Goal: Task Accomplishment & Management: Use online tool/utility

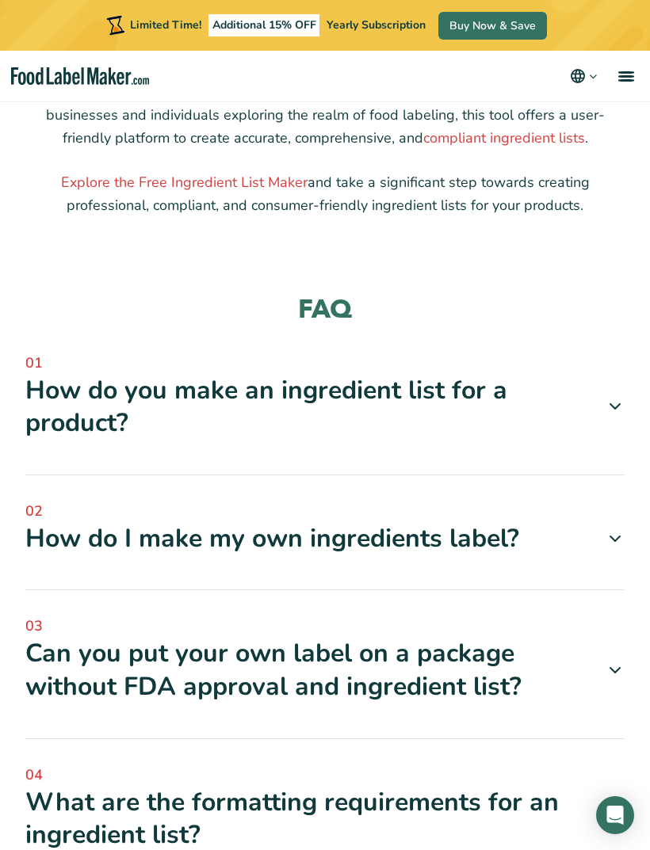
scroll to position [1710, 0]
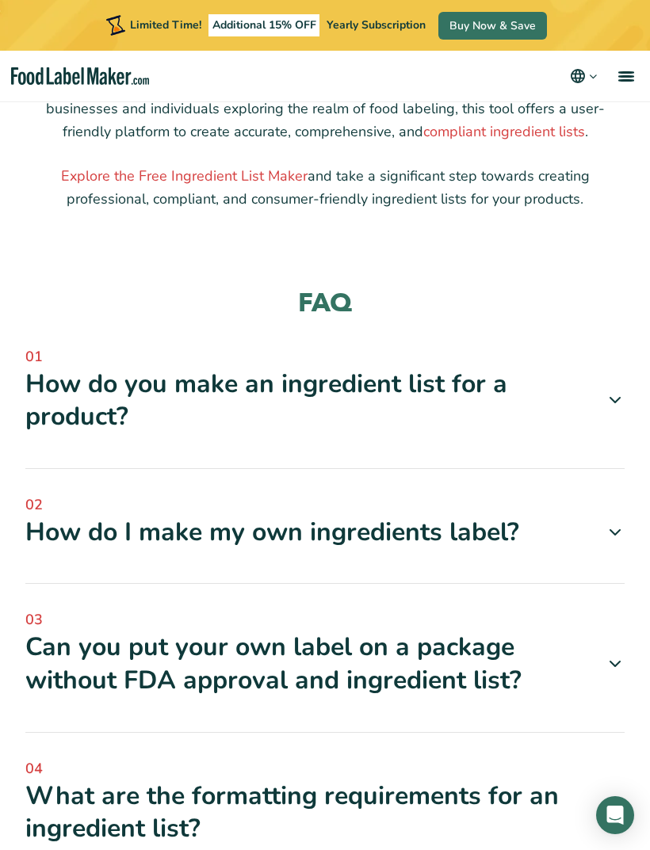
click at [616, 392] on icon at bounding box center [614, 400] width 19 height 19
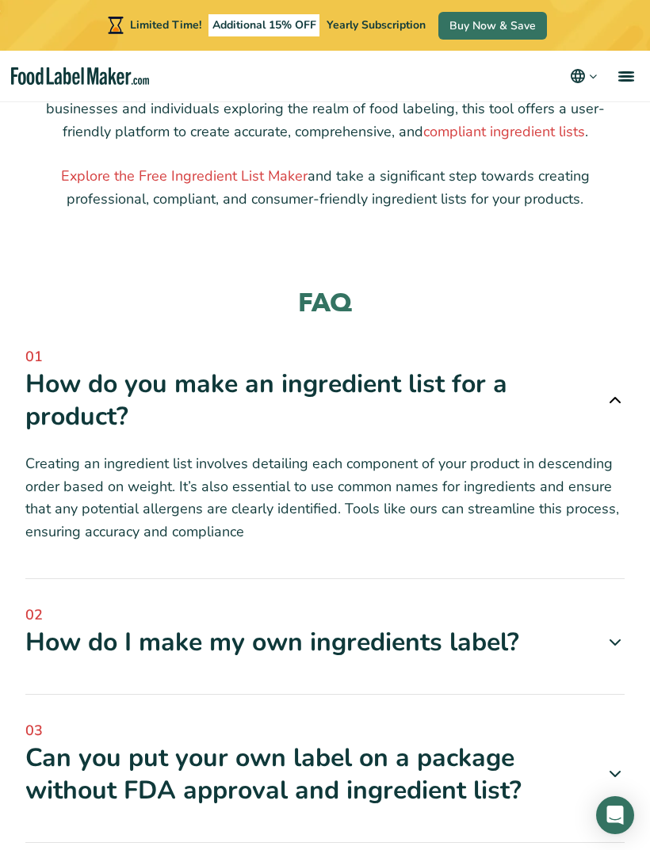
click at [608, 633] on icon at bounding box center [614, 642] width 19 height 19
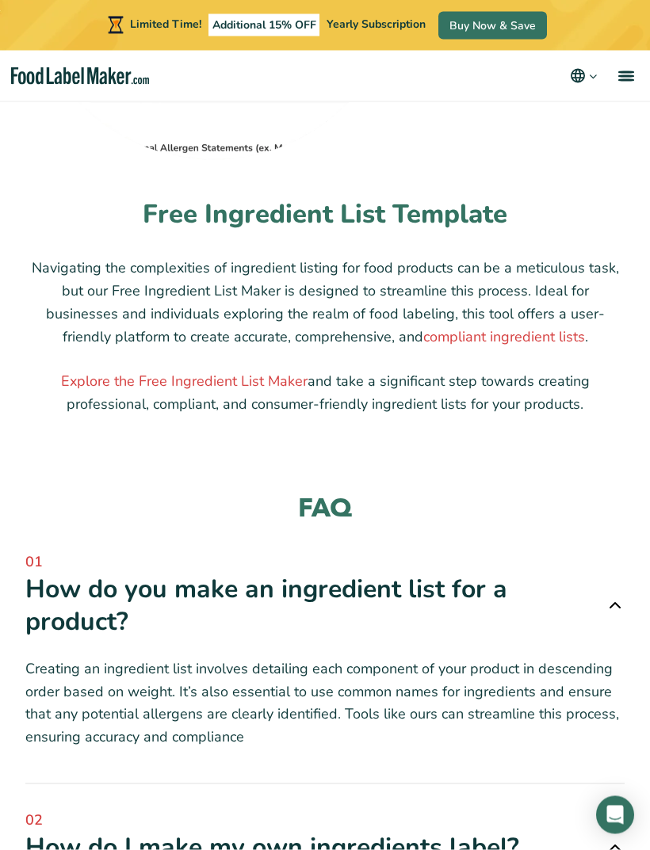
scroll to position [1500, 0]
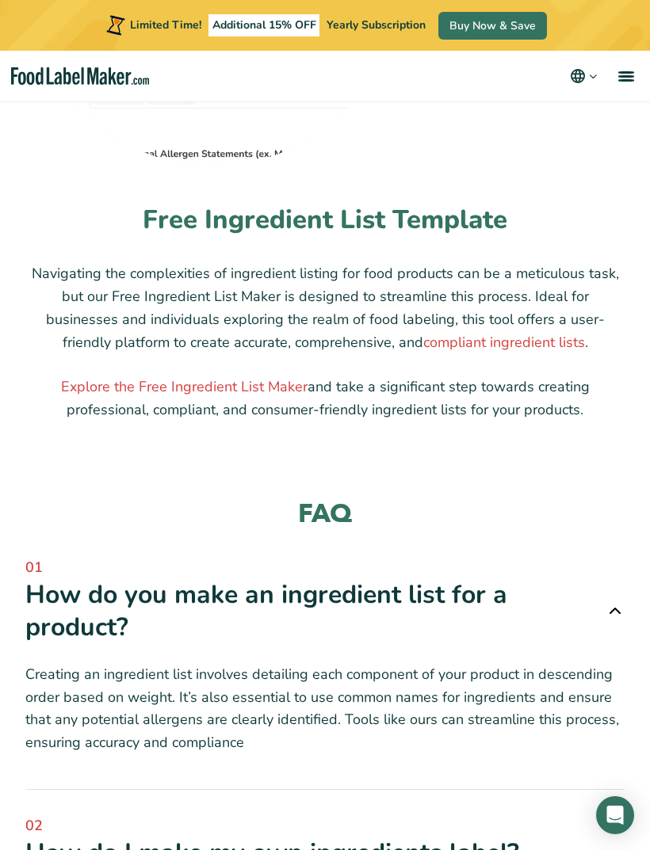
click at [618, 601] on icon at bounding box center [614, 610] width 19 height 19
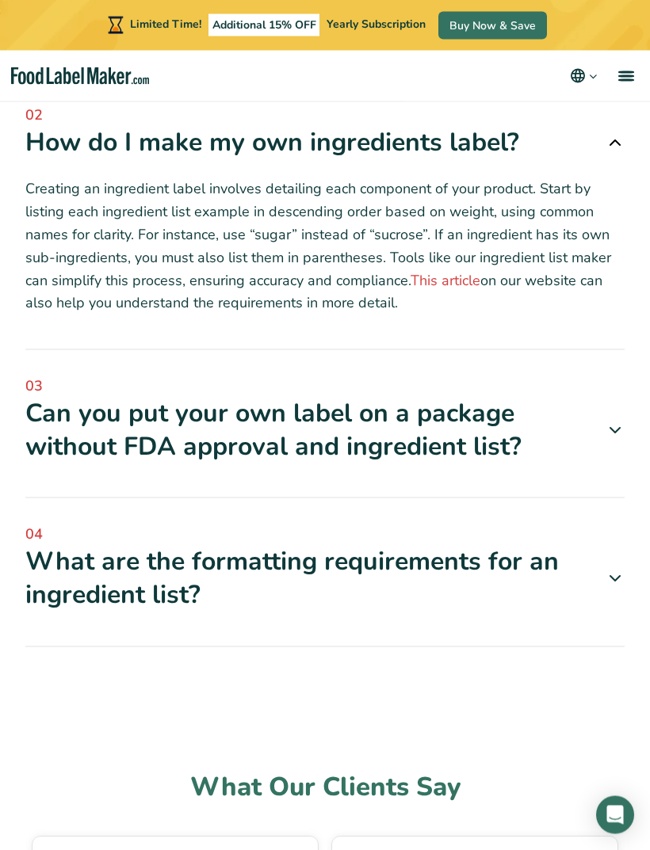
scroll to position [2114, 0]
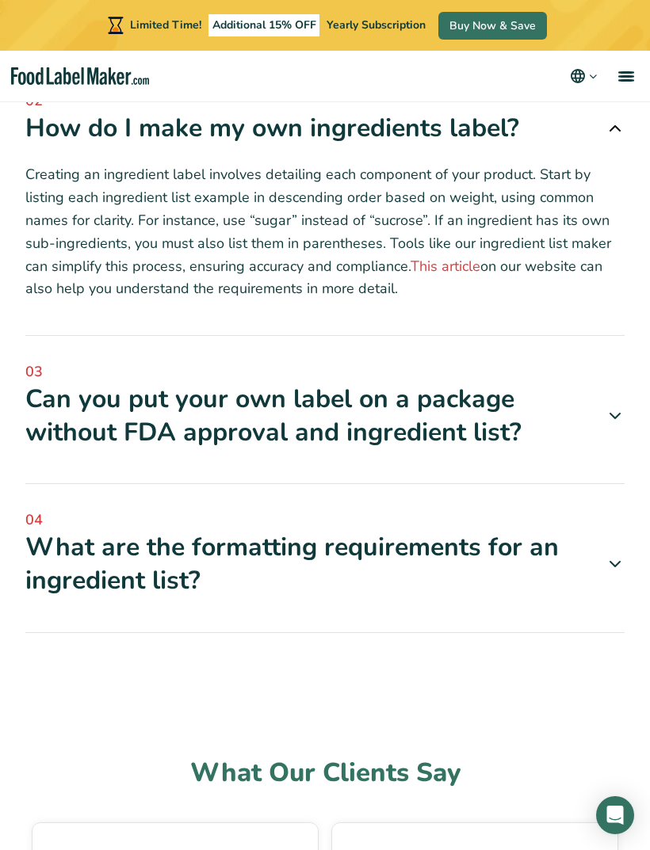
click at [614, 120] on icon at bounding box center [614, 128] width 19 height 19
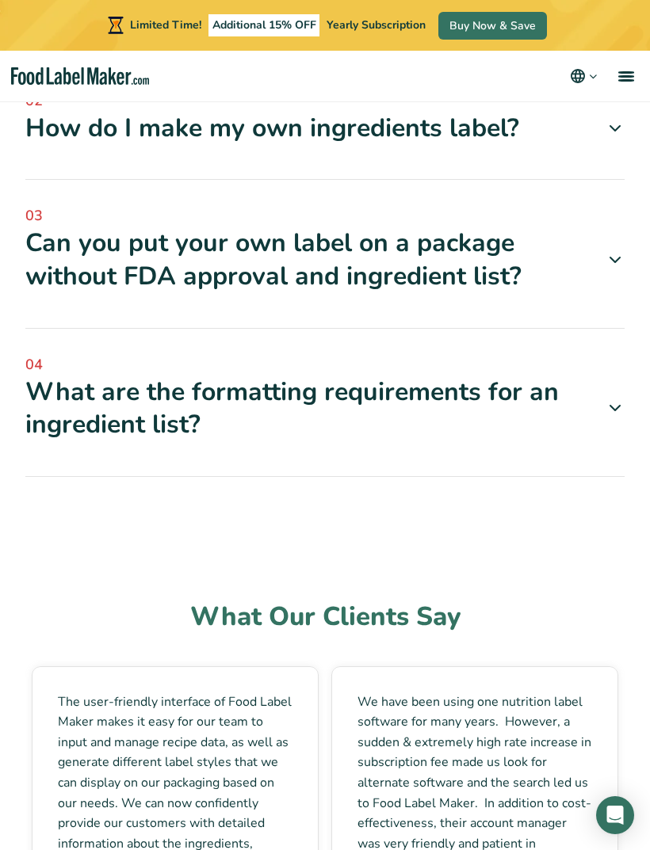
click at [622, 398] on icon at bounding box center [614, 407] width 19 height 19
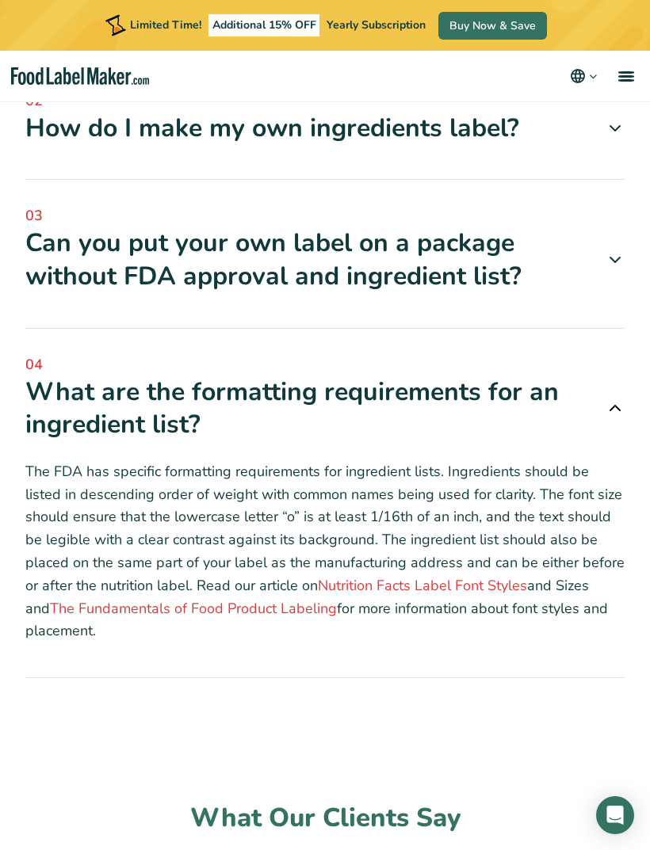
click at [620, 399] on icon at bounding box center [614, 407] width 19 height 19
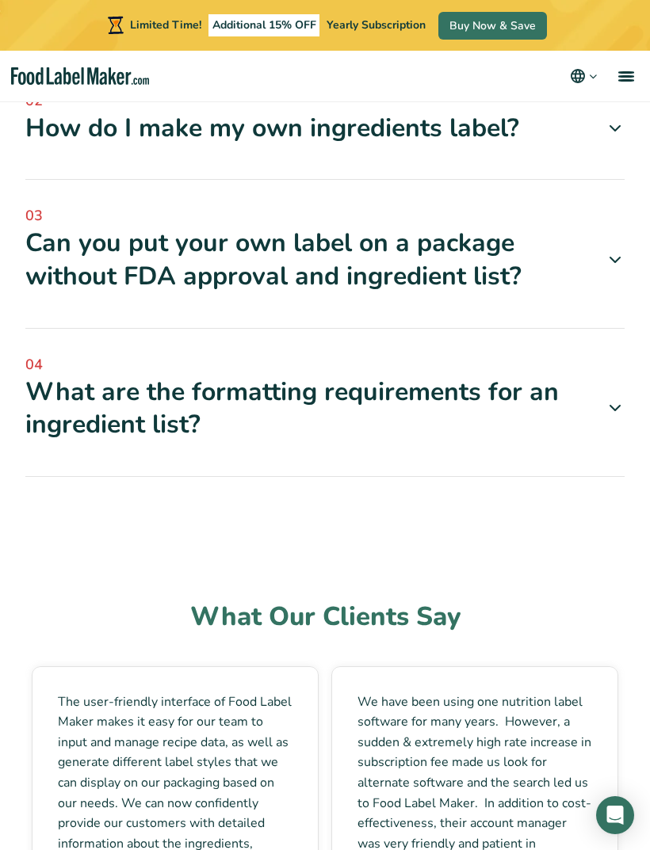
click at [622, 250] on icon at bounding box center [614, 259] width 19 height 19
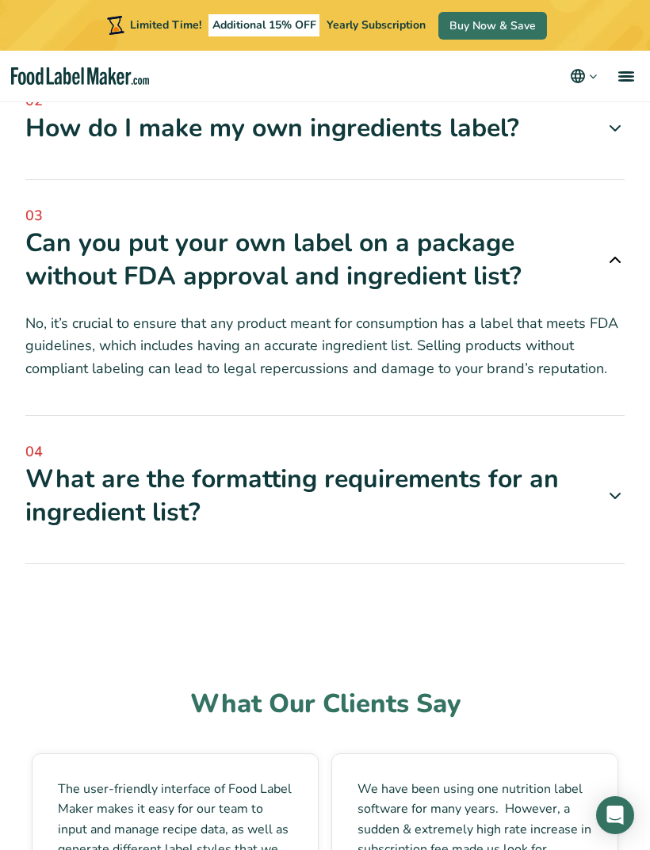
click at [615, 254] on icon at bounding box center [614, 259] width 19 height 19
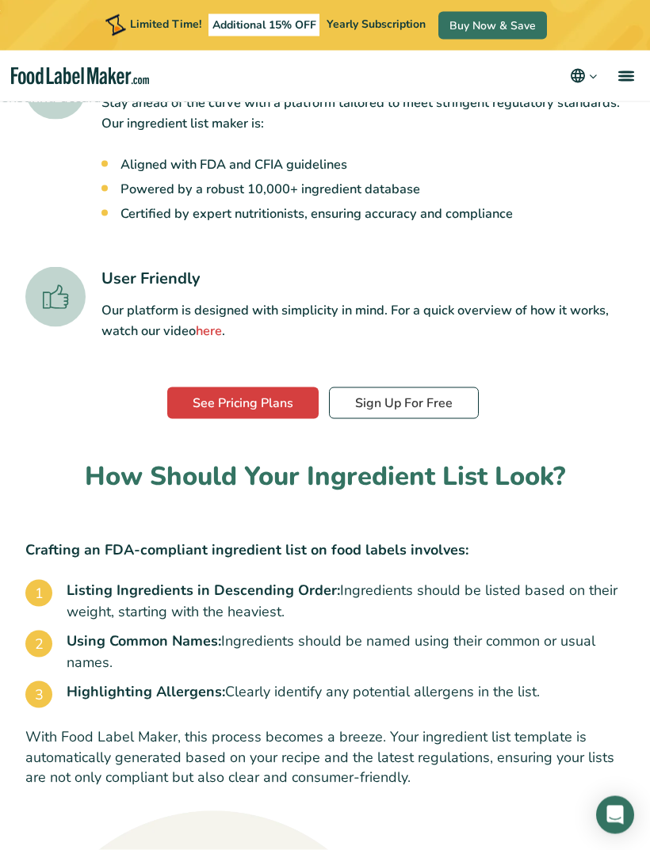
scroll to position [474, 0]
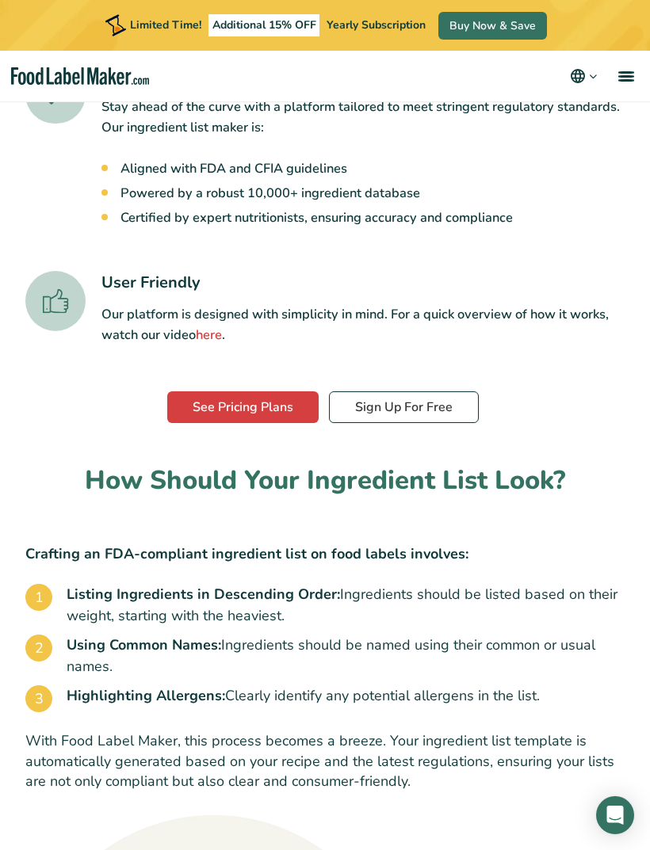
click at [207, 410] on link "See Pricing Plans" at bounding box center [242, 407] width 151 height 32
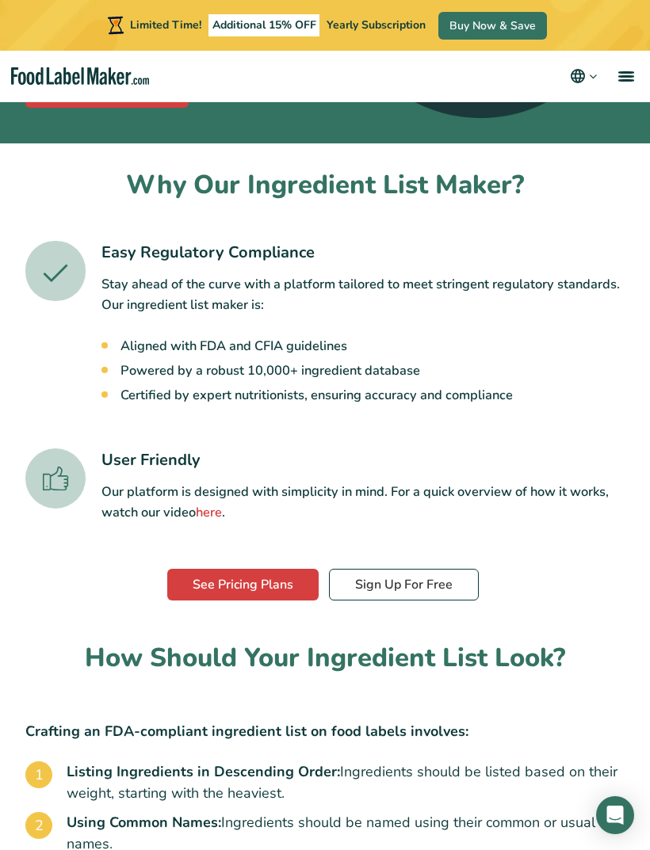
scroll to position [295, 0]
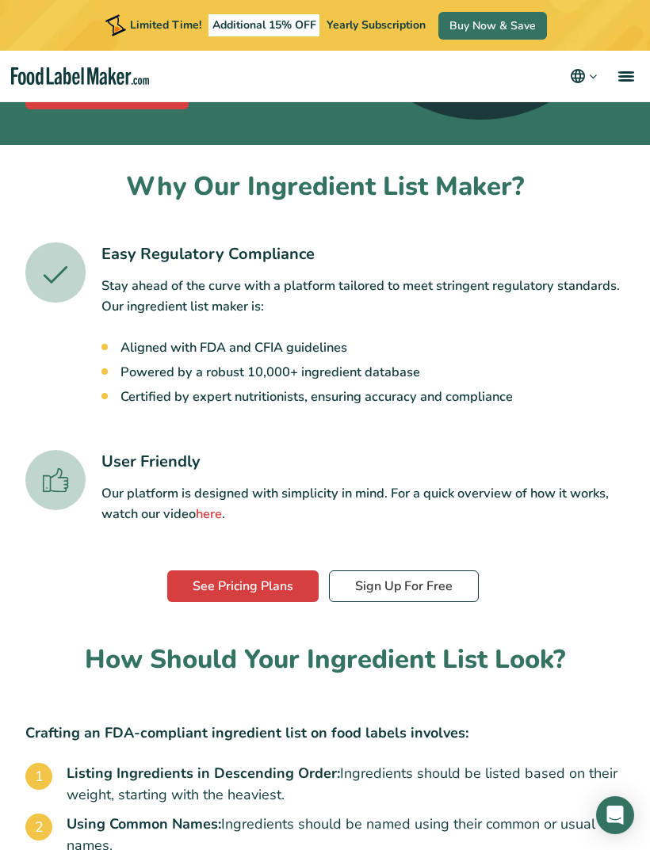
click at [422, 586] on link "Sign Up For Free" at bounding box center [404, 586] width 150 height 32
click at [280, 587] on link "See Pricing Plans" at bounding box center [242, 586] width 151 height 32
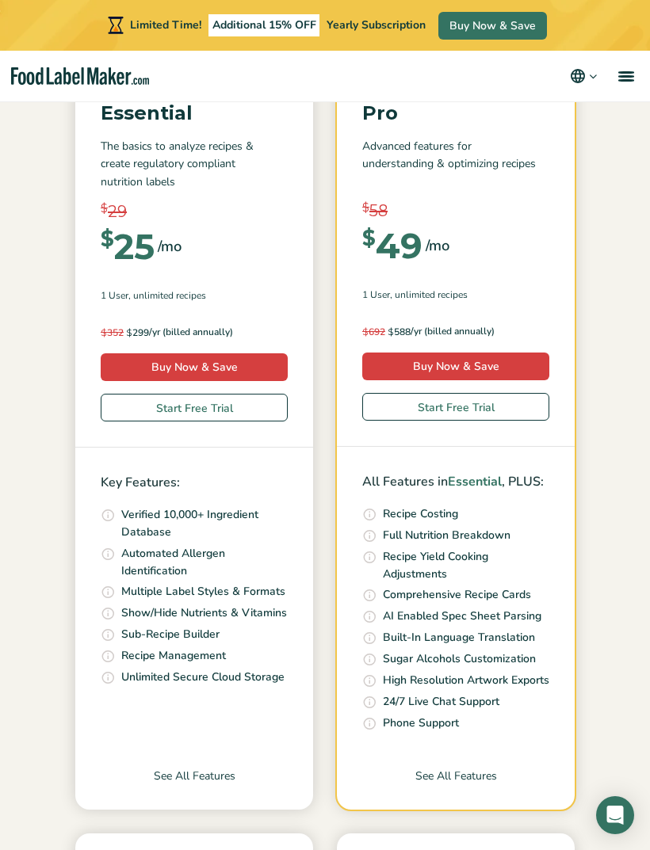
scroll to position [218, 0]
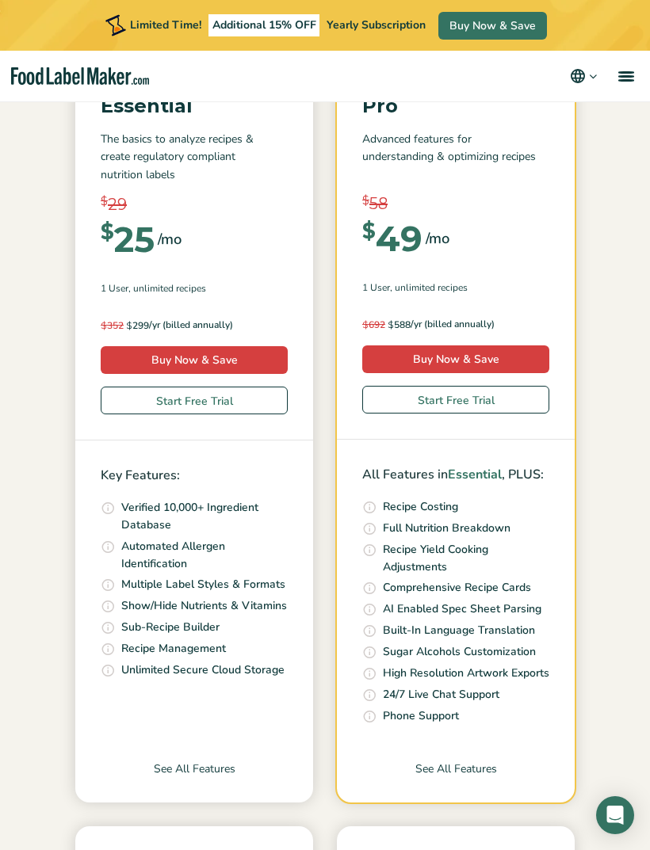
click at [117, 401] on link "Start Free Trial" at bounding box center [194, 401] width 187 height 28
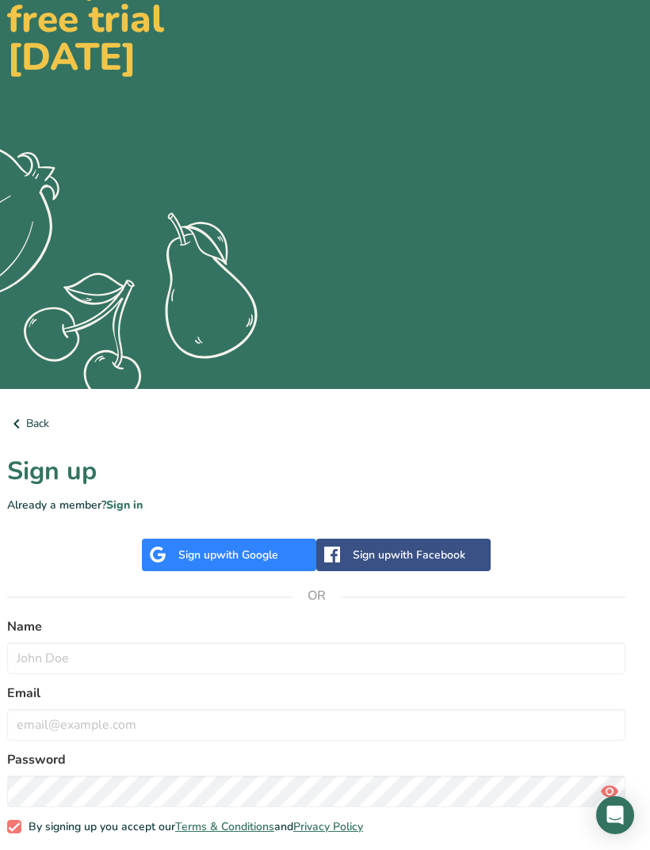
scroll to position [144, 10]
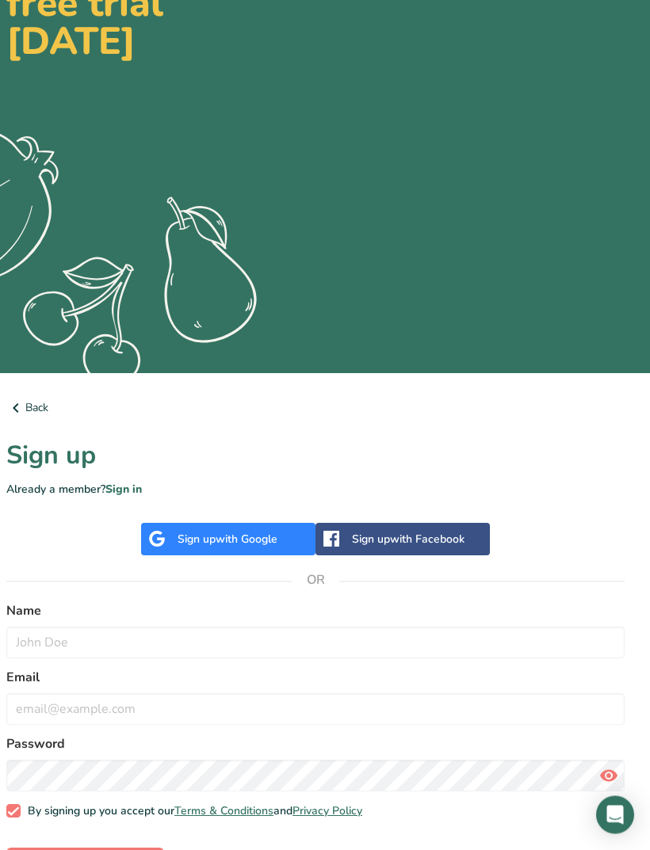
click at [269, 547] on div "Sign up with Google" at bounding box center [227, 540] width 100 height 17
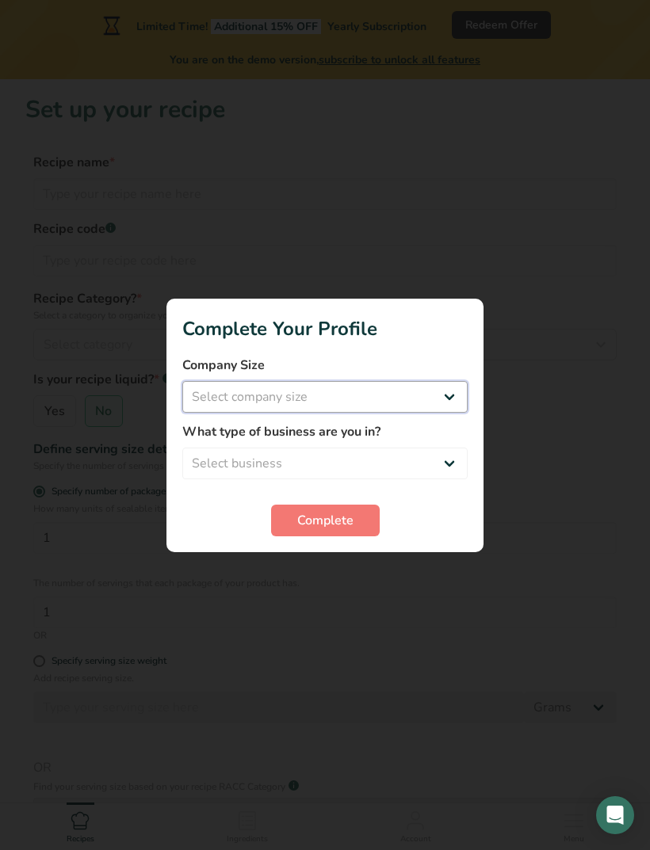
click at [455, 393] on select "Select company size Fewer than 10 Employees 10 to 50 Employees 51 to 500 Employ…" at bounding box center [324, 397] width 285 height 32
select select "1"
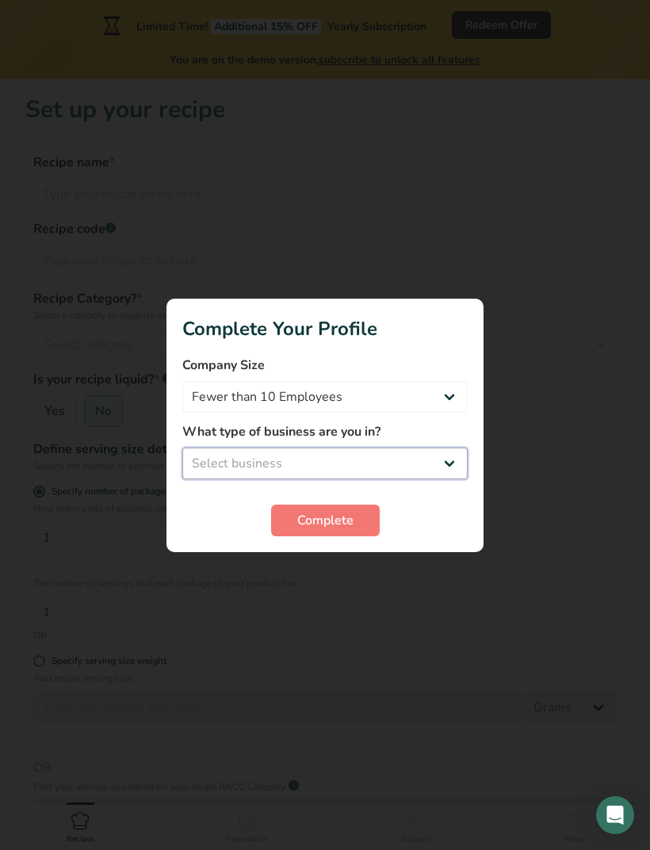
click at [458, 467] on select "Select business Packaged Food Manufacturer Restaurant & Cafe Bakery Meal Plans …" at bounding box center [324, 464] width 285 height 32
select select "3"
click at [351, 523] on span "Complete" at bounding box center [325, 520] width 56 height 19
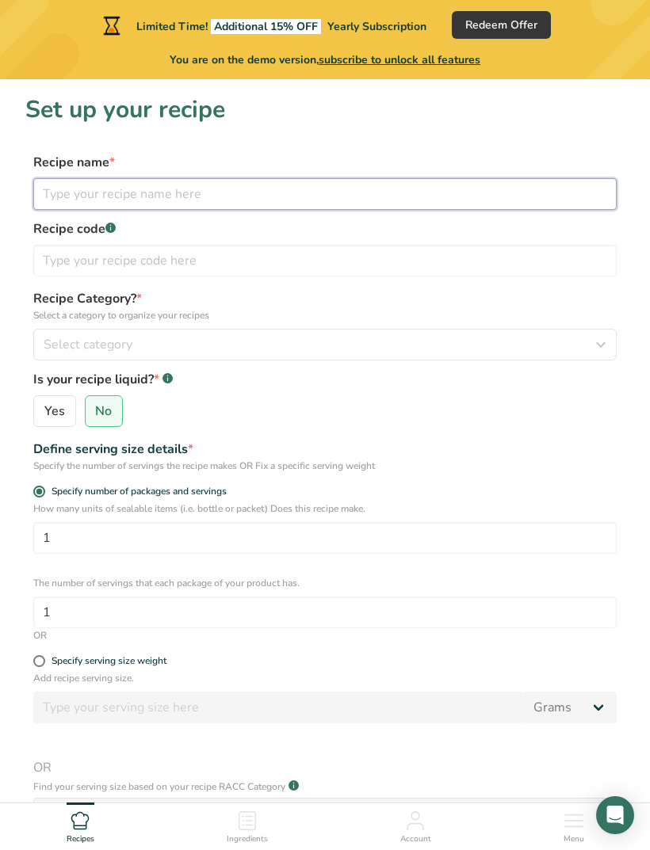
click at [60, 197] on input "text" at bounding box center [324, 194] width 583 height 32
type input "Black Kat"
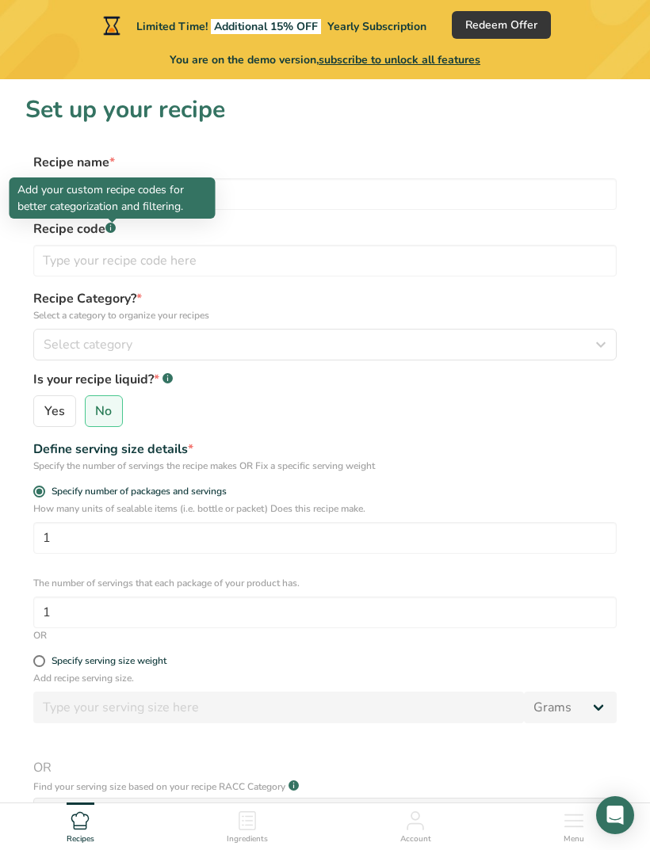
click at [195, 345] on div "Select category" at bounding box center [320, 344] width 553 height 19
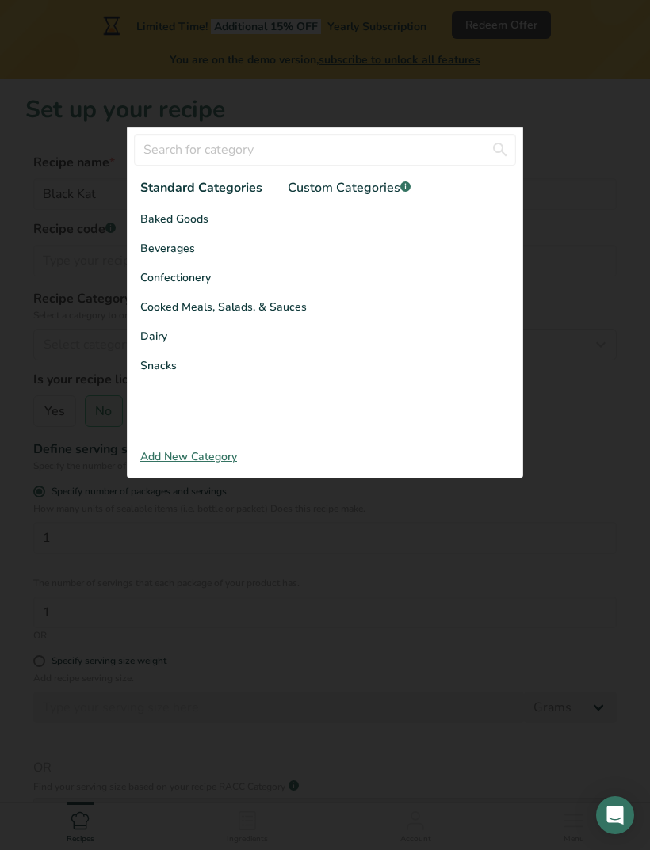
click at [155, 215] on span "Baked Goods" at bounding box center [174, 219] width 68 height 17
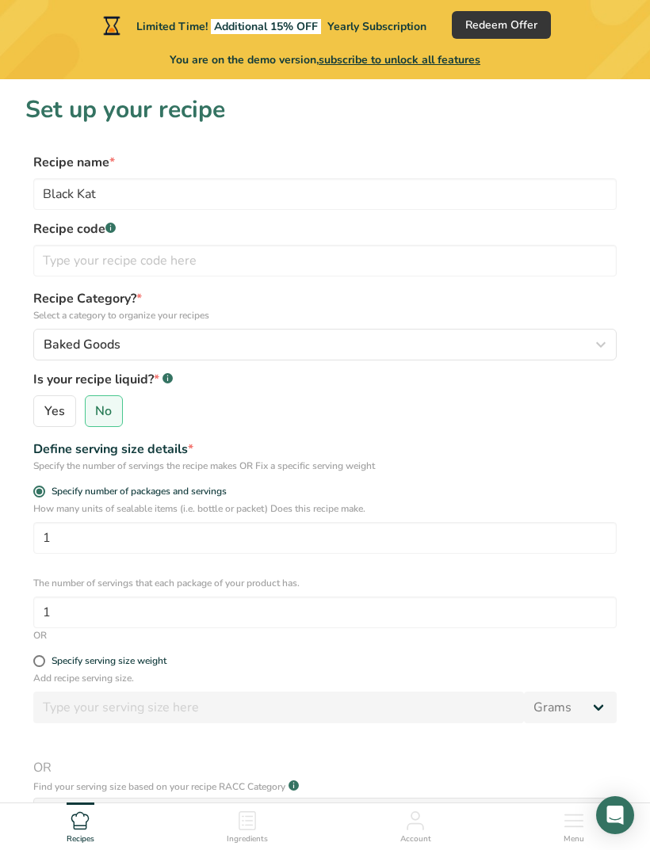
click at [93, 409] on input "No" at bounding box center [91, 411] width 10 height 10
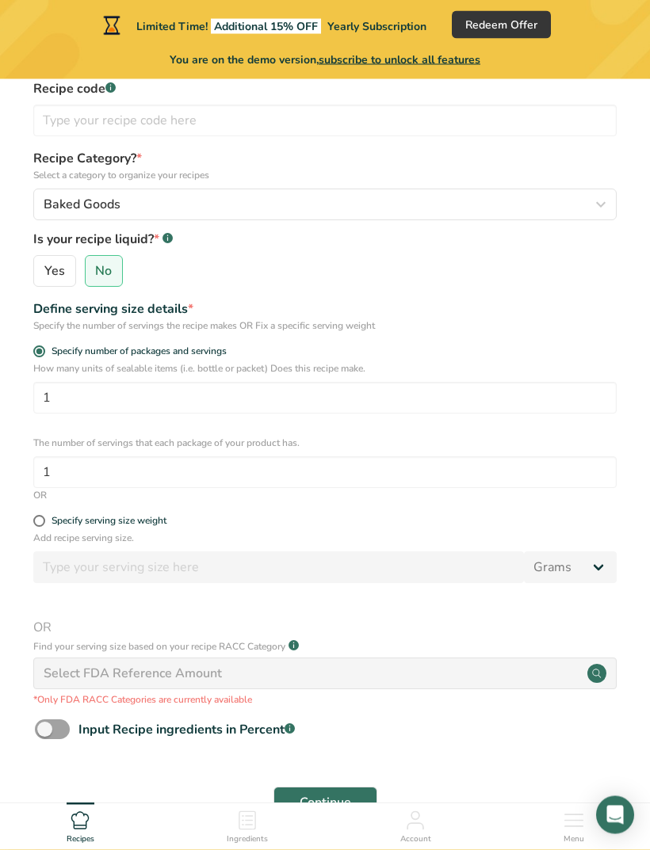
scroll to position [190, 0]
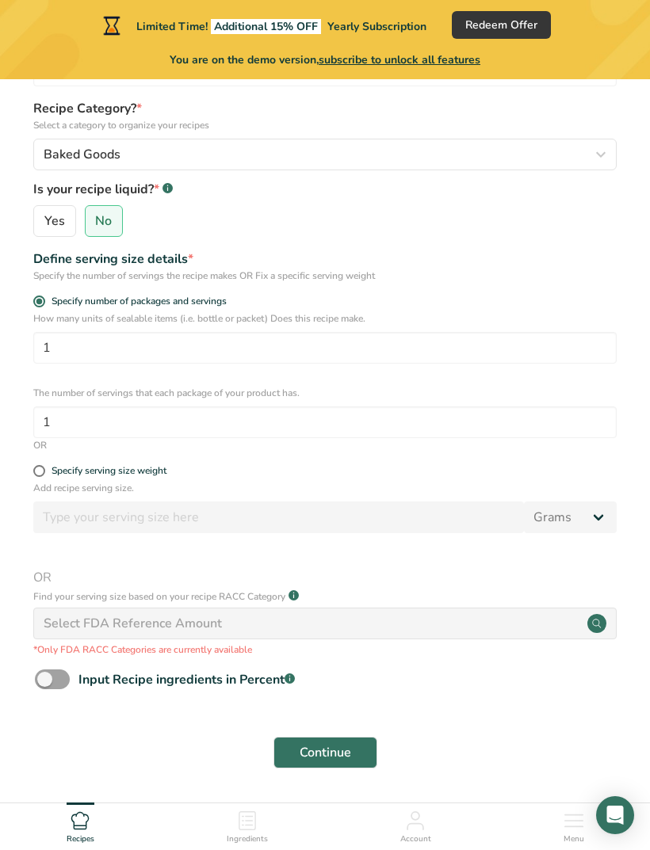
click at [351, 753] on button "Continue" at bounding box center [325, 753] width 104 height 32
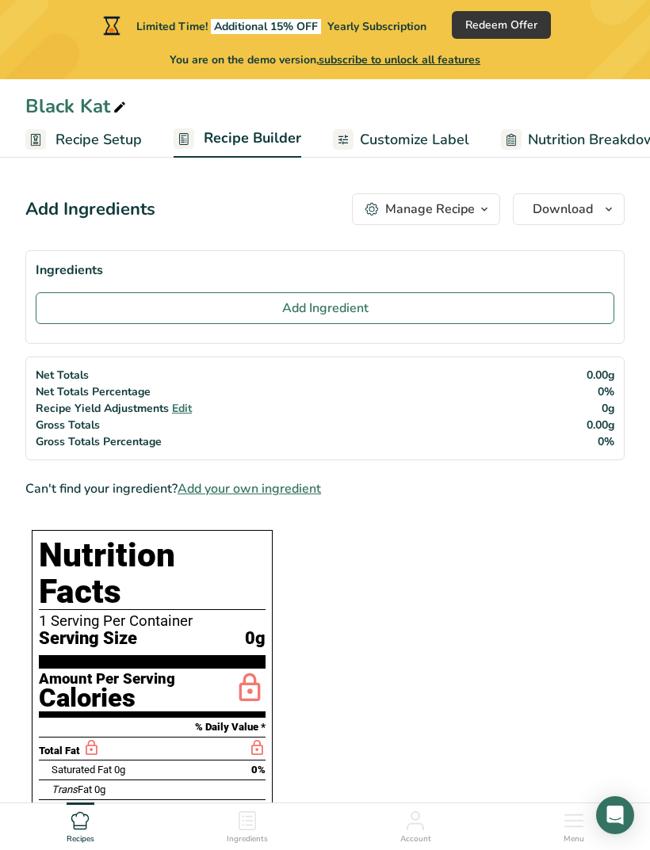
click at [340, 308] on span "Add Ingredient" at bounding box center [325, 308] width 86 height 19
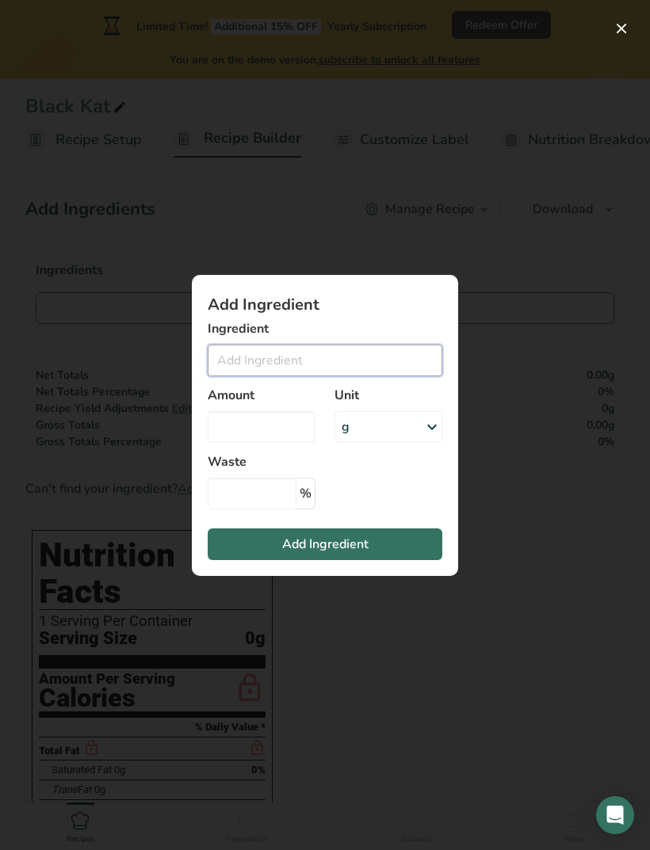
click at [263, 376] on input "Add ingredient modal" at bounding box center [325, 361] width 234 height 32
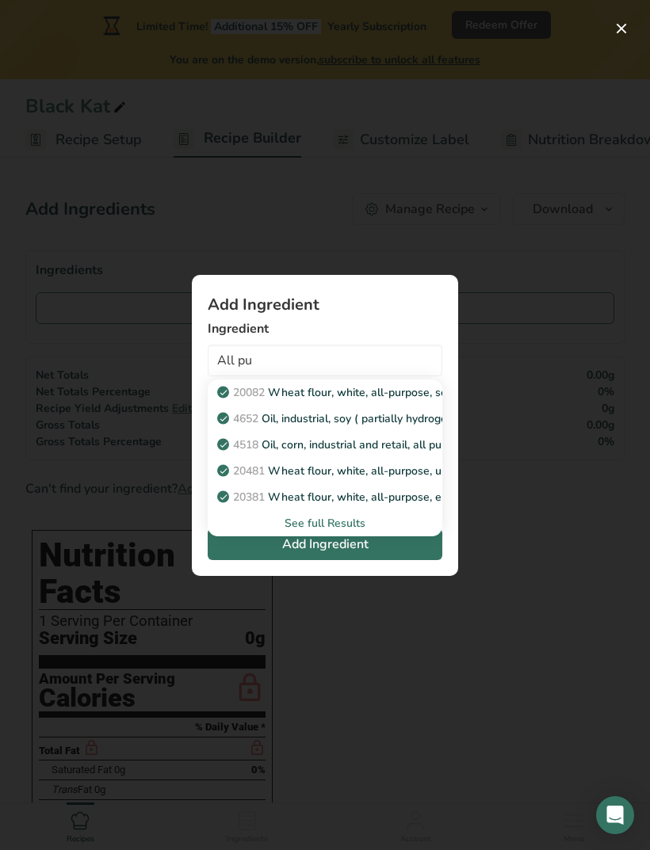
click at [425, 401] on p "20082 Wheat flour, white, all-purpose, self-rising, enriched" at bounding box center [377, 392] width 314 height 17
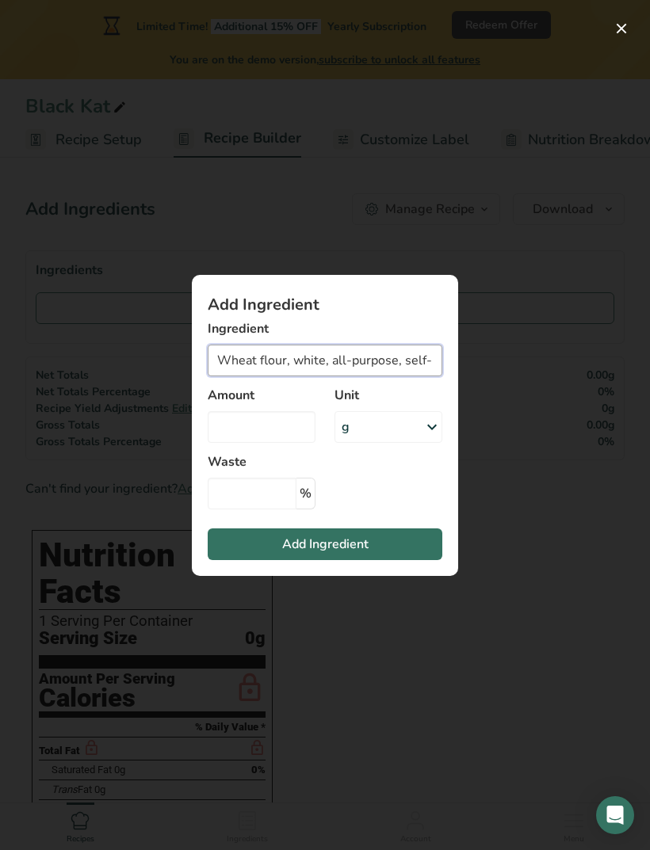
click at [402, 376] on input "Wheat flour, white, all-purpose, self-rising, enriched" at bounding box center [325, 361] width 234 height 32
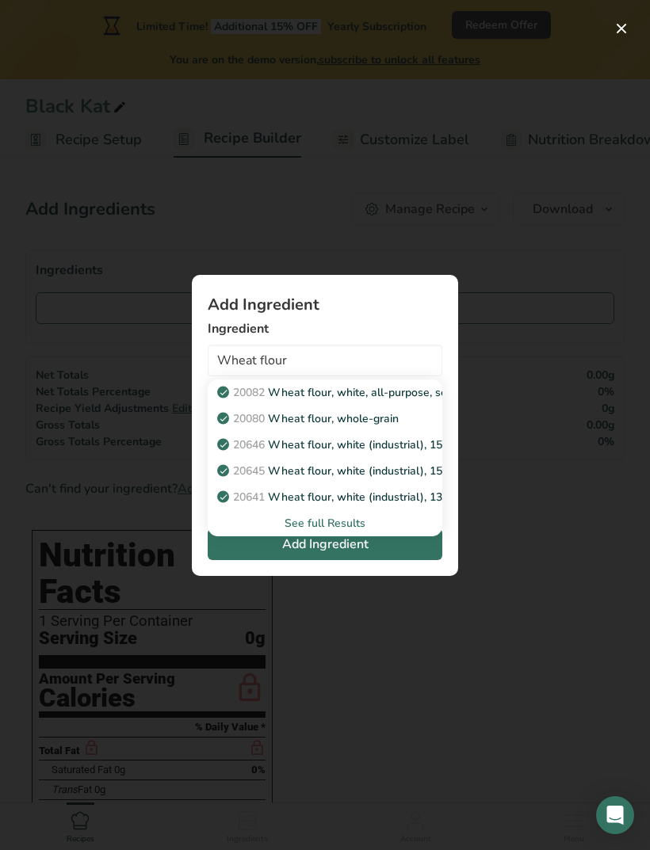
click at [351, 532] on div "See full Results" at bounding box center [324, 523] width 209 height 17
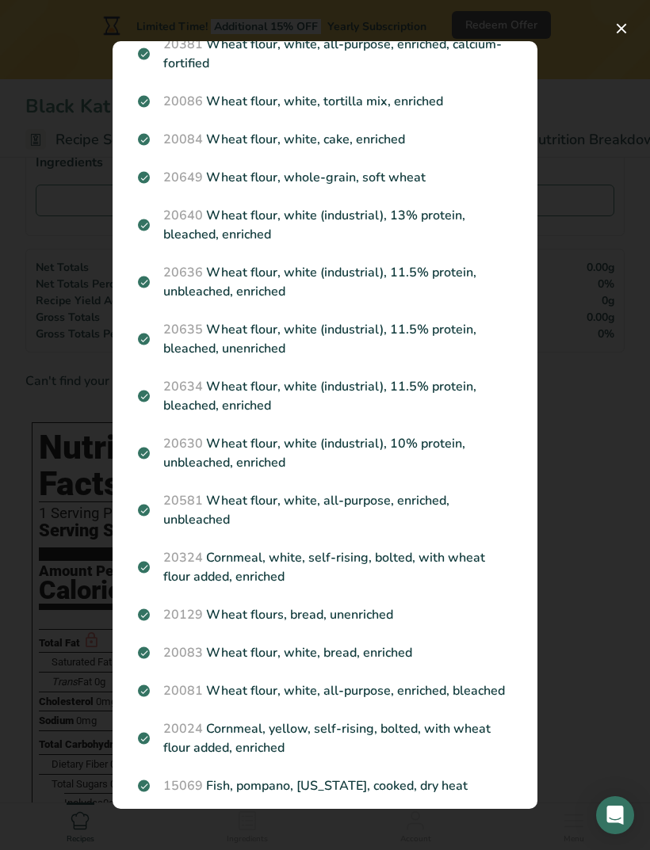
scroll to position [652, 0]
click at [405, 495] on p "20581 Wheat flour, white, all-purpose, enriched, unbleached" at bounding box center [325, 511] width 374 height 38
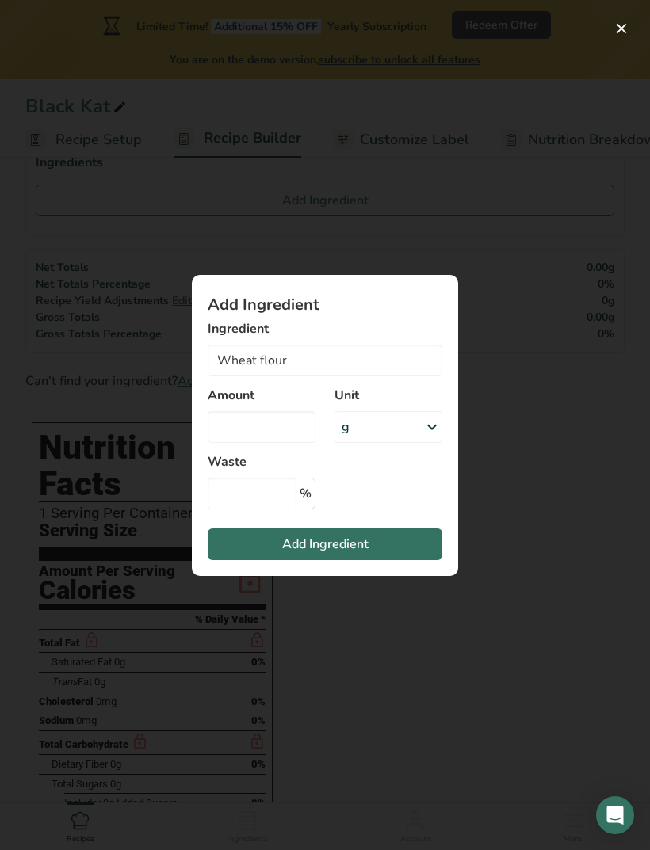
type input "Wheat flour, white, all-purpose, enriched, unbleached"
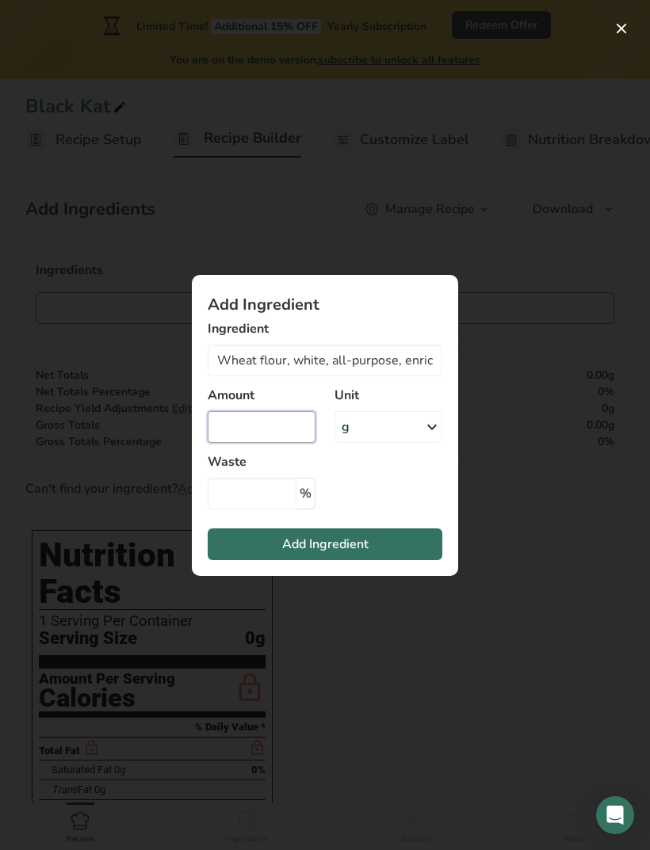
click at [274, 426] on input "Add ingredient modal" at bounding box center [262, 427] width 108 height 32
type input "1.5"
click at [430, 425] on icon "Add ingredient modal" at bounding box center [431, 427] width 19 height 29
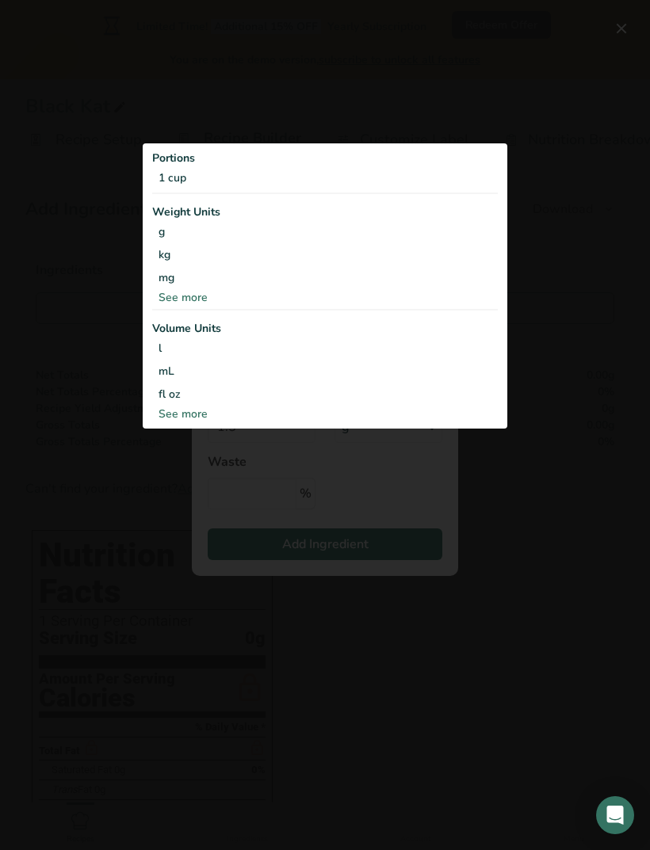
click at [162, 173] on div "1 cup" at bounding box center [324, 177] width 345 height 23
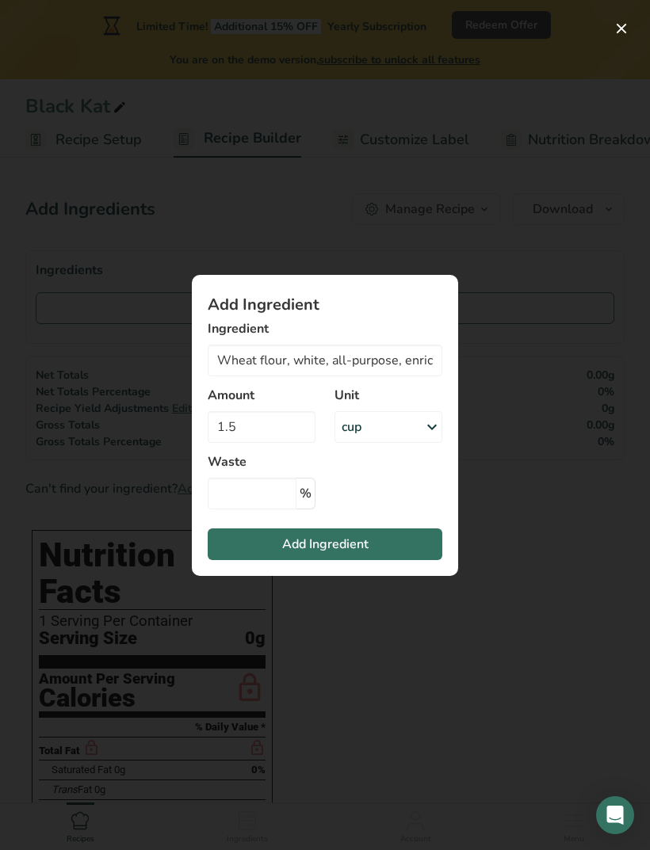
click at [354, 547] on span "Add Ingredient" at bounding box center [325, 544] width 86 height 19
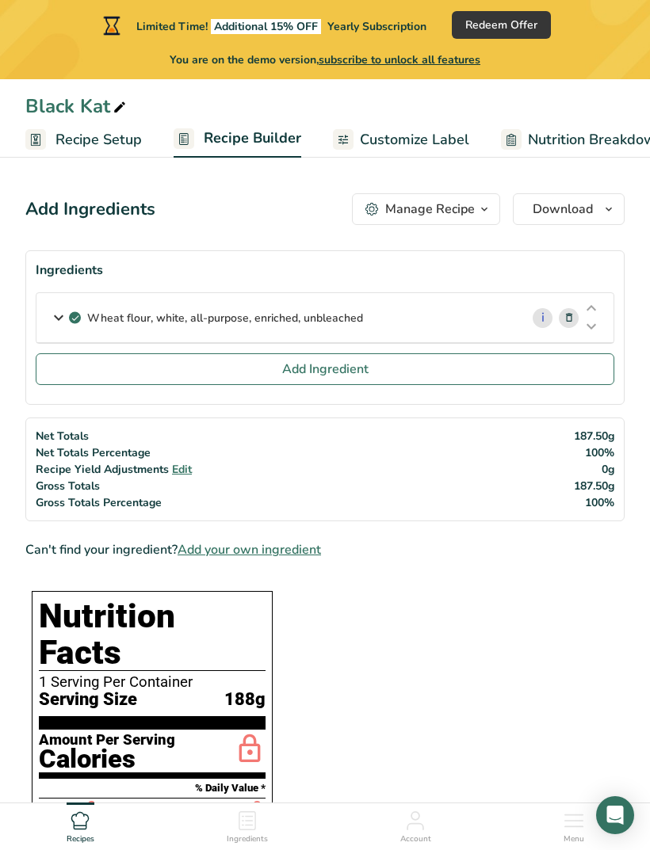
click at [364, 371] on span "Add Ingredient" at bounding box center [325, 369] width 86 height 19
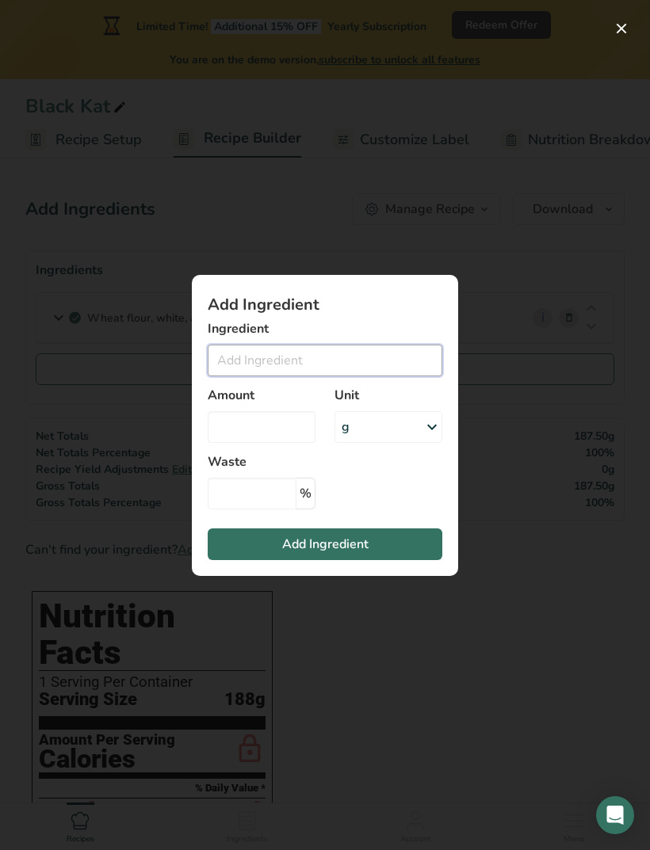
click at [298, 364] on input "Add ingredient modal" at bounding box center [325, 361] width 234 height 32
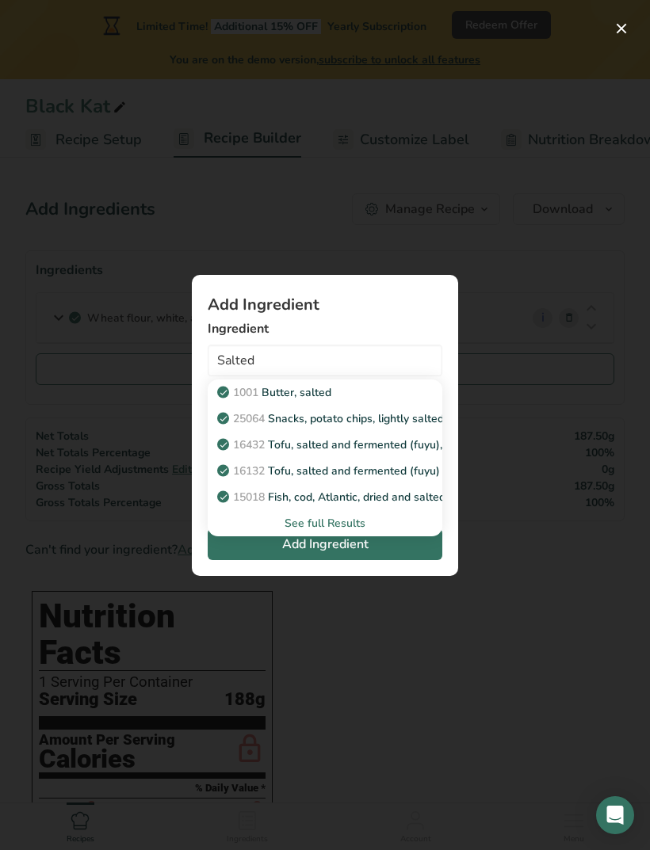
click at [326, 394] on p "1001 Butter, salted" at bounding box center [275, 392] width 111 height 17
type input "Butter, salted"
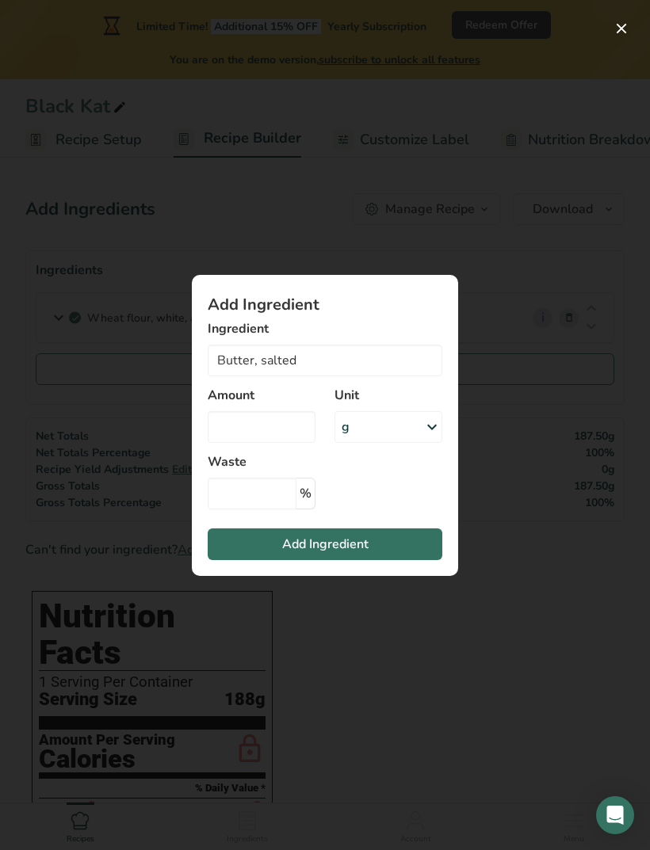
click at [402, 424] on div "g" at bounding box center [388, 427] width 108 height 32
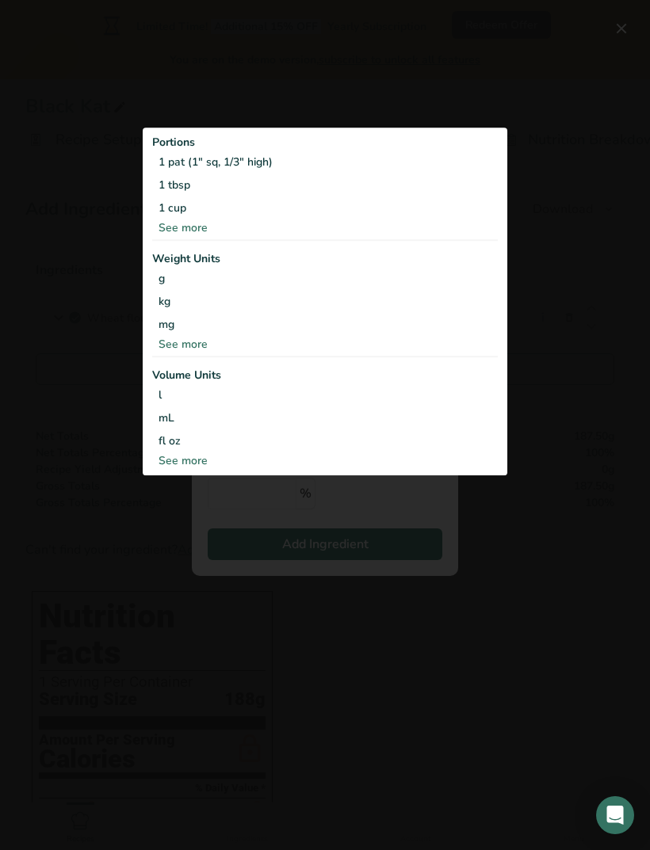
click at [174, 211] on div "1 cup" at bounding box center [324, 208] width 345 height 23
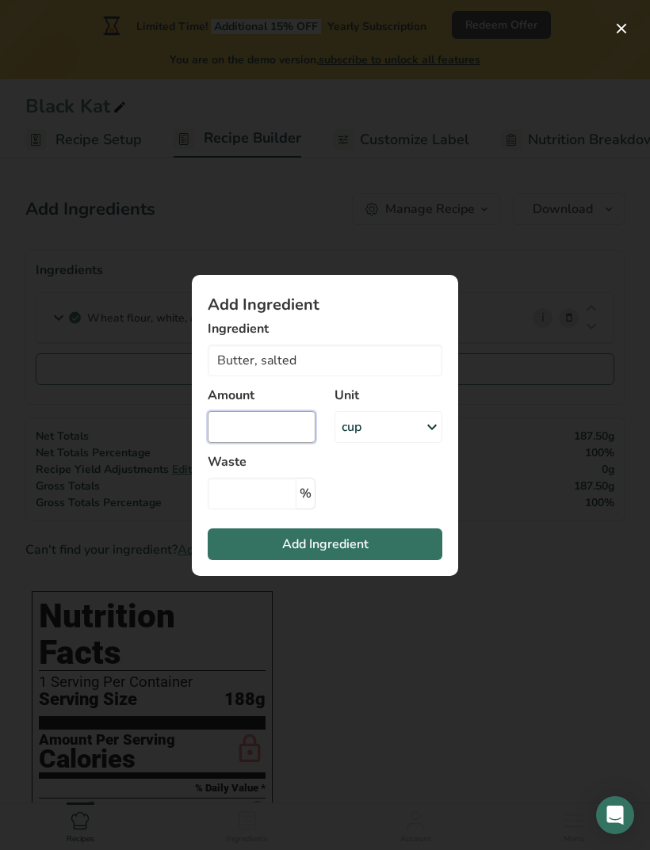
click at [262, 427] on input "Add ingredient modal" at bounding box center [262, 427] width 108 height 32
type input "1"
click at [344, 539] on span "Add Ingredient" at bounding box center [325, 544] width 86 height 19
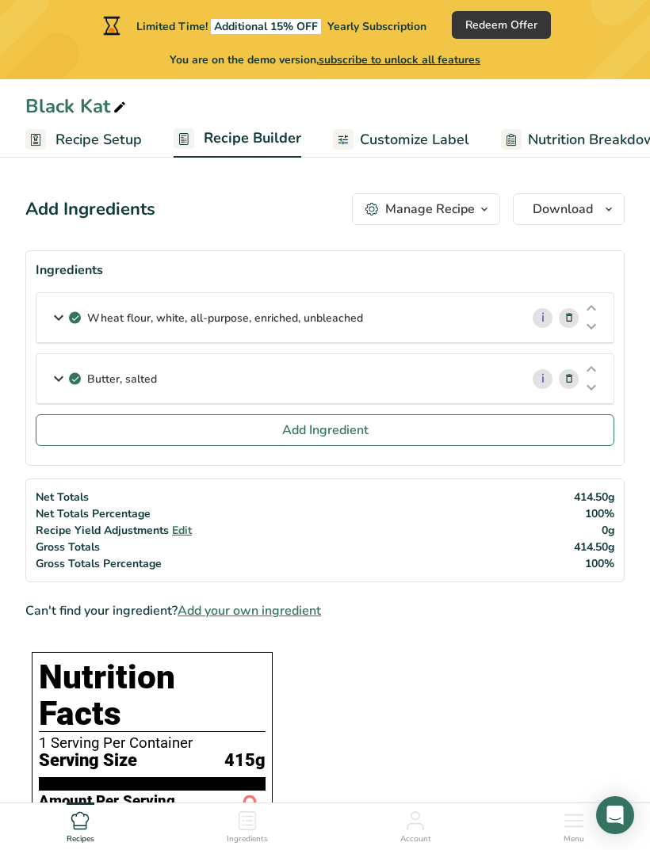
click at [313, 428] on span "Add Ingredient" at bounding box center [325, 430] width 86 height 19
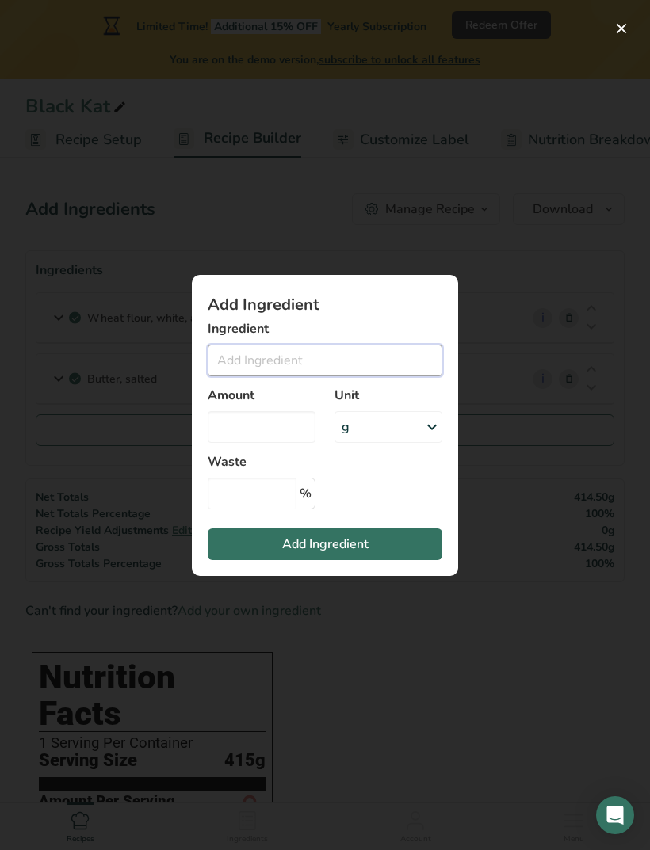
click at [307, 366] on input "Add ingredient modal" at bounding box center [325, 361] width 234 height 32
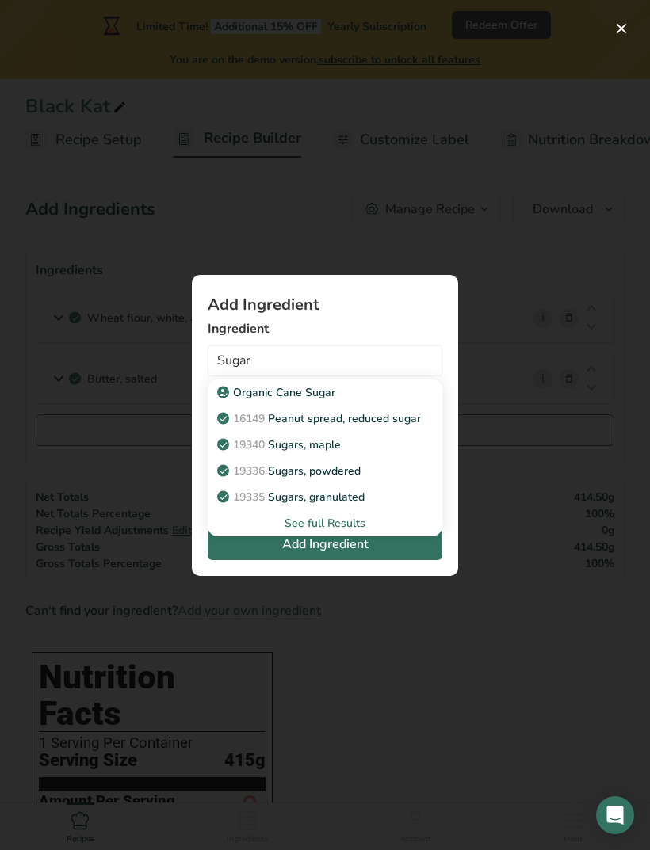
click at [364, 495] on p "19335 Sugars, granulated" at bounding box center [292, 497] width 144 height 17
type input "Sugars, granulated"
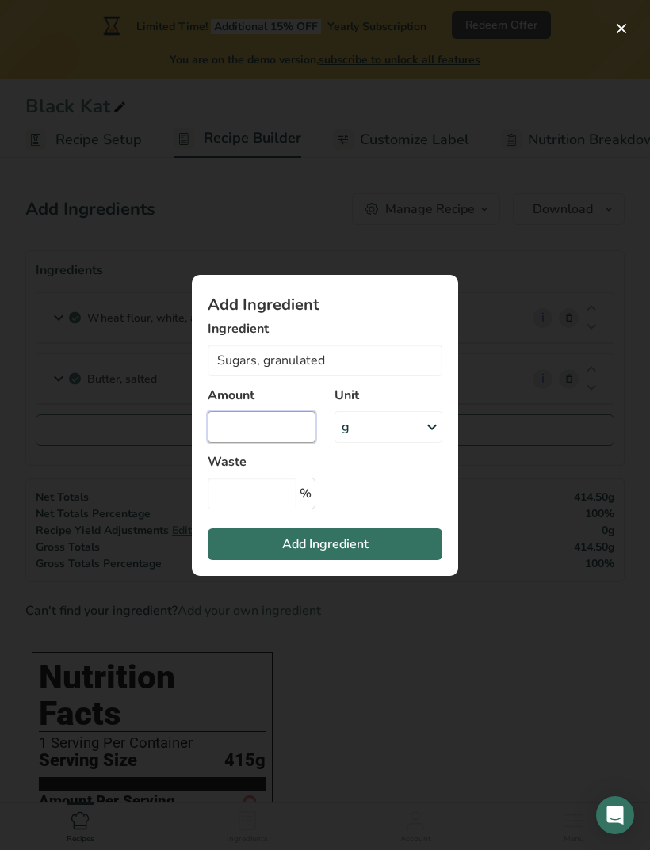
click at [272, 428] on input "Add ingredient modal" at bounding box center [262, 427] width 108 height 32
type input "0.5"
click at [399, 429] on div "g" at bounding box center [388, 427] width 108 height 32
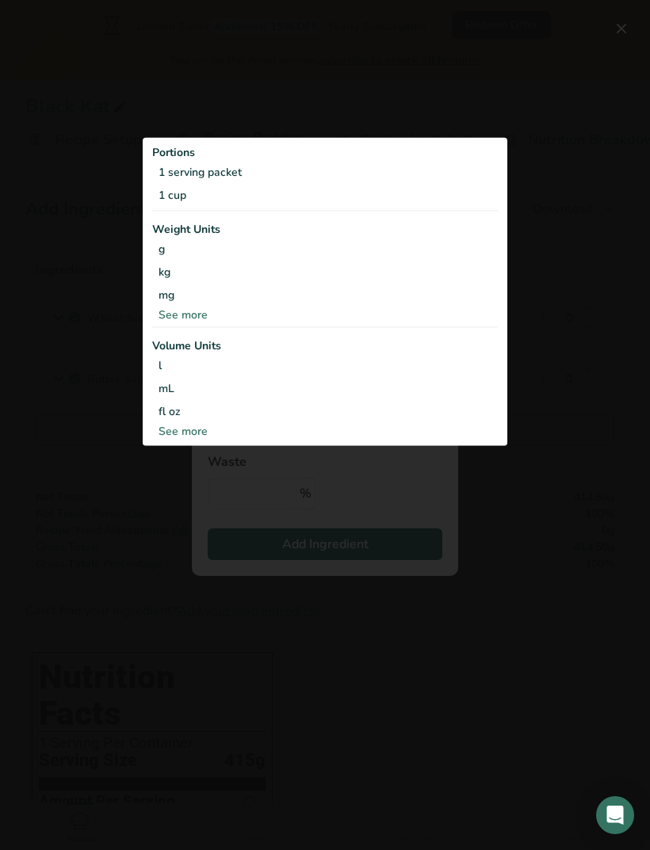
click at [156, 192] on div "1 cup" at bounding box center [324, 195] width 345 height 23
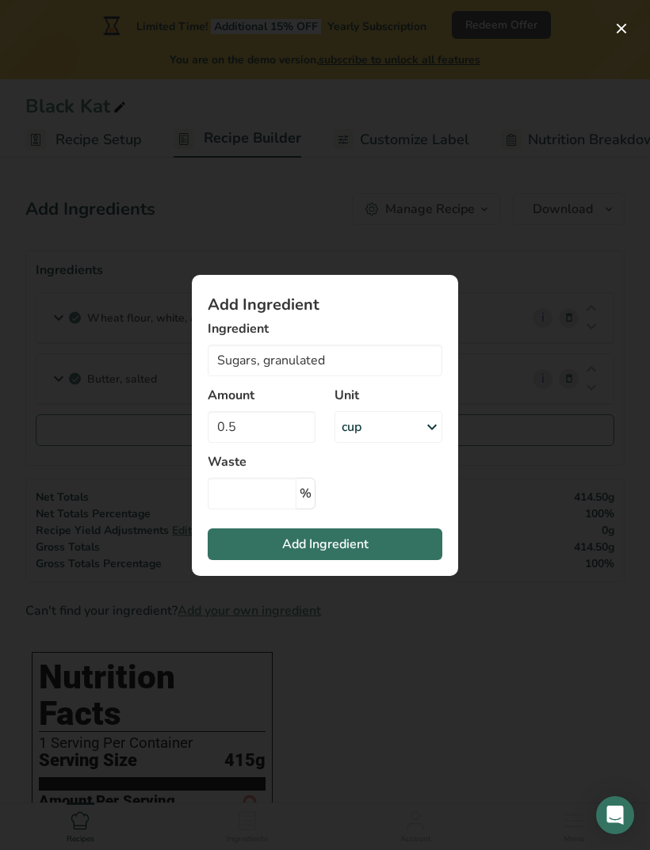
click at [343, 543] on span "Add Ingredient" at bounding box center [325, 544] width 86 height 19
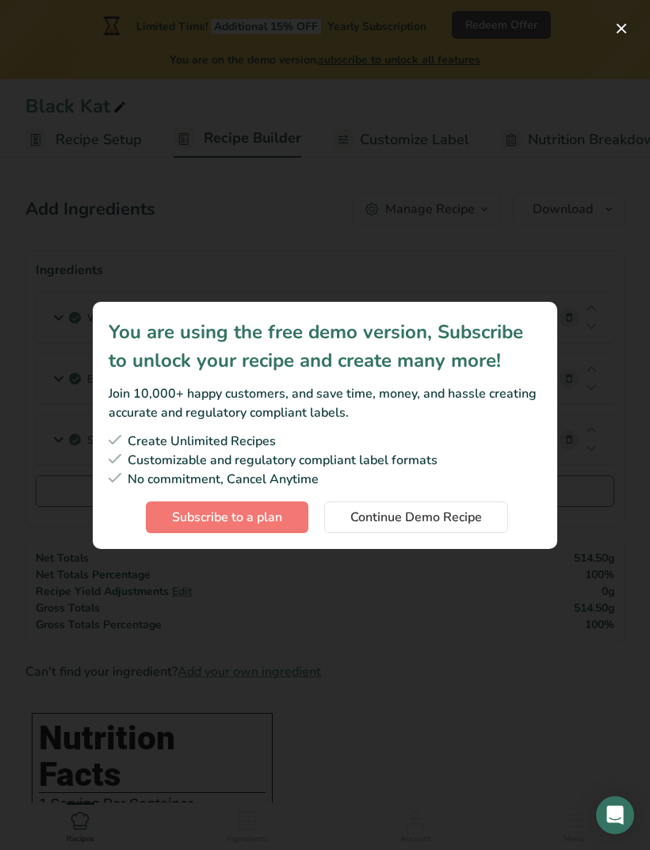
click at [470, 524] on span "Continue Demo Recipe" at bounding box center [415, 517] width 131 height 19
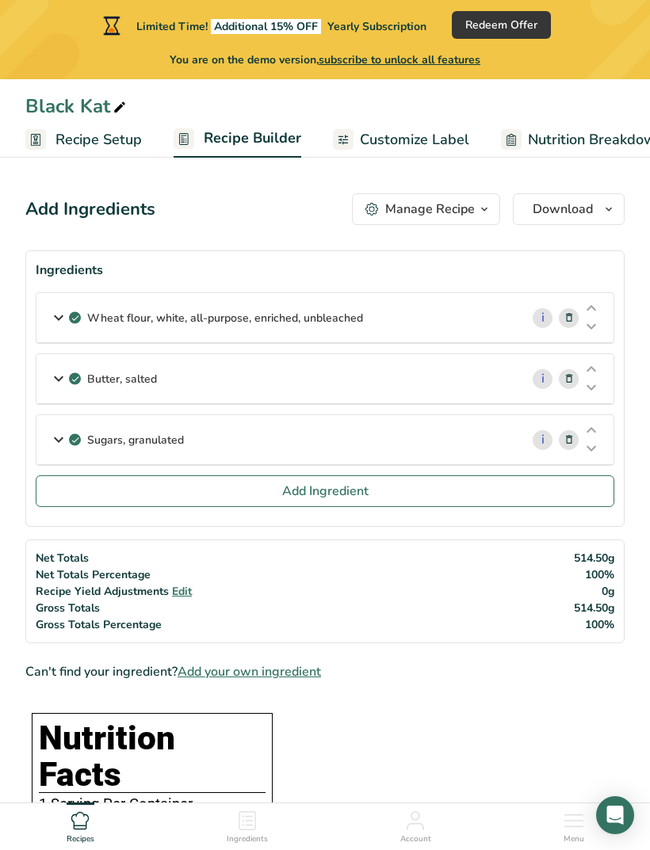
click at [343, 499] on span "Add Ingredient" at bounding box center [325, 491] width 86 height 19
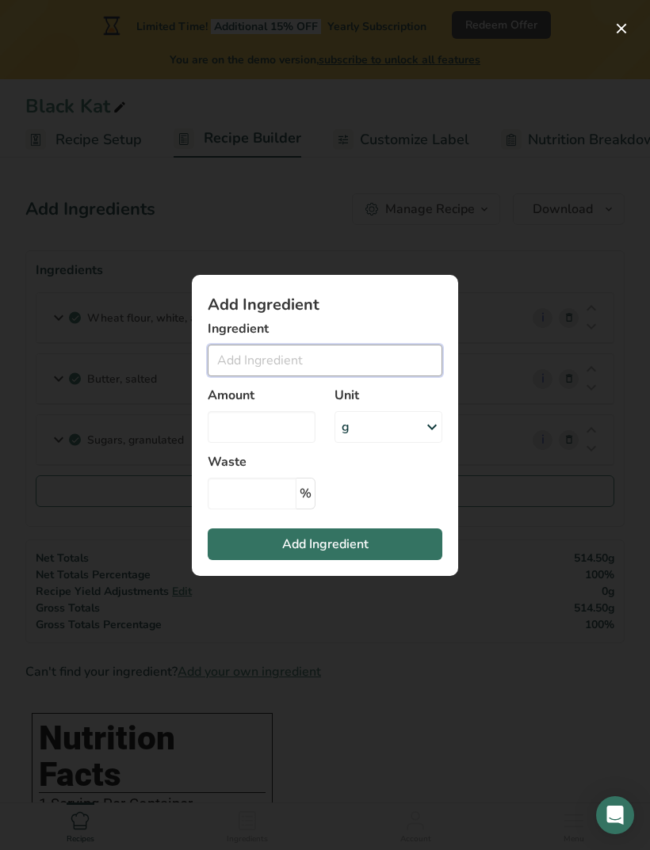
click at [306, 364] on input "Add ingredient modal" at bounding box center [325, 361] width 234 height 32
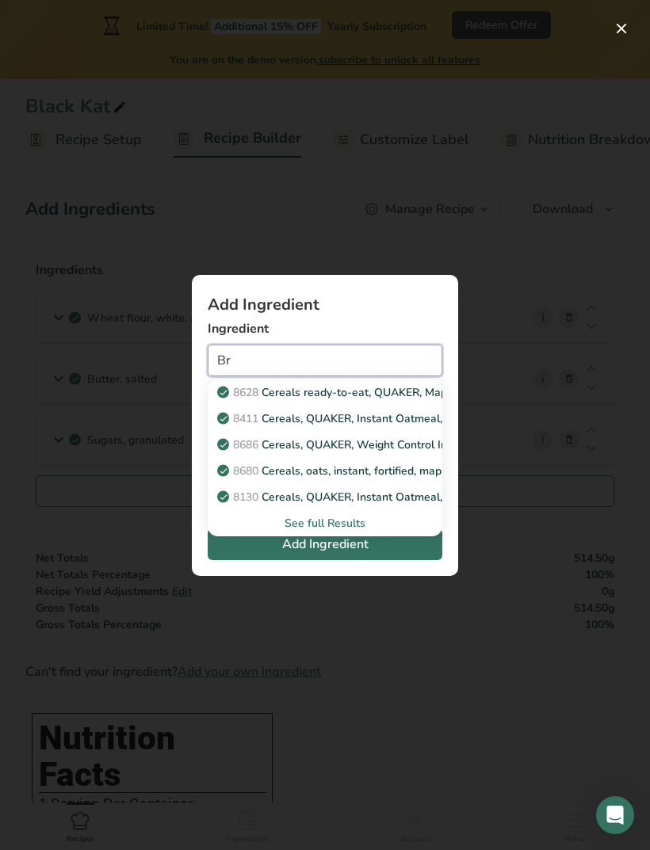
type input "B"
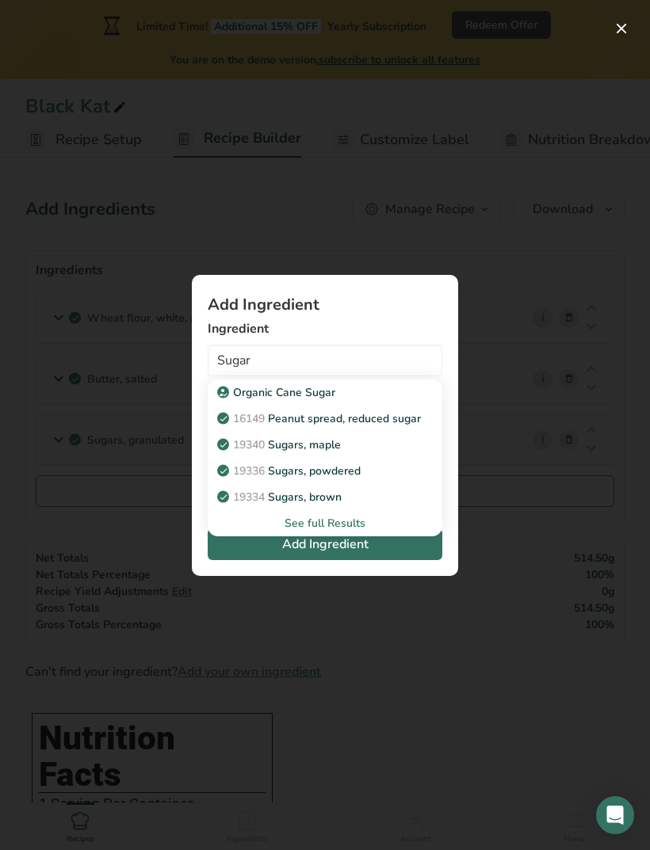
click at [341, 504] on p "19334 Sugars, brown" at bounding box center [280, 497] width 121 height 17
type input "Sugars, brown"
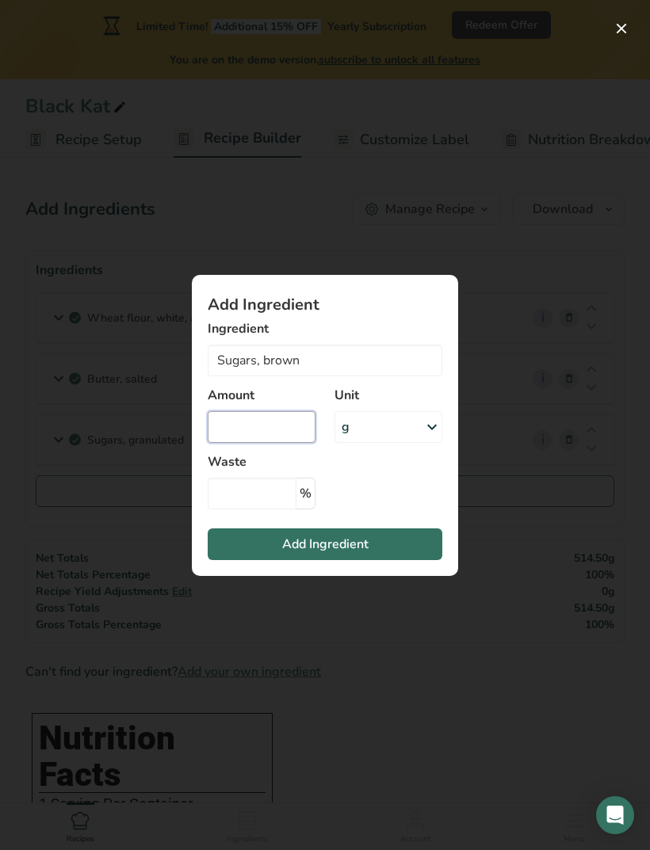
click at [274, 429] on input "Add ingredient modal" at bounding box center [262, 427] width 108 height 32
type input "1"
click at [427, 430] on icon "Add ingredient modal" at bounding box center [431, 427] width 19 height 29
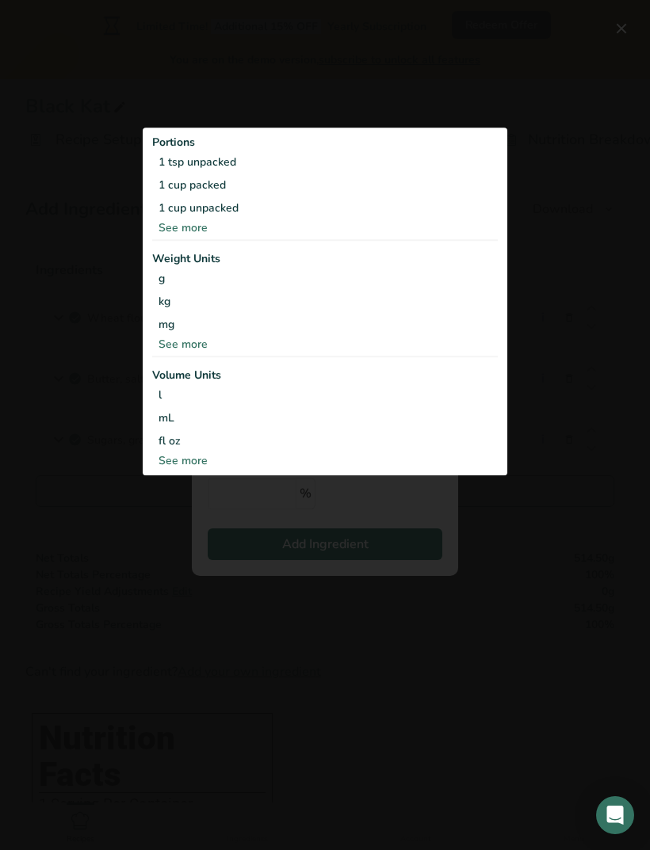
click at [165, 186] on div "1 cup packed" at bounding box center [324, 185] width 345 height 23
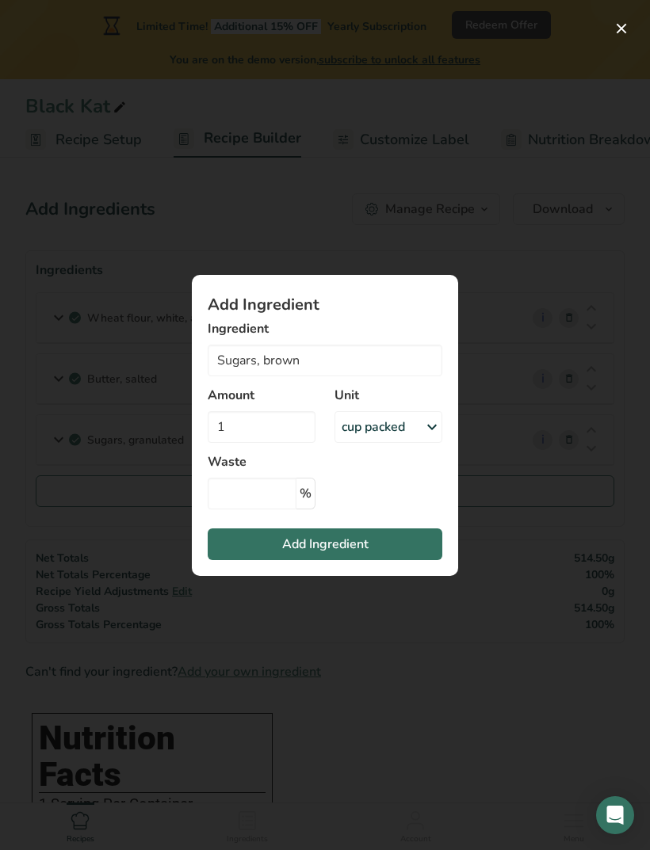
click at [362, 544] on span "Add Ingredient" at bounding box center [325, 544] width 86 height 19
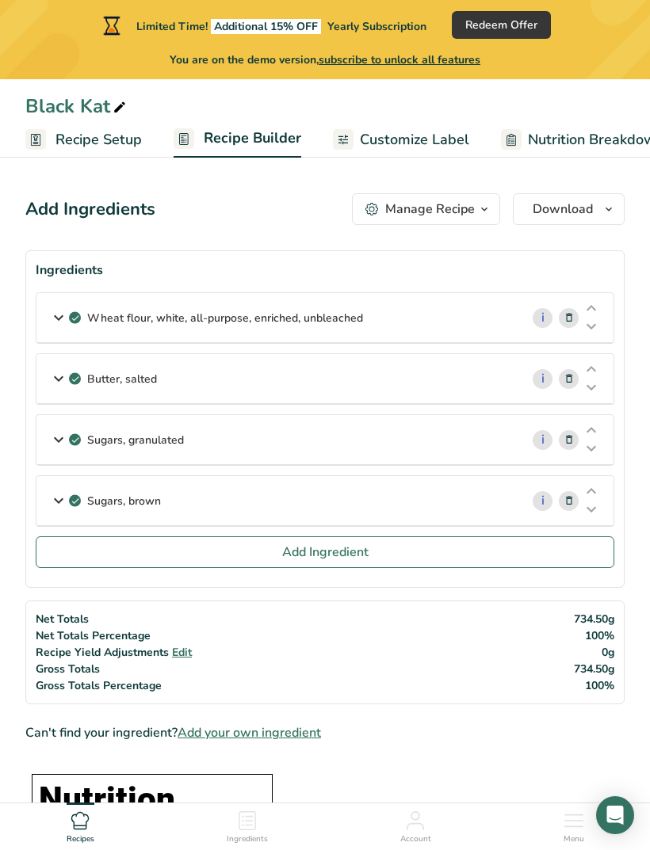
click at [337, 558] on span "Add Ingredient" at bounding box center [325, 552] width 86 height 19
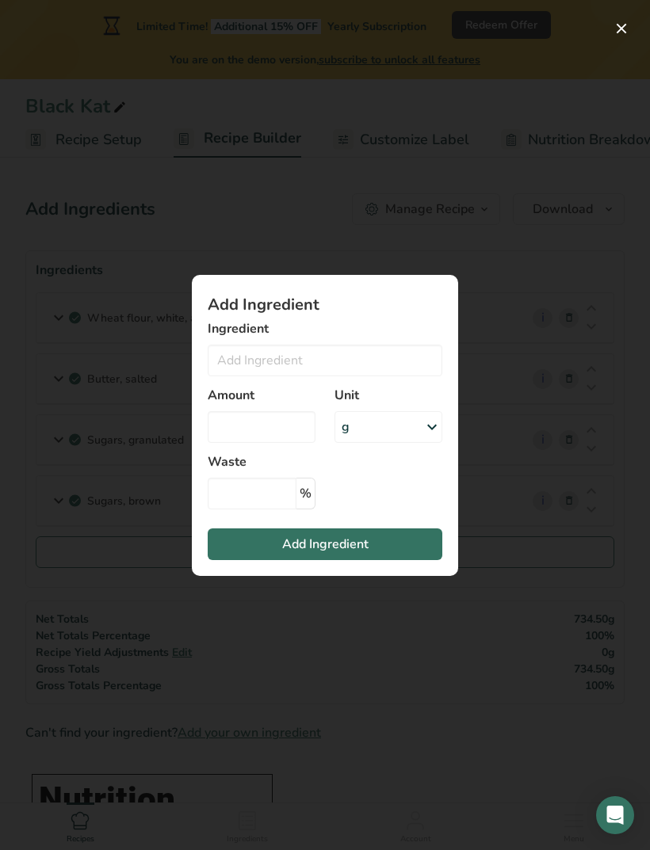
click at [411, 315] on section "Add Ingredient Ingredient Organic Cane Sugar 16149 Peanut spread, reduced sugar…" at bounding box center [325, 425] width 266 height 301
click at [328, 362] on input "Add ingredient modal" at bounding box center [325, 361] width 234 height 32
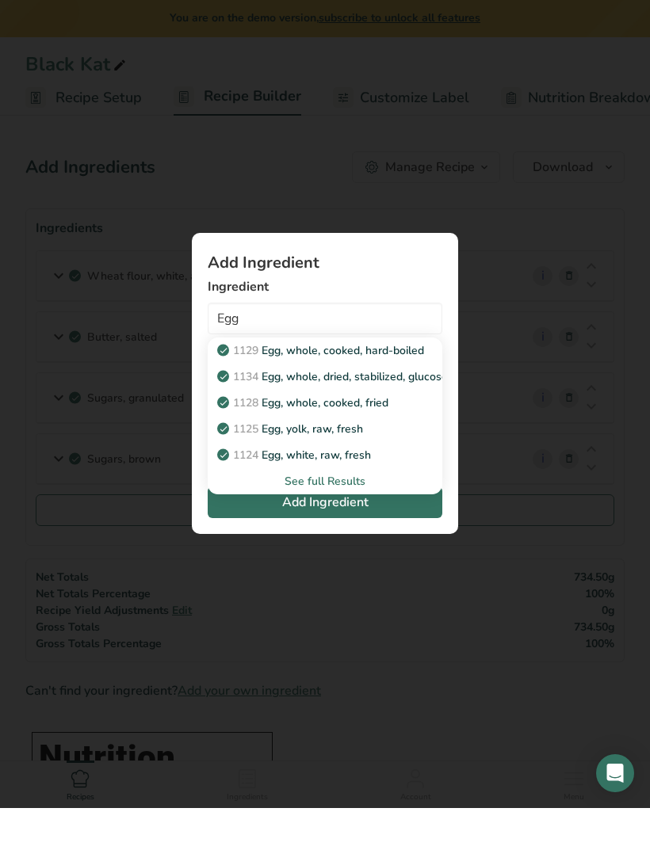
click at [360, 515] on div "See full Results" at bounding box center [324, 523] width 209 height 17
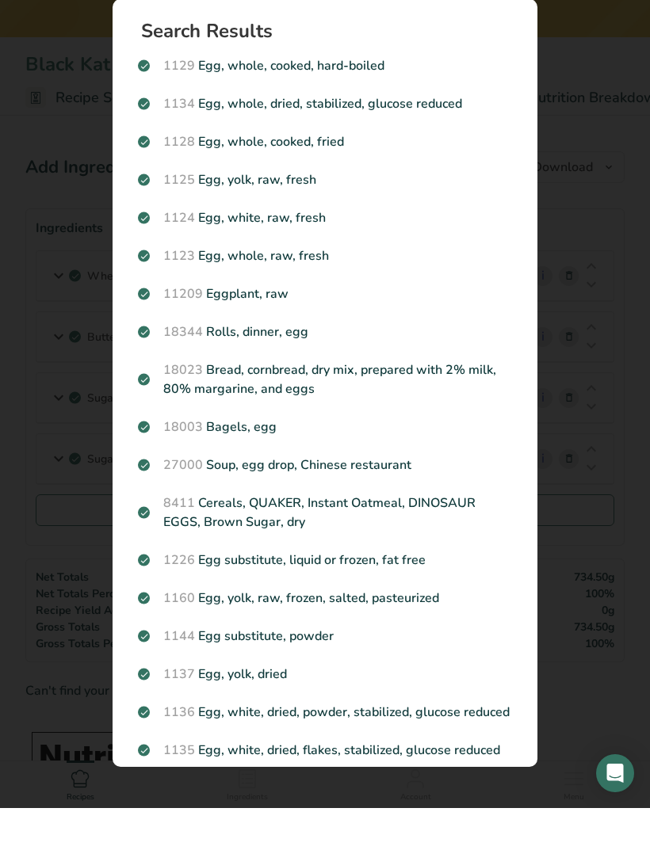
scroll to position [42, 0]
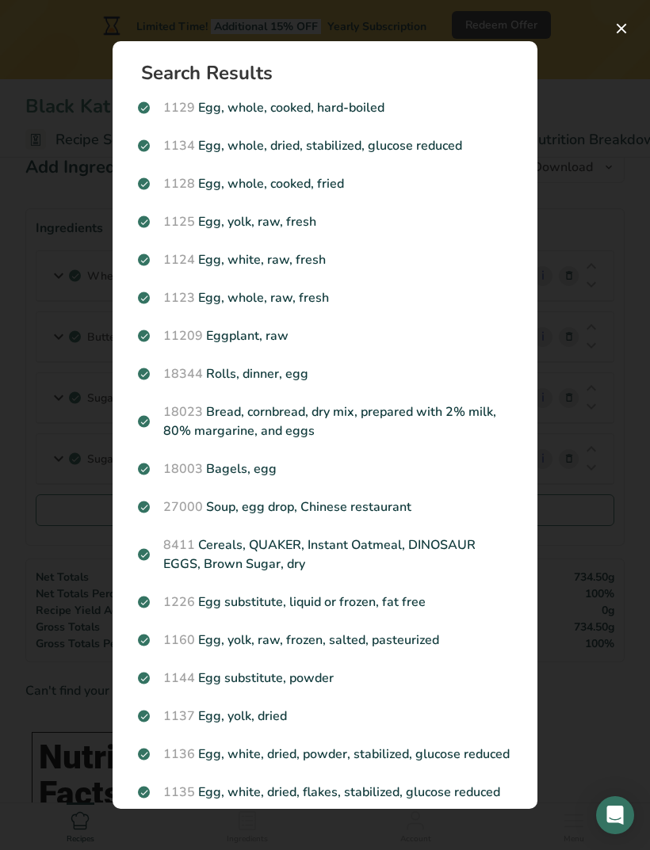
click at [316, 288] on p "1123 Egg, whole, raw, fresh" at bounding box center [325, 297] width 374 height 19
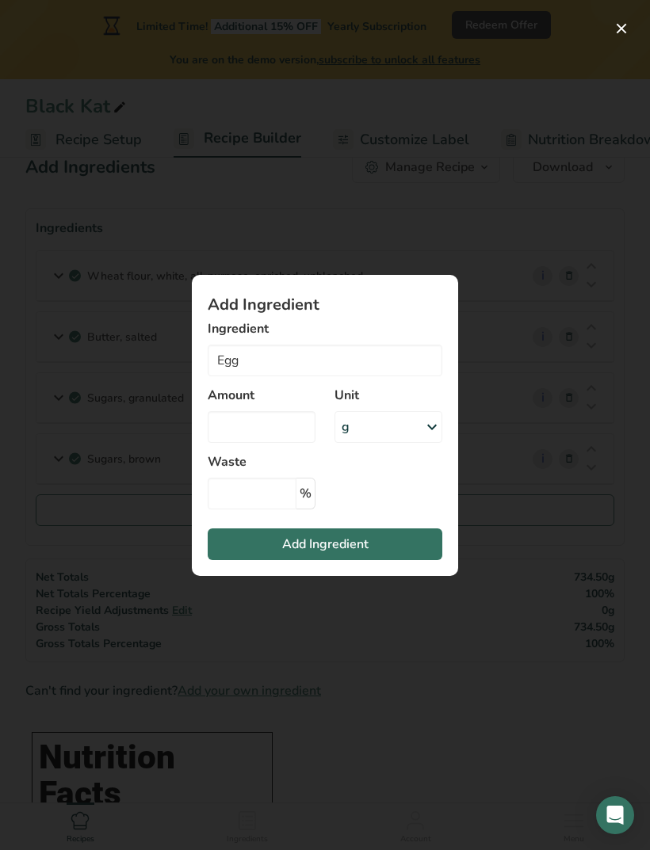
type input "Egg, whole, raw, fresh"
click at [265, 430] on input "Add ingredient modal" at bounding box center [262, 427] width 108 height 32
type input "2"
click at [430, 431] on icon "Add ingredient modal" at bounding box center [431, 427] width 19 height 29
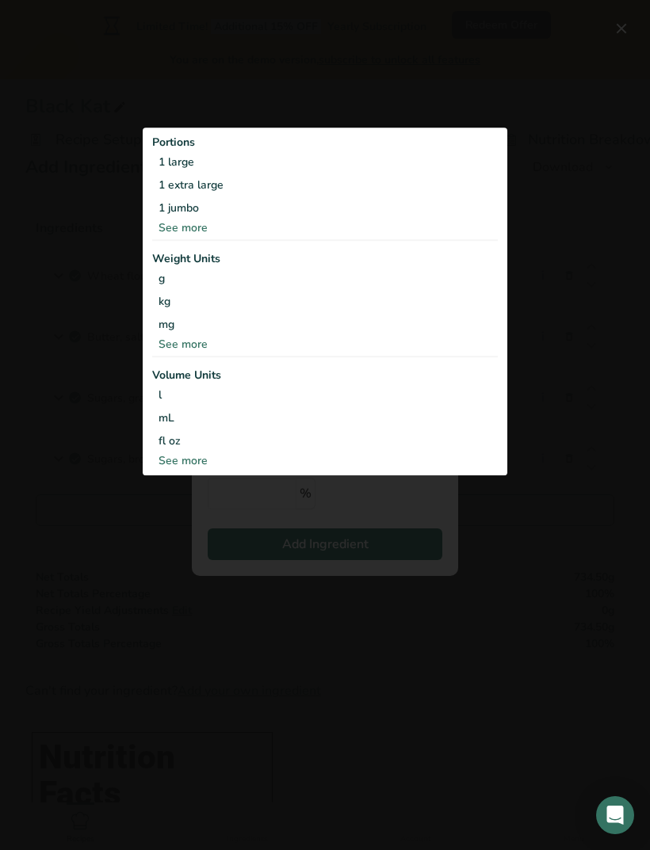
click at [169, 159] on div "1 large" at bounding box center [324, 162] width 345 height 23
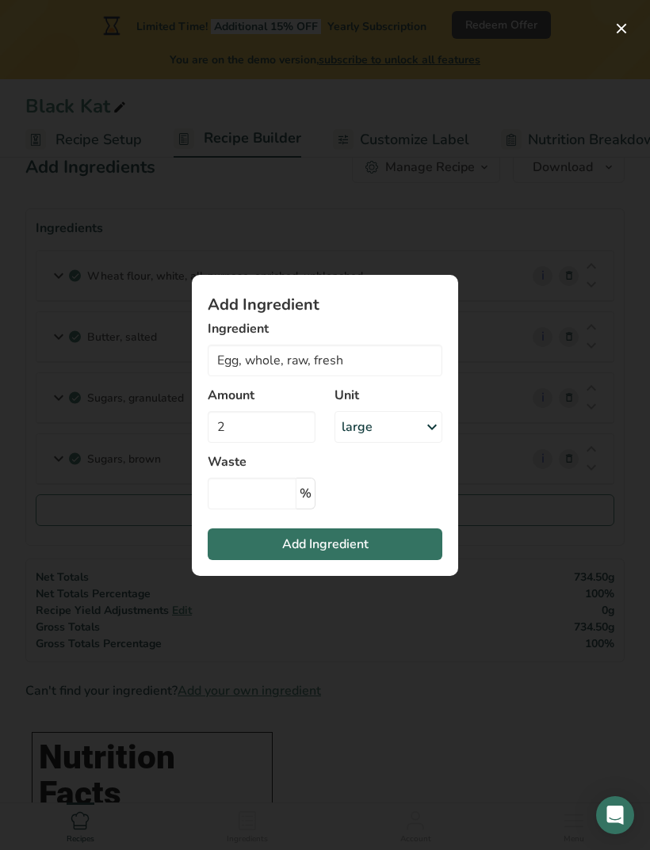
click at [378, 550] on button "Add Ingredient" at bounding box center [325, 544] width 234 height 32
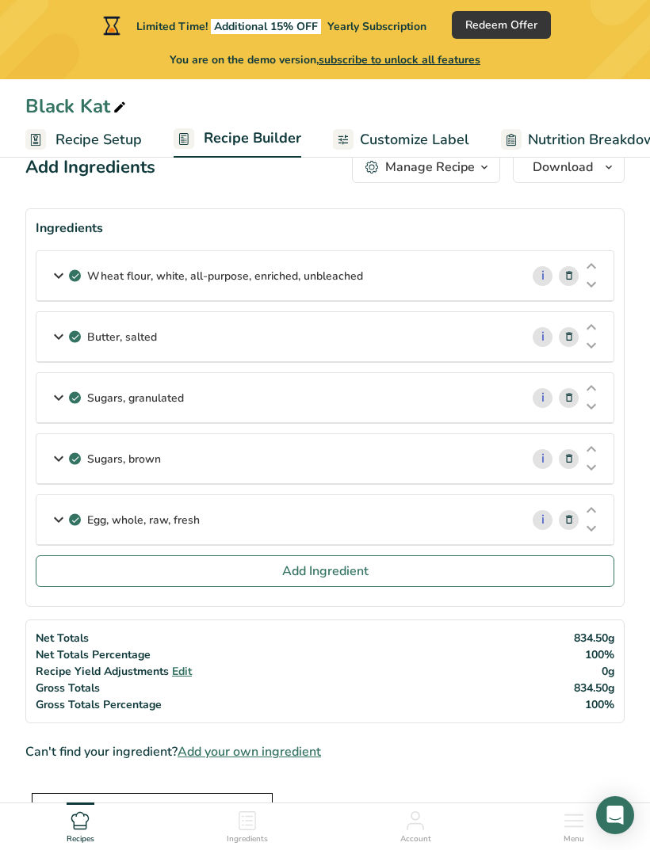
scroll to position [0, 0]
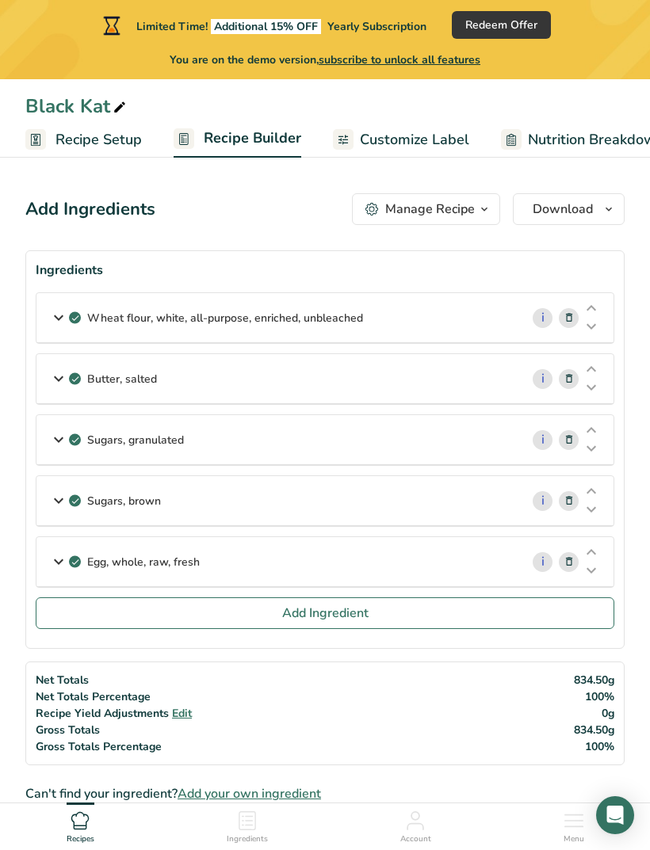
click at [326, 621] on span "Add Ingredient" at bounding box center [325, 613] width 86 height 19
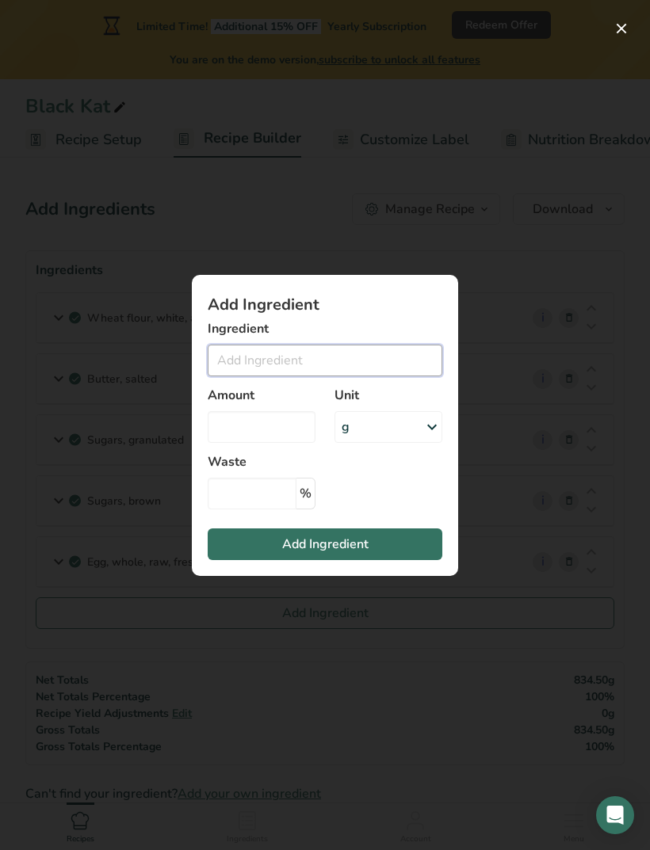
click at [323, 358] on input "Add ingredient modal" at bounding box center [325, 361] width 234 height 32
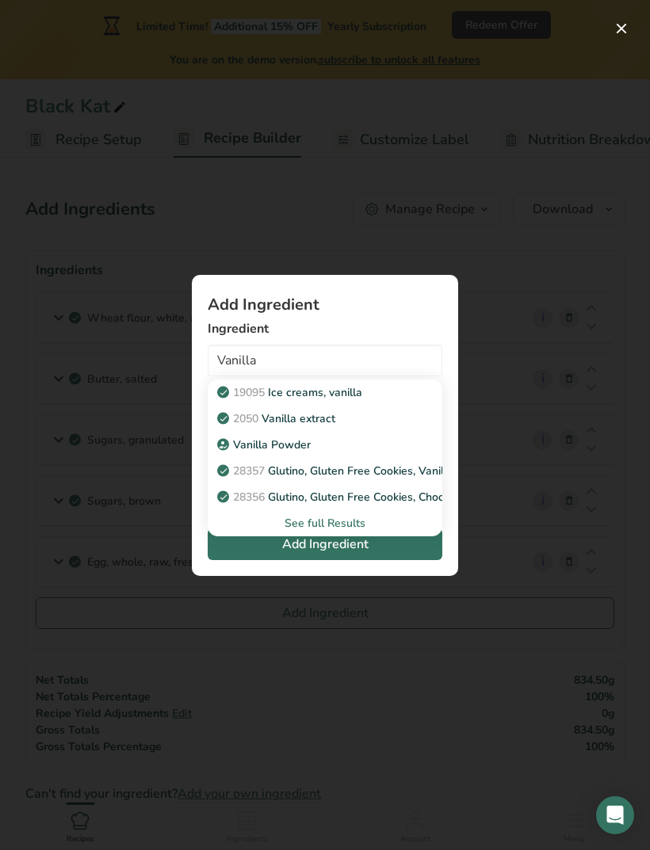
click at [335, 424] on p "2050 Vanilla extract" at bounding box center [277, 418] width 115 height 17
type input "Vanilla extract"
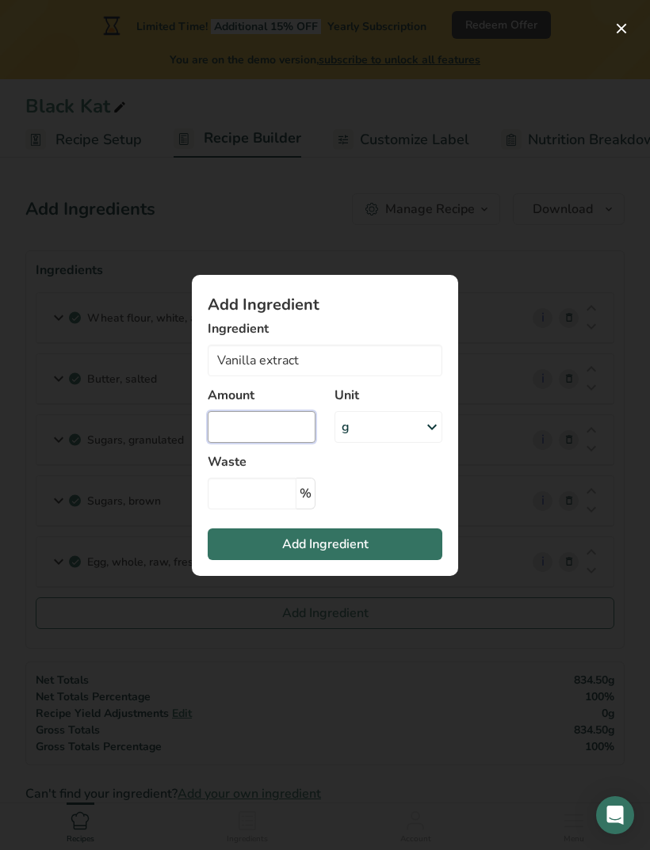
click at [291, 435] on input "Add ingredient modal" at bounding box center [262, 427] width 108 height 32
type input "1"
click at [429, 434] on icon "Add ingredient modal" at bounding box center [431, 427] width 19 height 29
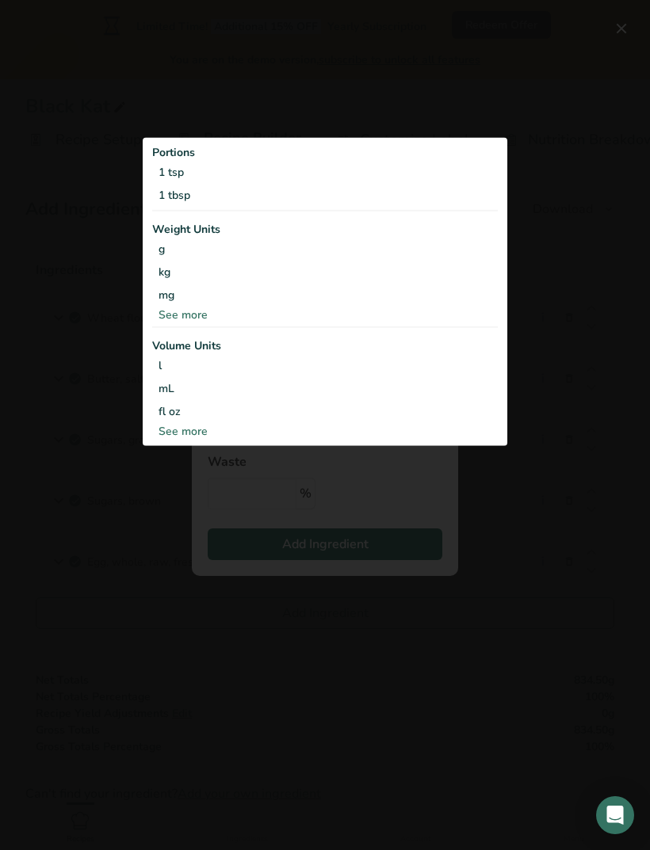
click at [203, 175] on div "1 tsp" at bounding box center [324, 172] width 345 height 23
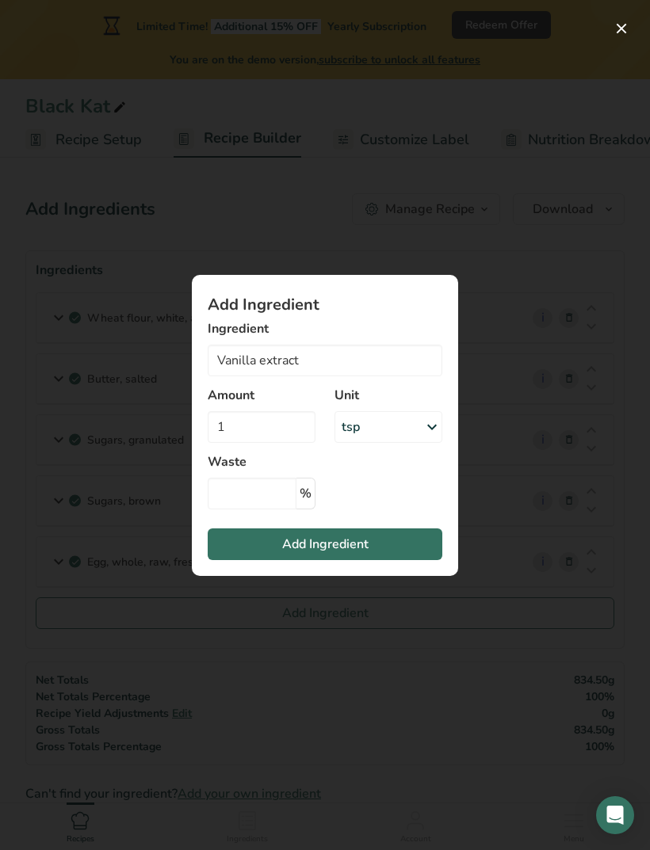
click at [357, 545] on span "Add Ingredient" at bounding box center [325, 544] width 86 height 19
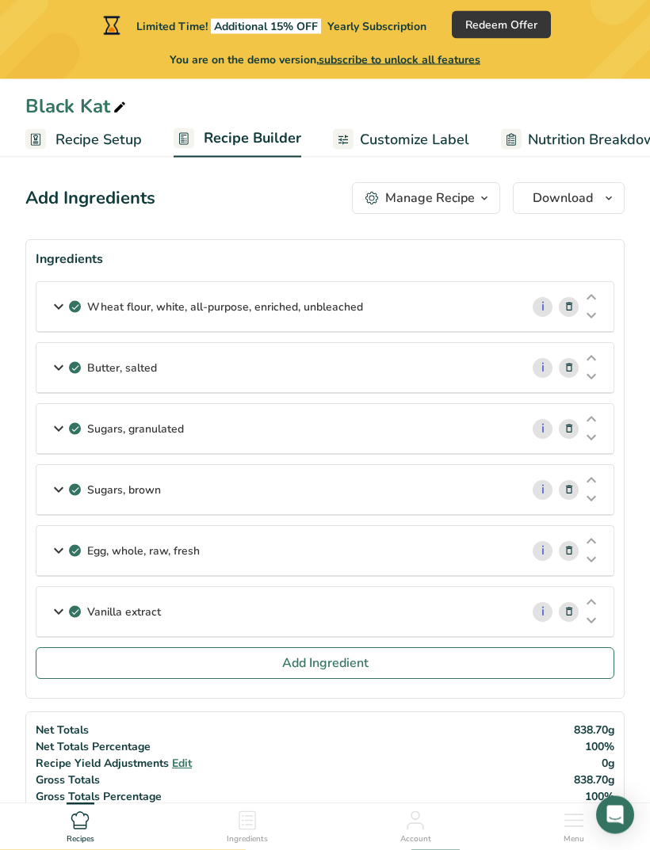
scroll to position [11, 0]
click at [337, 671] on span "Add Ingredient" at bounding box center [325, 663] width 86 height 19
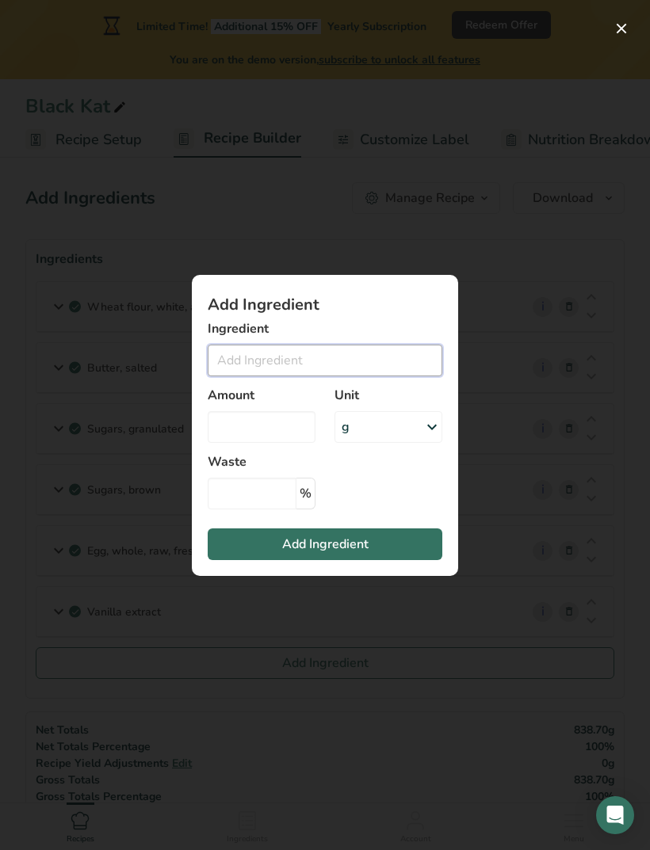
click at [349, 357] on input "Add ingredient modal" at bounding box center [325, 361] width 234 height 32
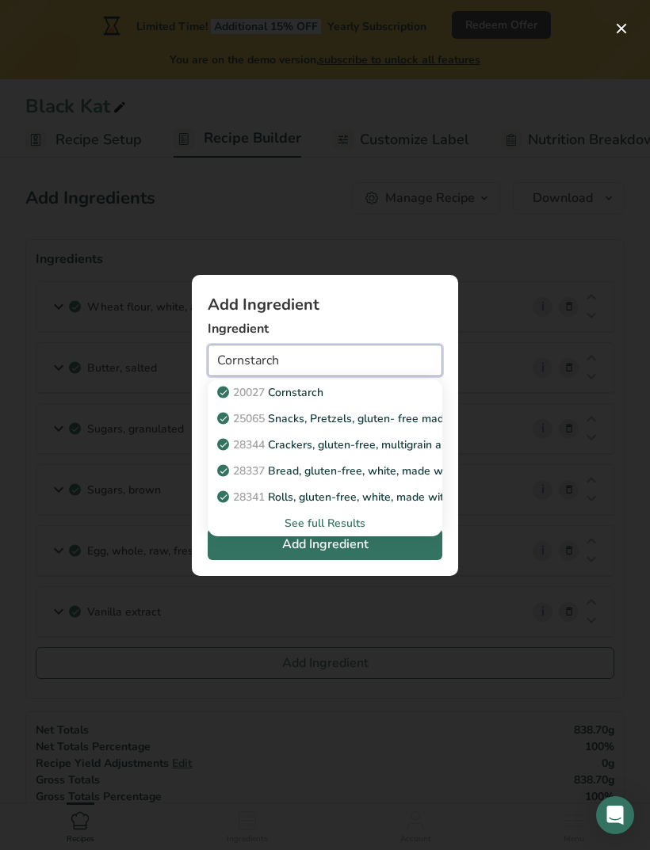
type input "Cornstarch"
click at [319, 393] on p "20027 Cornstarch" at bounding box center [271, 392] width 103 height 17
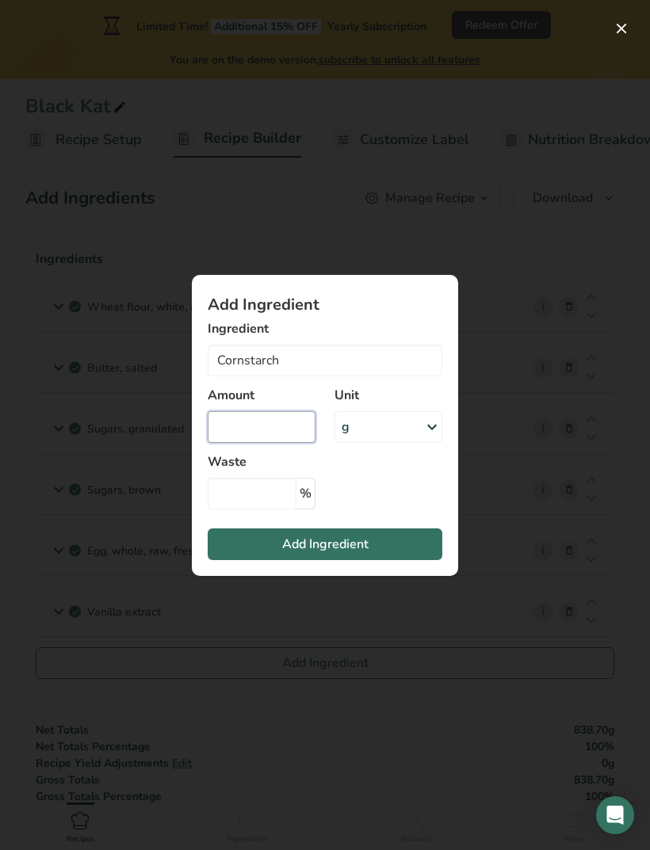
click at [278, 430] on input "Add ingredient modal" at bounding box center [262, 427] width 108 height 32
type input "1"
click at [426, 432] on icon "Add ingredient modal" at bounding box center [431, 427] width 19 height 29
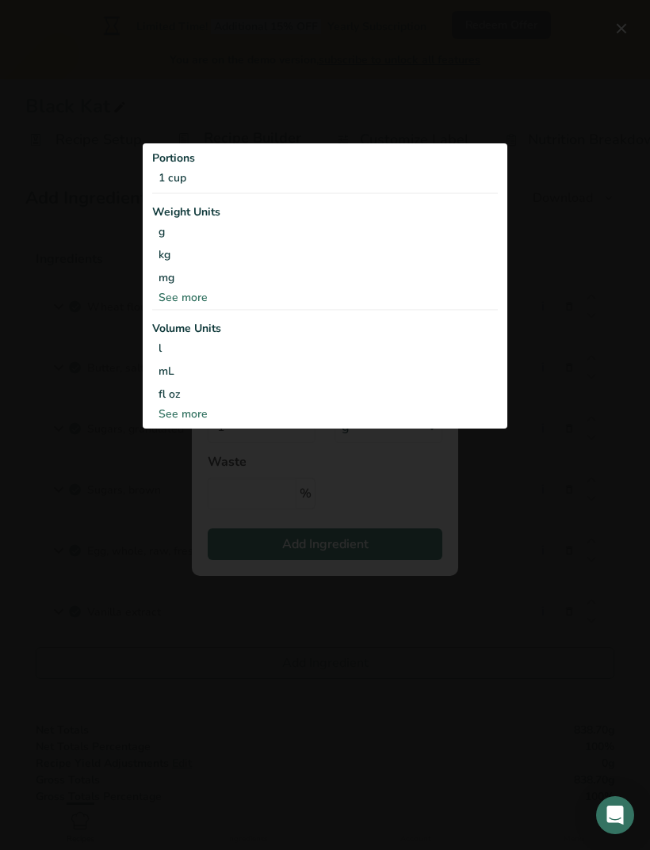
click at [201, 419] on div "See more" at bounding box center [324, 414] width 345 height 17
select select "22"
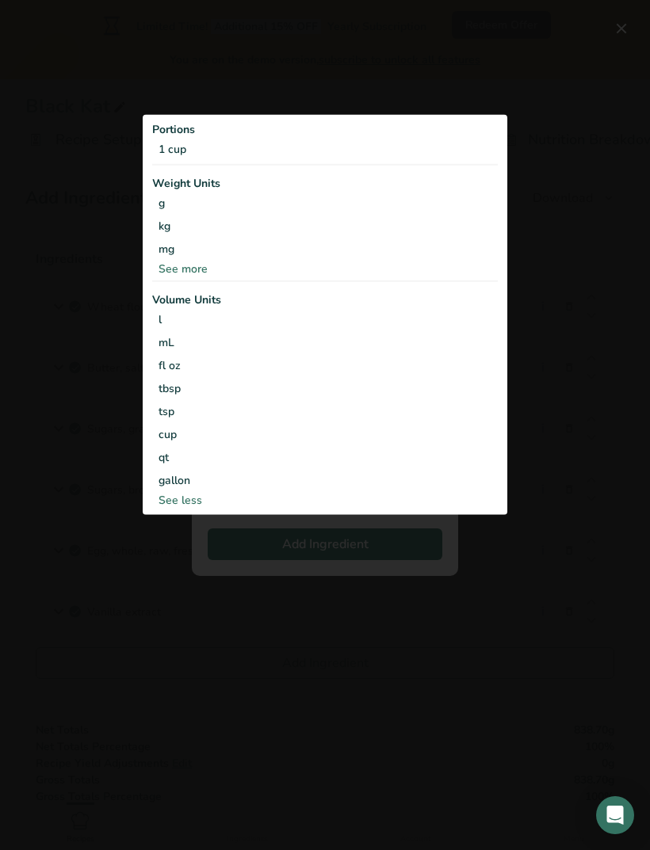
click at [177, 411] on div "tsp" at bounding box center [324, 411] width 333 height 17
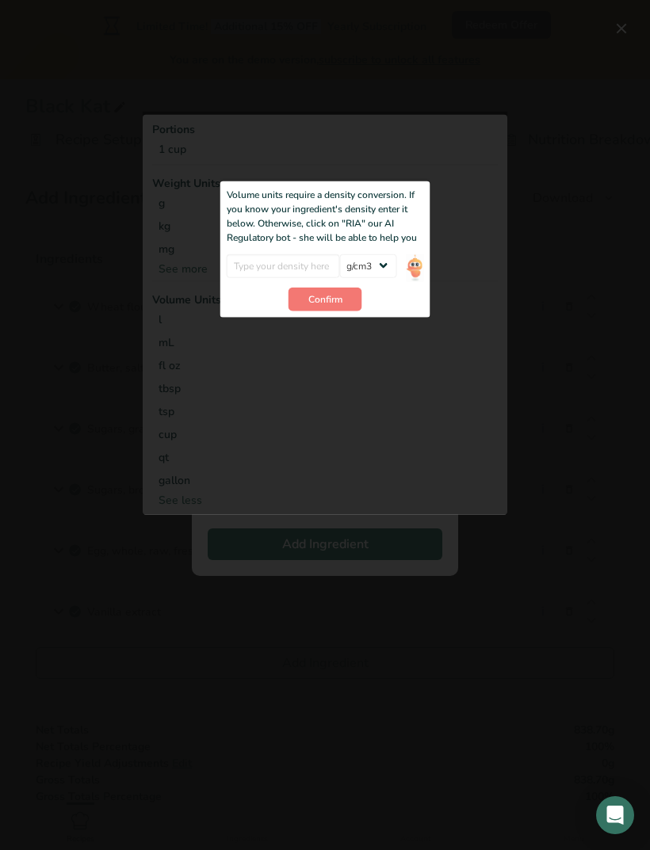
click at [421, 364] on div "Add ingredient modal" at bounding box center [325, 313] width 364 height 403
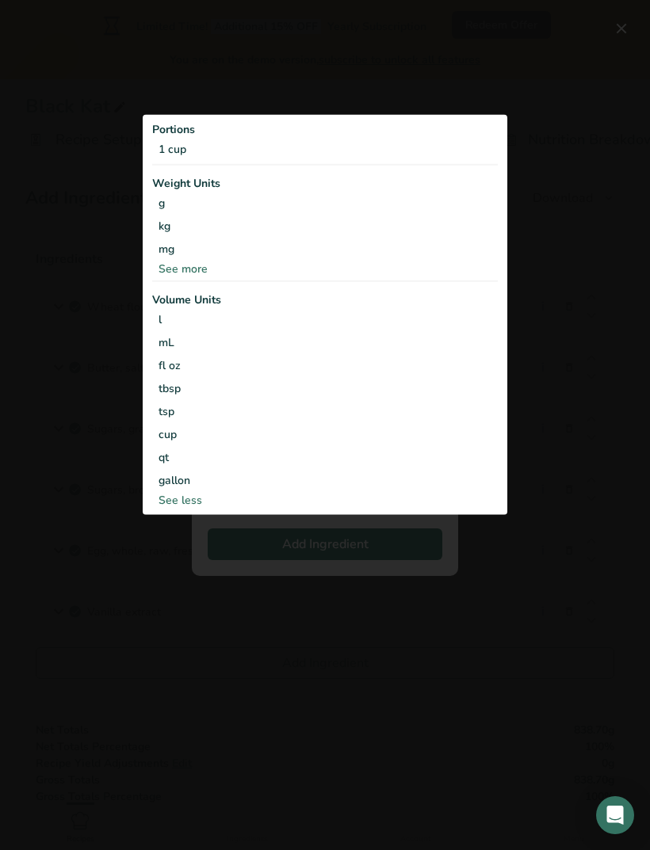
click at [164, 209] on div "g" at bounding box center [324, 203] width 345 height 23
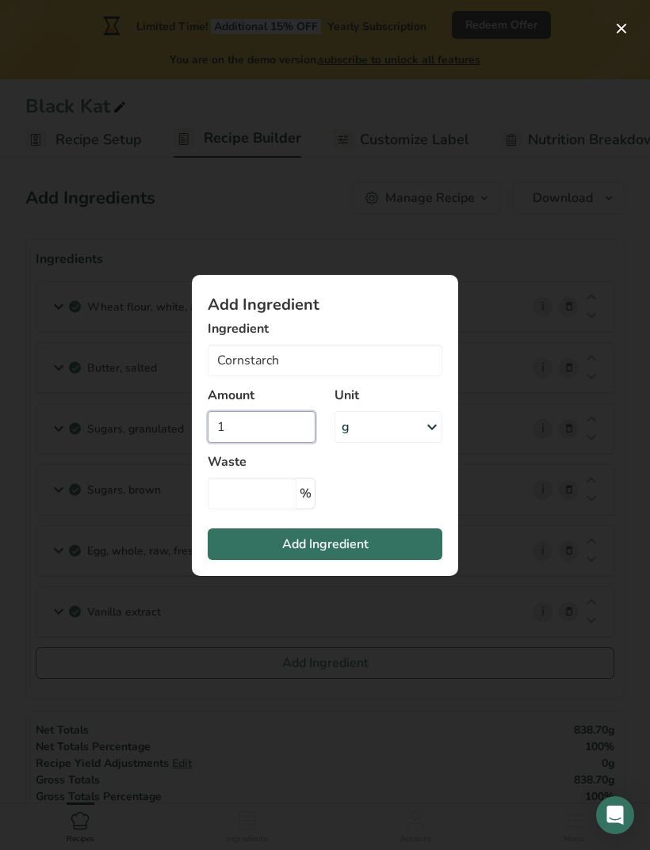
click at [267, 424] on input "1" at bounding box center [262, 427] width 108 height 32
type input "5"
click at [356, 536] on span "Add Ingredient" at bounding box center [325, 544] width 86 height 19
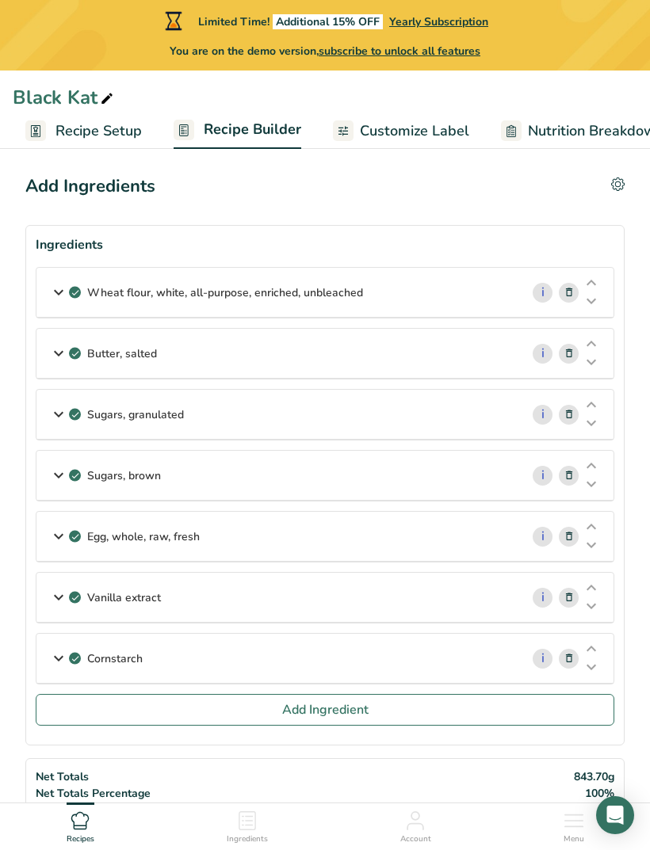
scroll to position [0, 0]
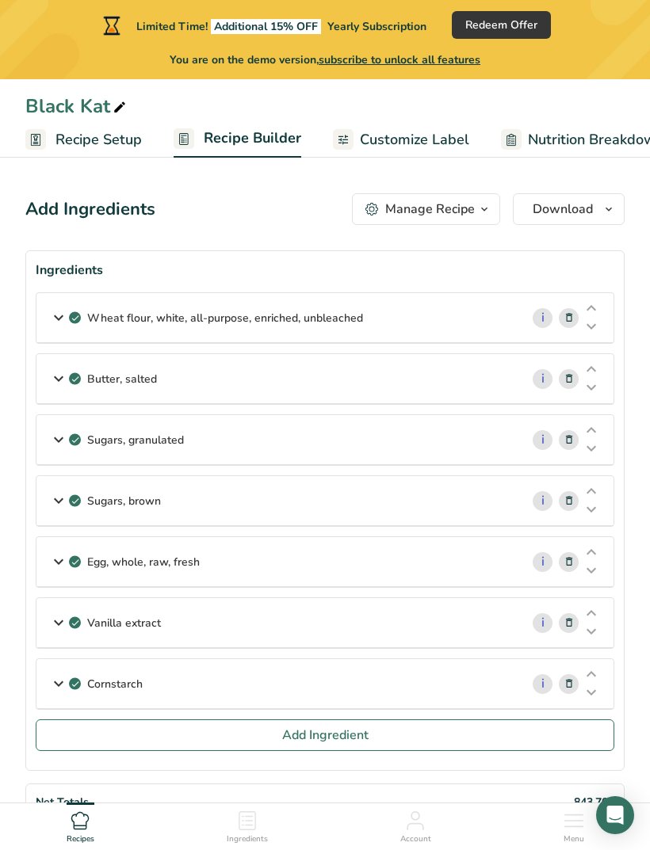
click at [345, 739] on span "Add Ingredient" at bounding box center [325, 735] width 86 height 19
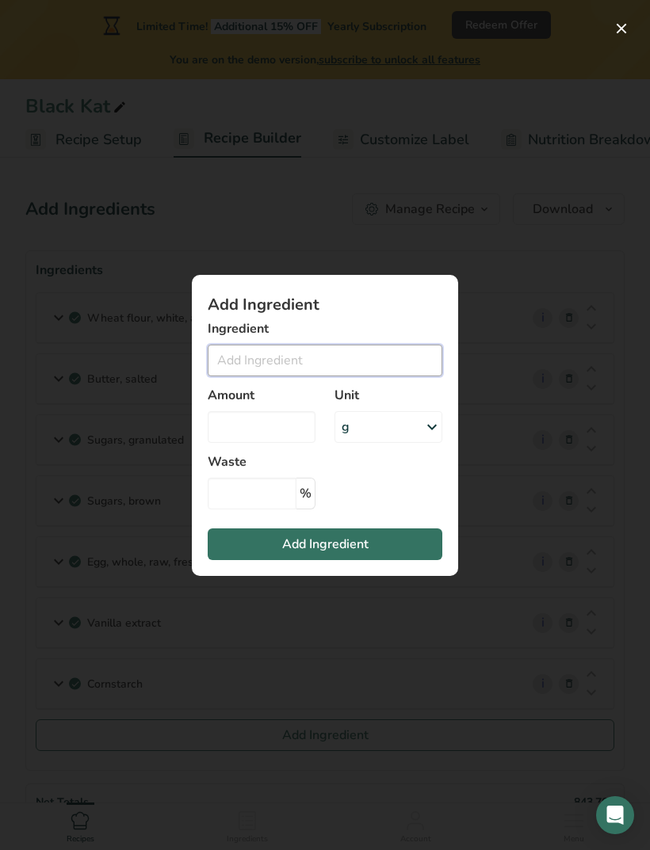
click at [322, 359] on input "Add ingredient modal" at bounding box center [325, 361] width 234 height 32
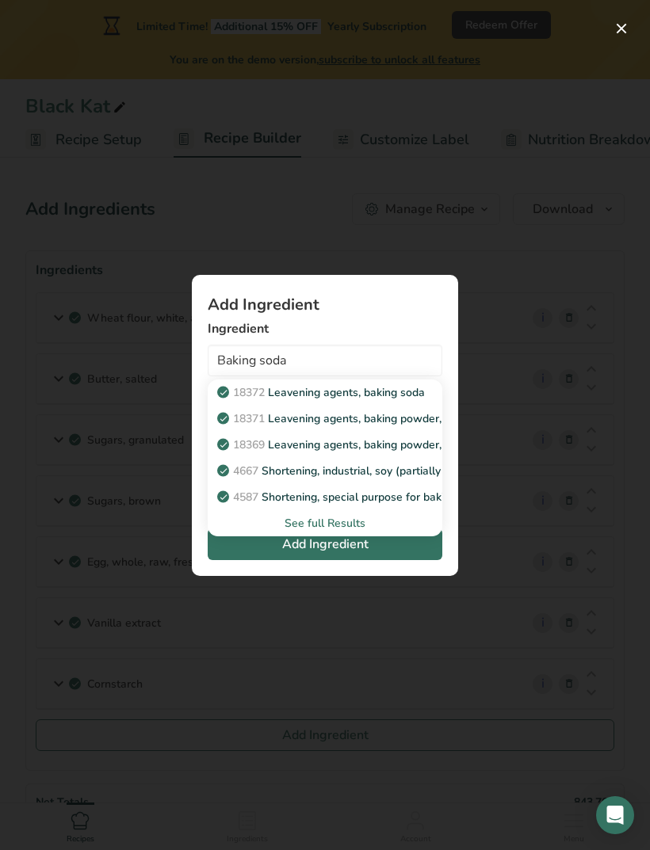
click at [416, 395] on p "18372 Leavening agents, baking soda" at bounding box center [322, 392] width 204 height 17
type input "Leavening agents, baking soda"
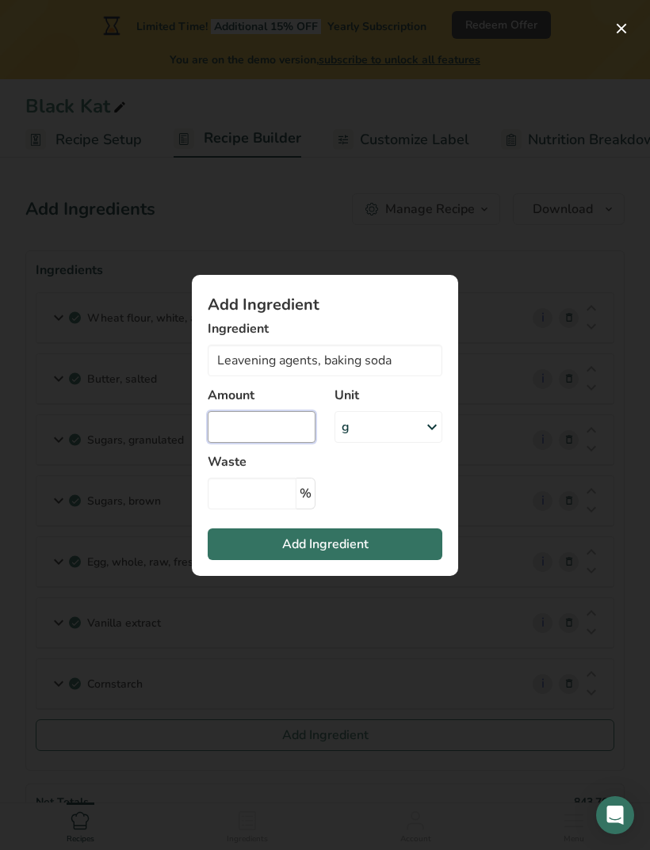
click at [291, 424] on input "Add ingredient modal" at bounding box center [262, 427] width 108 height 32
type input "5"
click at [376, 539] on button "Add Ingredient" at bounding box center [325, 544] width 234 height 32
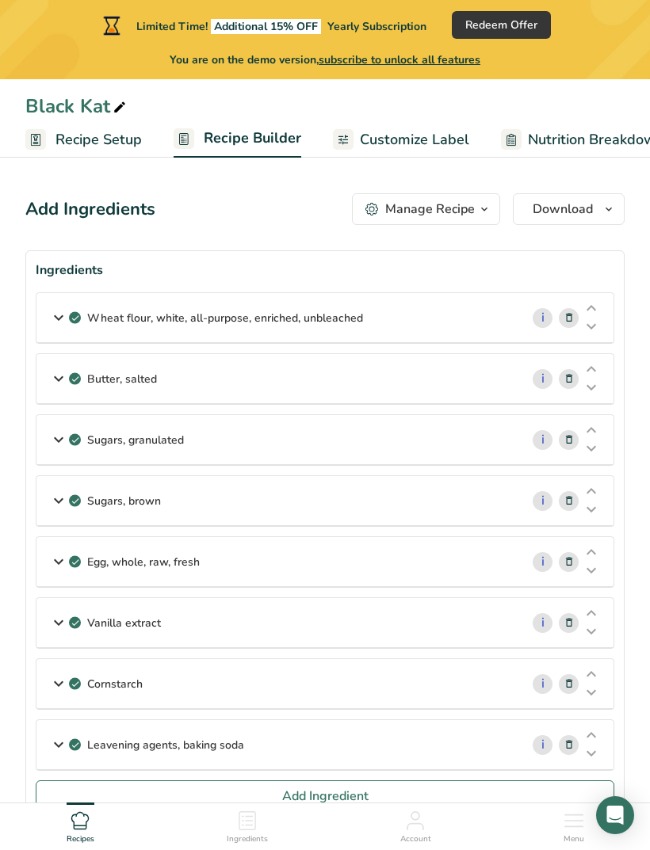
click at [349, 791] on span "Add Ingredient" at bounding box center [325, 796] width 86 height 19
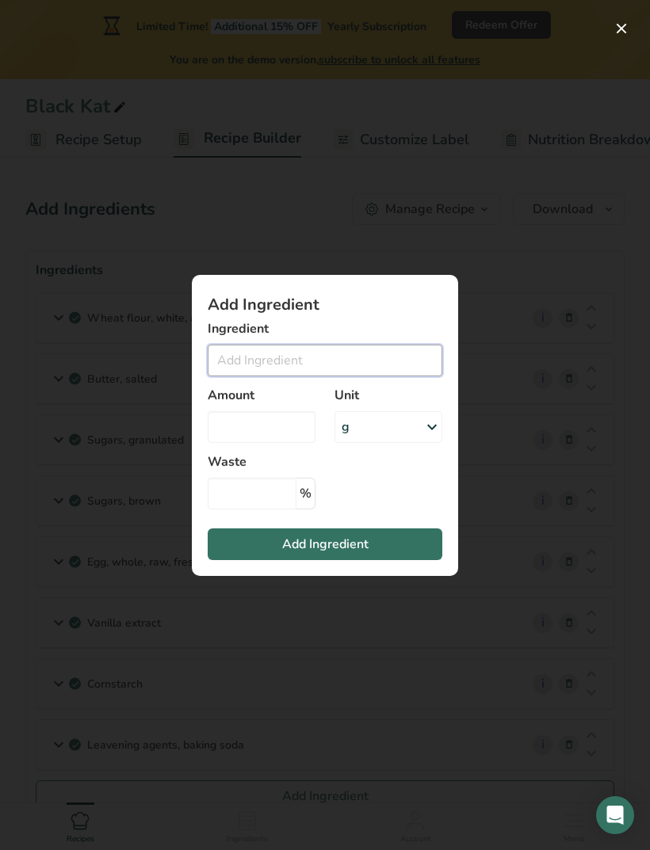
click at [330, 356] on input "Add ingredient modal" at bounding box center [325, 361] width 234 height 32
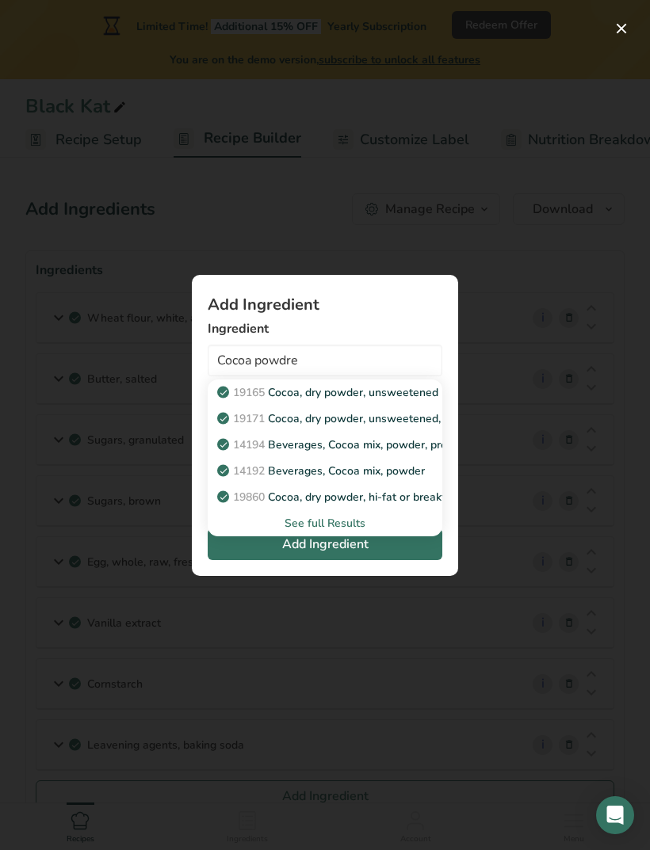
click at [353, 552] on span "Add Ingredient" at bounding box center [325, 544] width 86 height 19
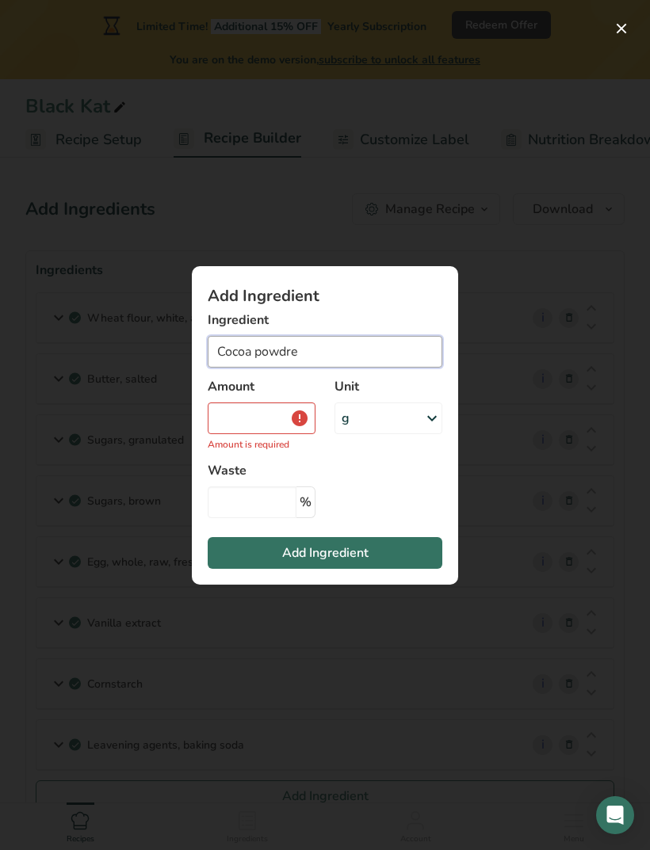
click at [372, 355] on input "Cocoa powdre" at bounding box center [325, 352] width 234 height 32
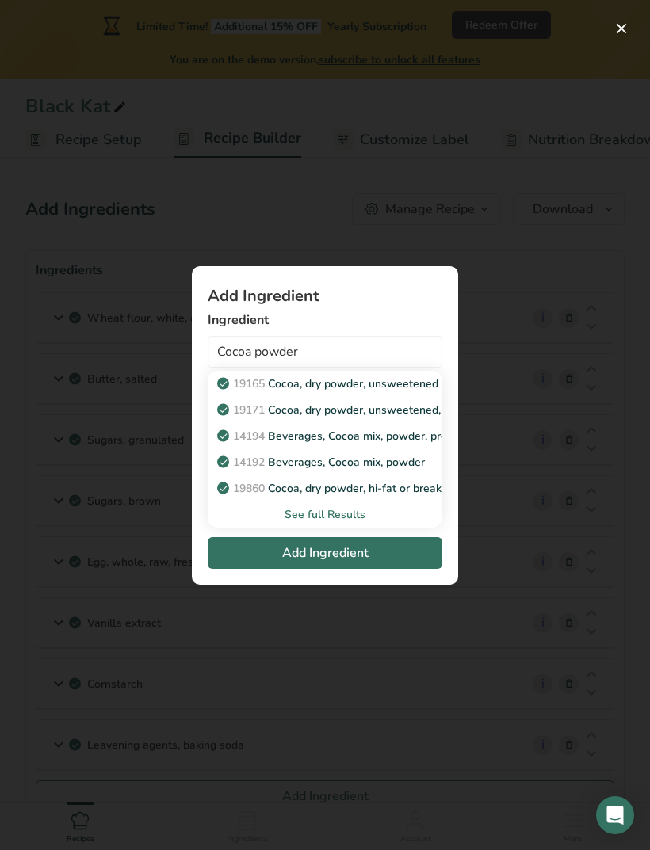
click at [347, 514] on div "See full Results" at bounding box center [324, 514] width 209 height 17
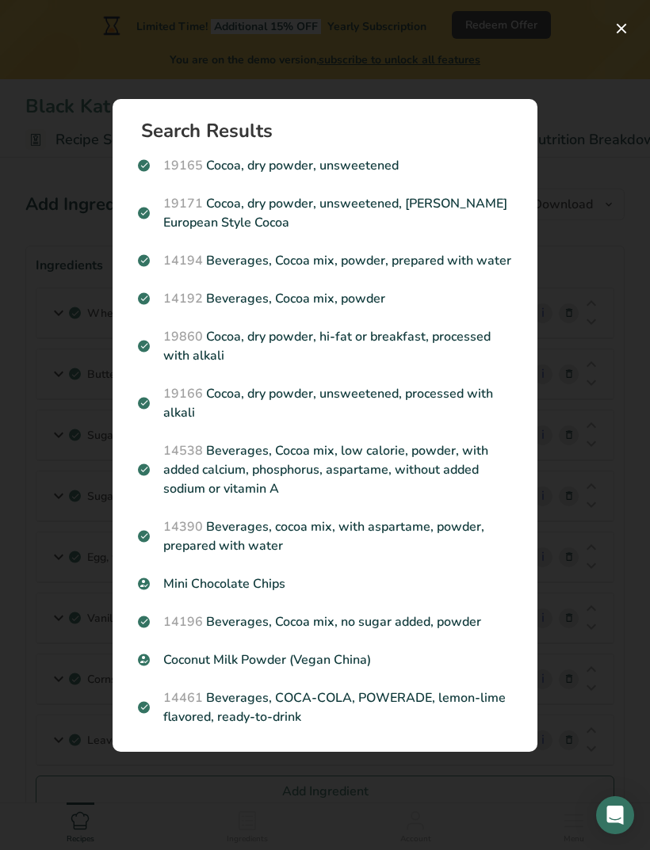
scroll to position [29, 0]
click at [390, 175] on div "19165 Cocoa, dry powder, unsweetened" at bounding box center [324, 166] width 393 height 38
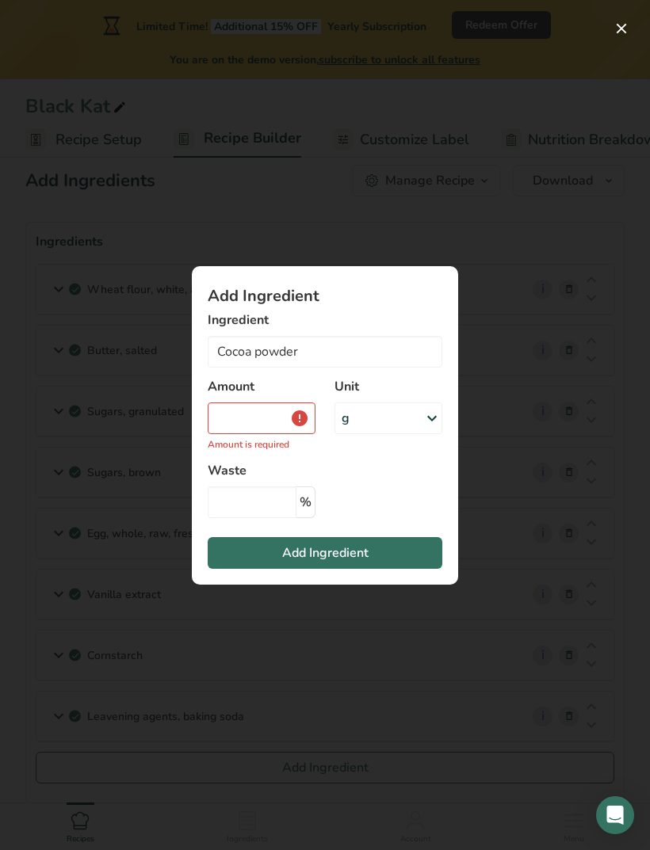
type input "Cocoa, dry powder, unsweetened"
click at [257, 417] on input "Add ingredient modal" at bounding box center [262, 418] width 108 height 32
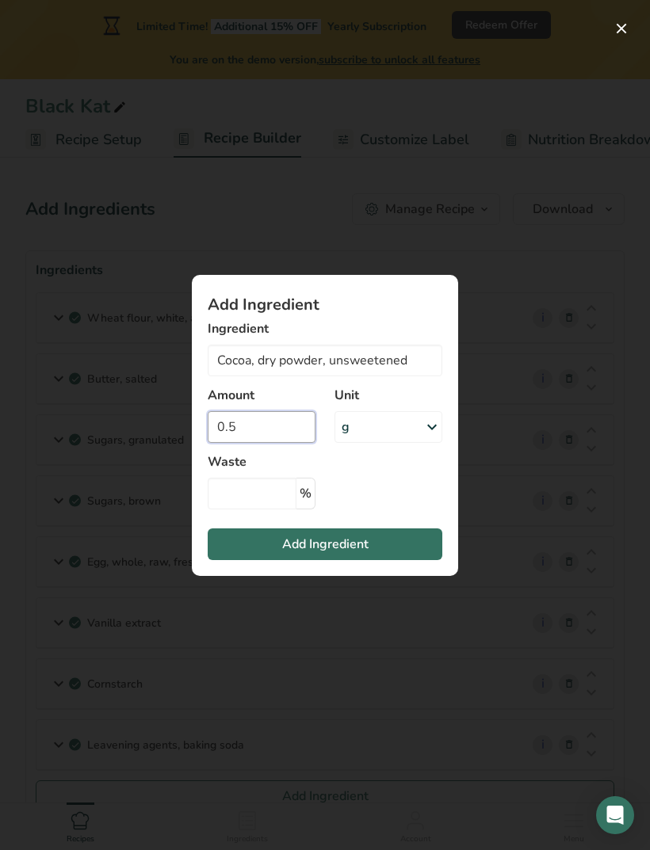
type input "0.5"
click at [376, 432] on div "g" at bounding box center [388, 427] width 108 height 32
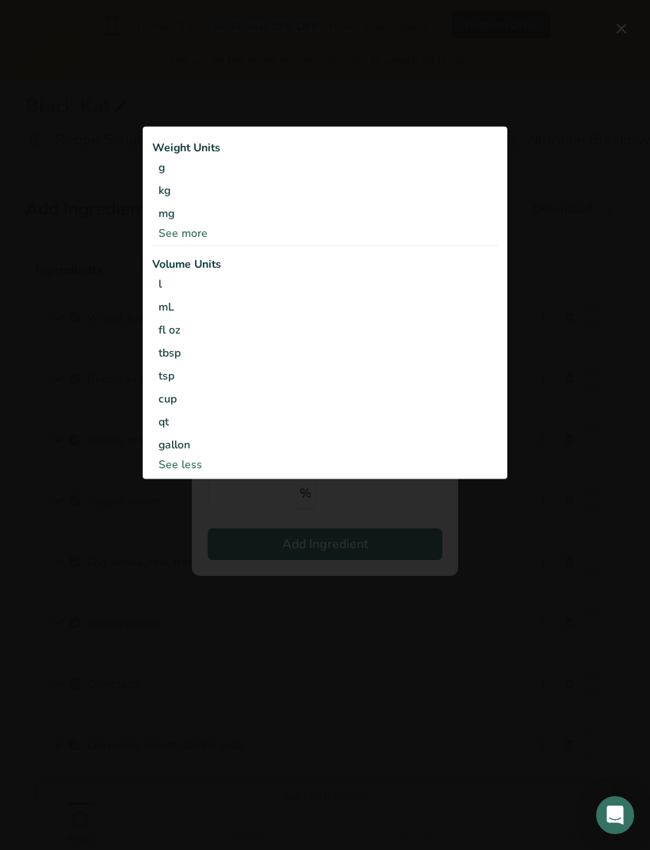
click at [180, 402] on div "cup" at bounding box center [324, 399] width 333 height 17
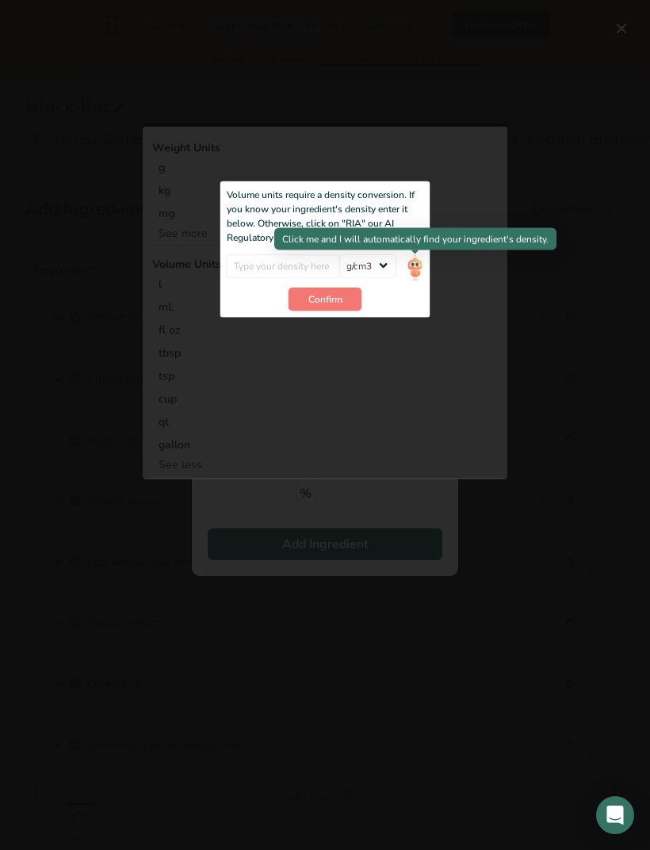
click at [421, 260] on img "Add ingredient modal" at bounding box center [414, 267] width 17 height 28
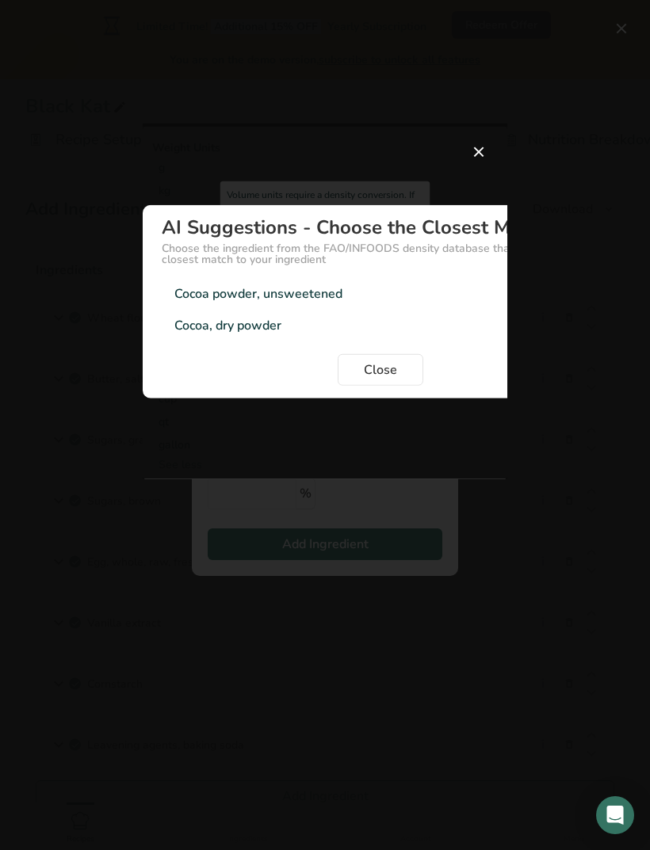
click at [320, 292] on div "Cocoa powder, unsweetened" at bounding box center [258, 293] width 168 height 19
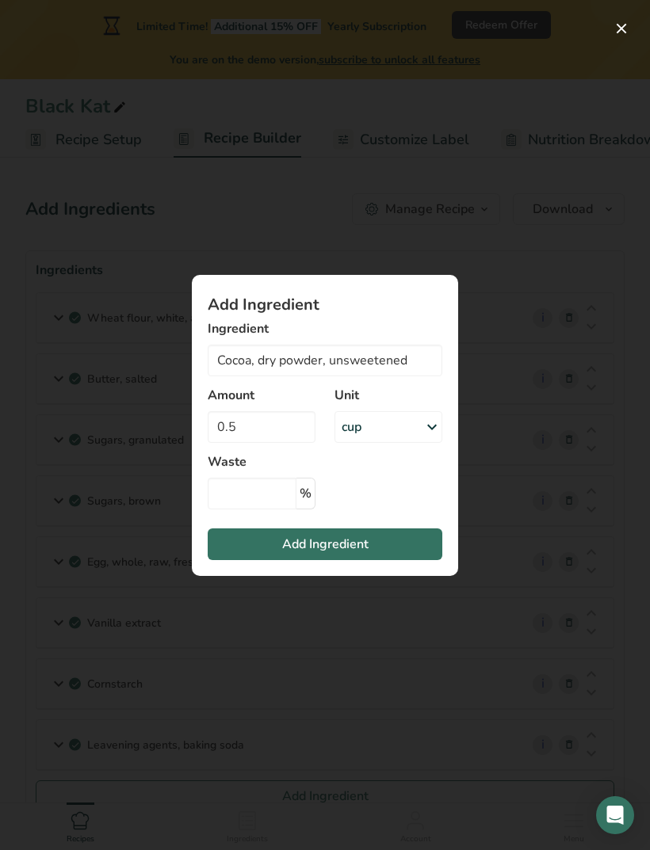
click at [350, 543] on span "Add Ingredient" at bounding box center [325, 544] width 86 height 19
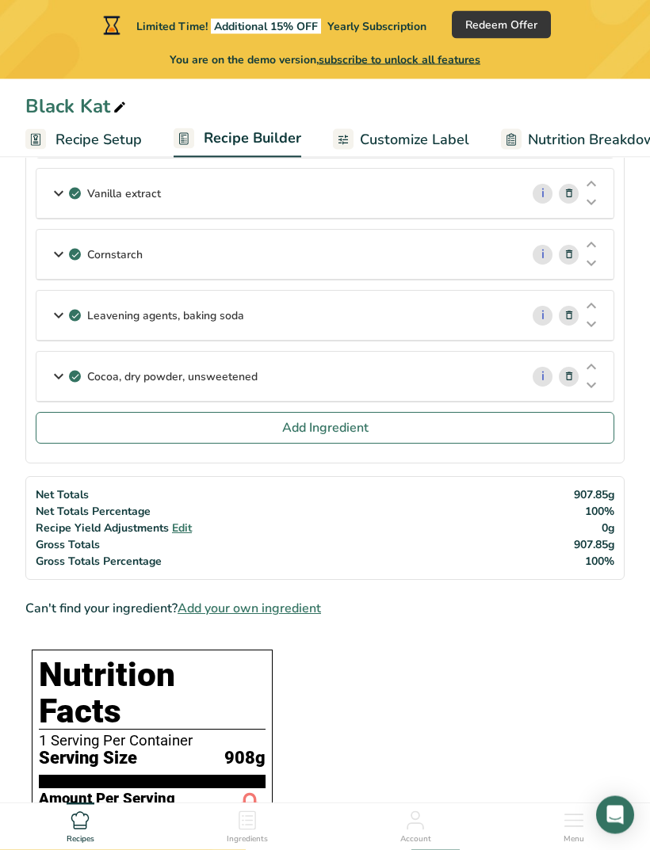
scroll to position [432, 0]
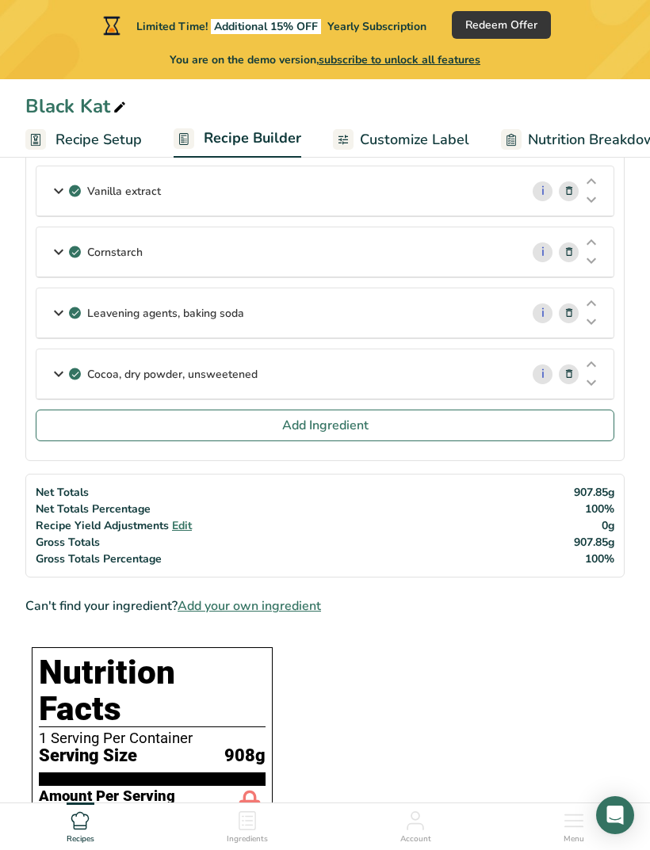
click at [353, 434] on span "Add Ingredient" at bounding box center [325, 425] width 86 height 19
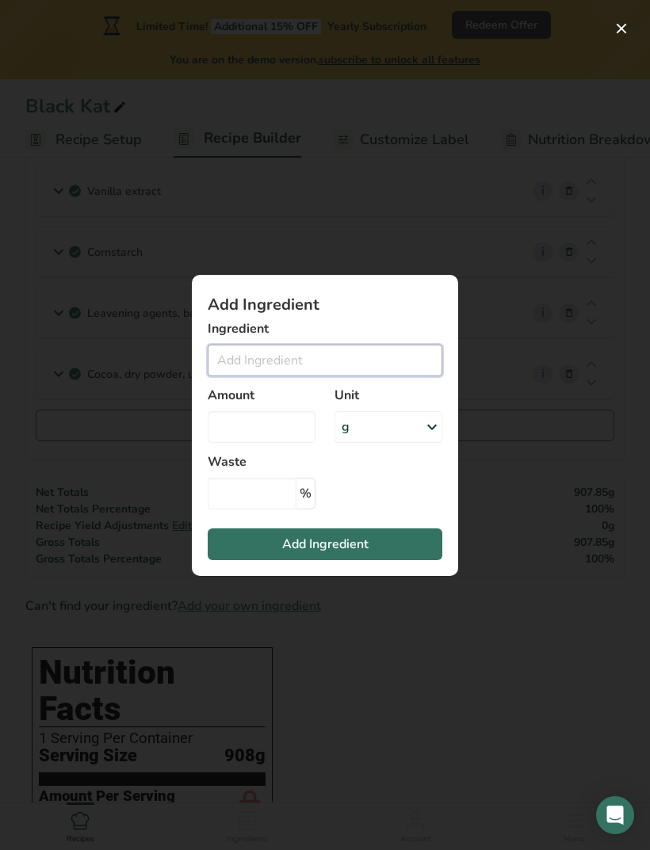
click at [355, 376] on input "Add ingredient modal" at bounding box center [325, 361] width 234 height 32
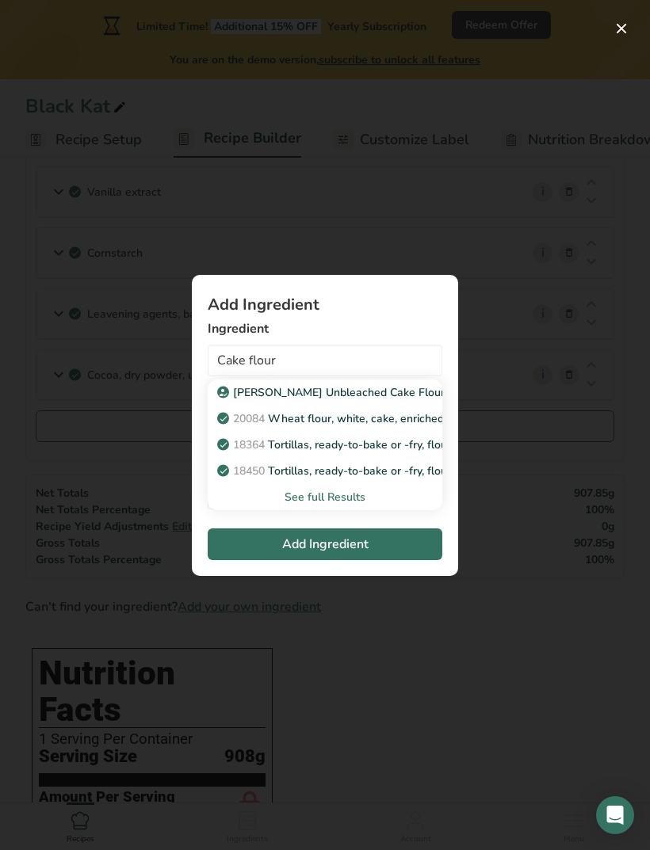
click at [404, 401] on p "King Arthur Unbleached Cake Flour" at bounding box center [332, 392] width 224 height 17
type input "King Arthur Unbleached Cake Flour"
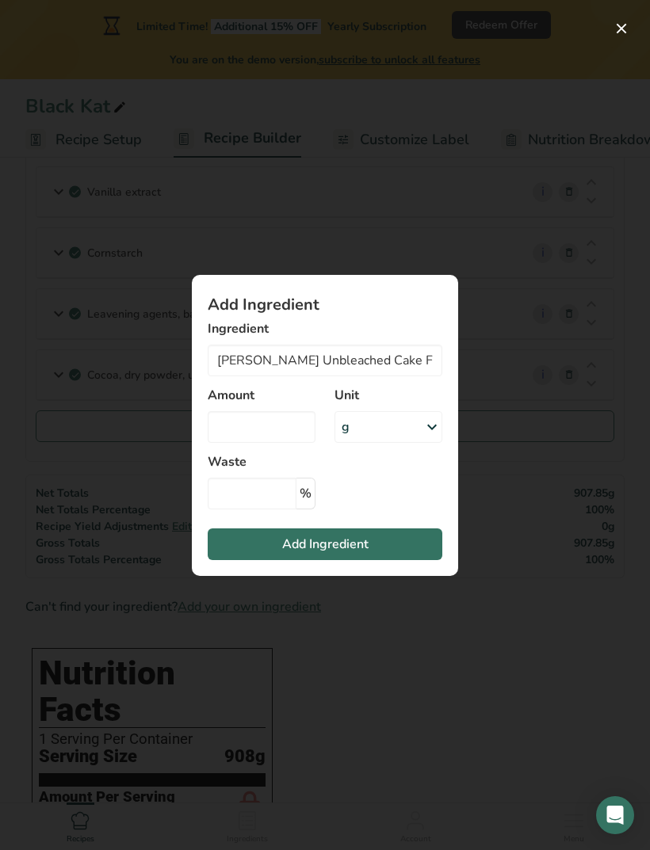
scroll to position [432, 0]
click at [276, 443] on input "Add ingredient modal" at bounding box center [262, 427] width 108 height 32
click at [421, 443] on div "g" at bounding box center [388, 427] width 108 height 32
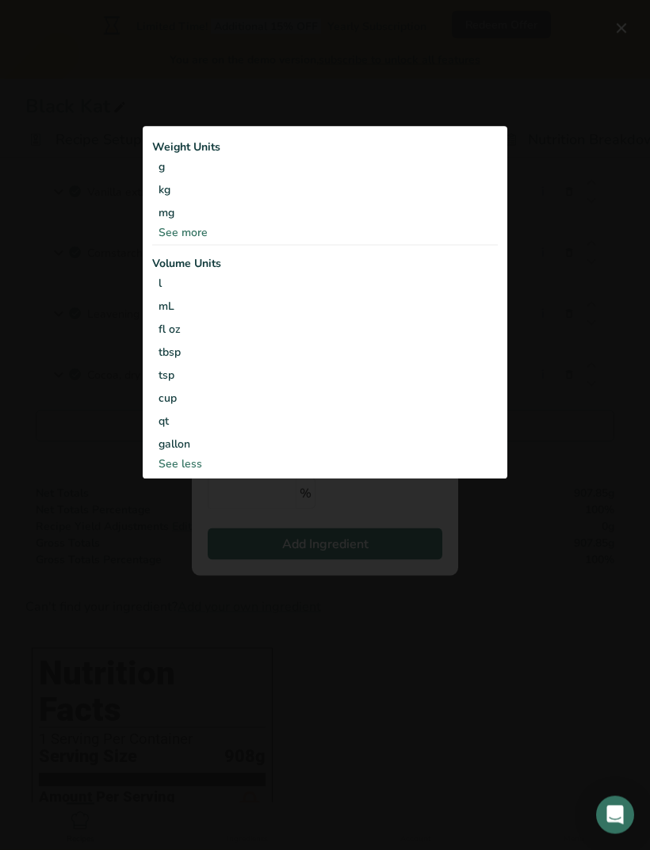
scroll to position [432, 0]
click at [176, 407] on div "cup" at bounding box center [324, 399] width 333 height 17
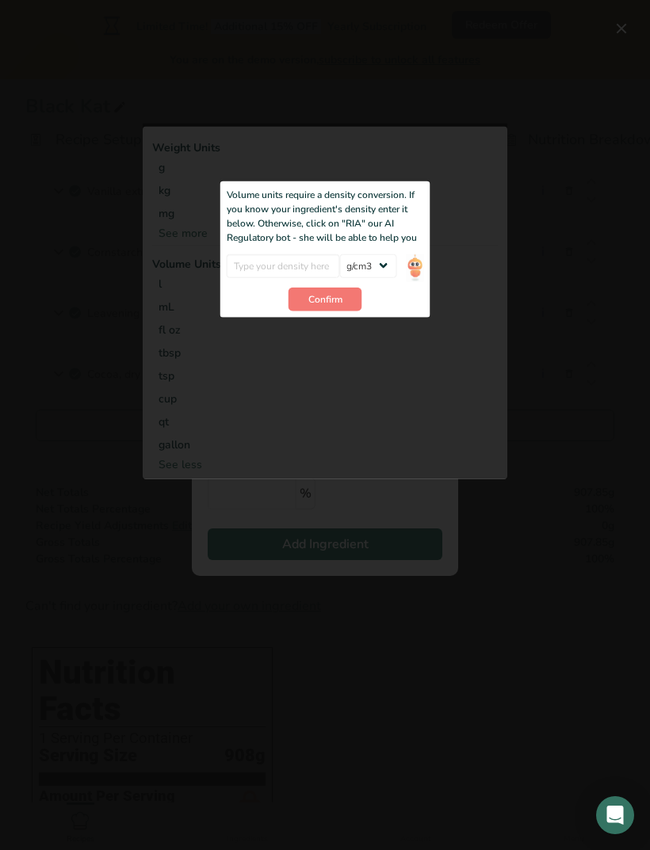
scroll to position [431, 0]
click at [402, 444] on div "Add ingredient modal" at bounding box center [325, 302] width 364 height 356
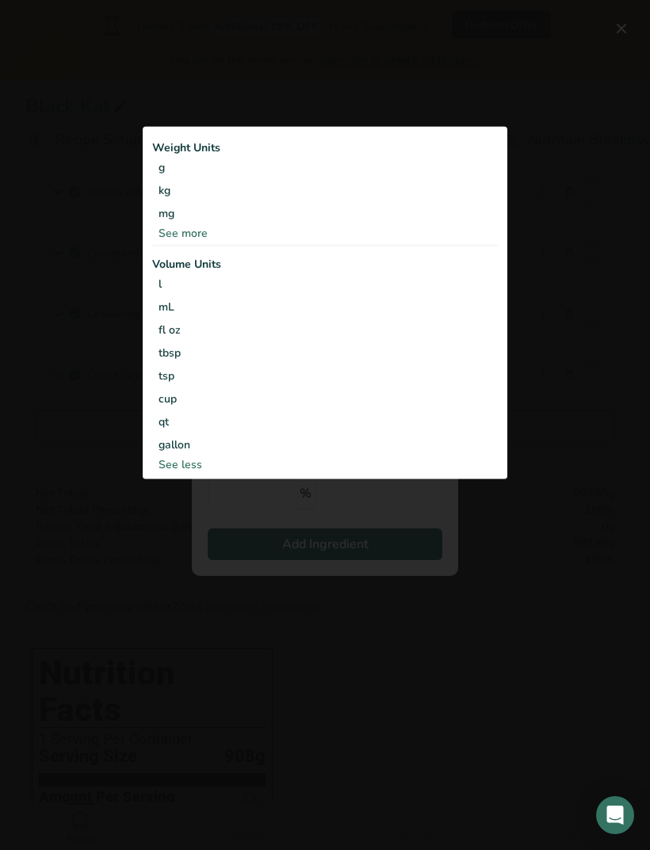
click at [171, 179] on div "g" at bounding box center [324, 167] width 345 height 23
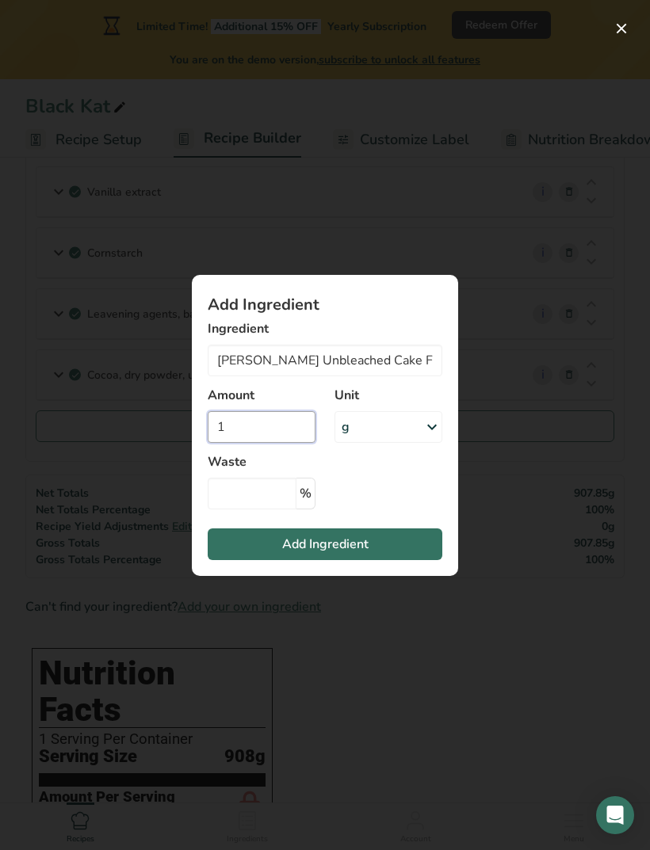
click at [263, 443] on input "1" at bounding box center [262, 427] width 108 height 32
type input "120"
click at [406, 560] on button "Add Ingredient" at bounding box center [325, 544] width 234 height 32
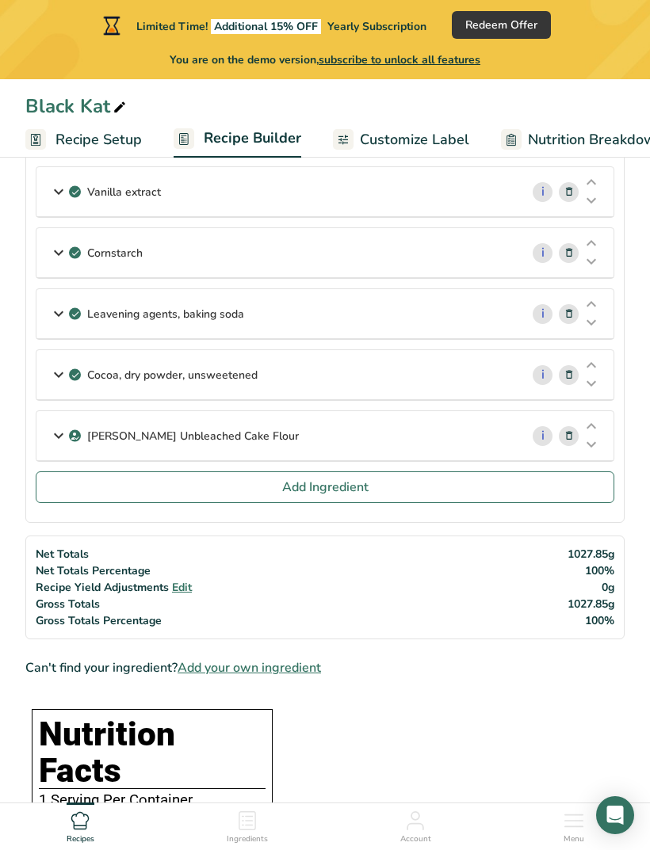
scroll to position [456, 0]
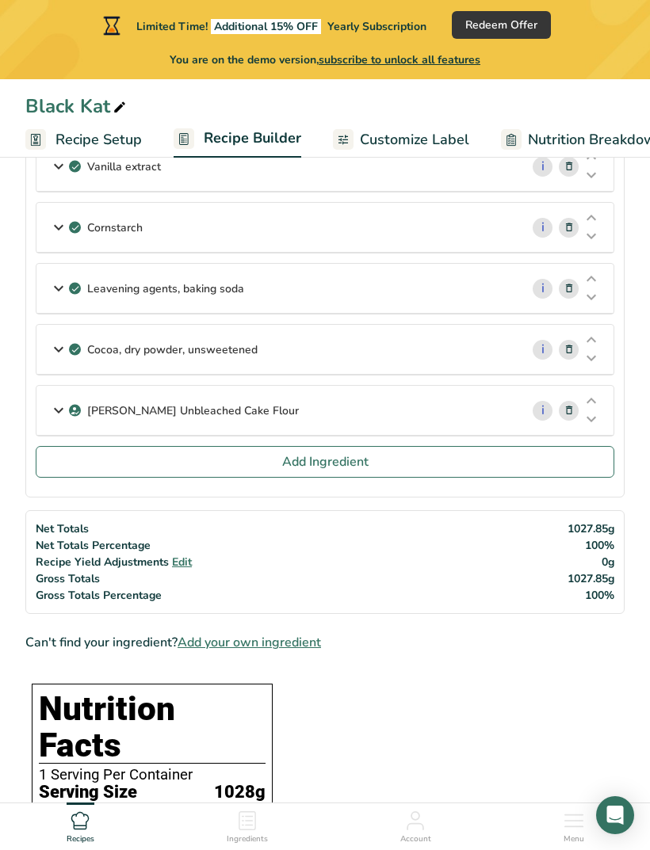
click at [337, 457] on span "Add Ingredient" at bounding box center [325, 461] width 86 height 19
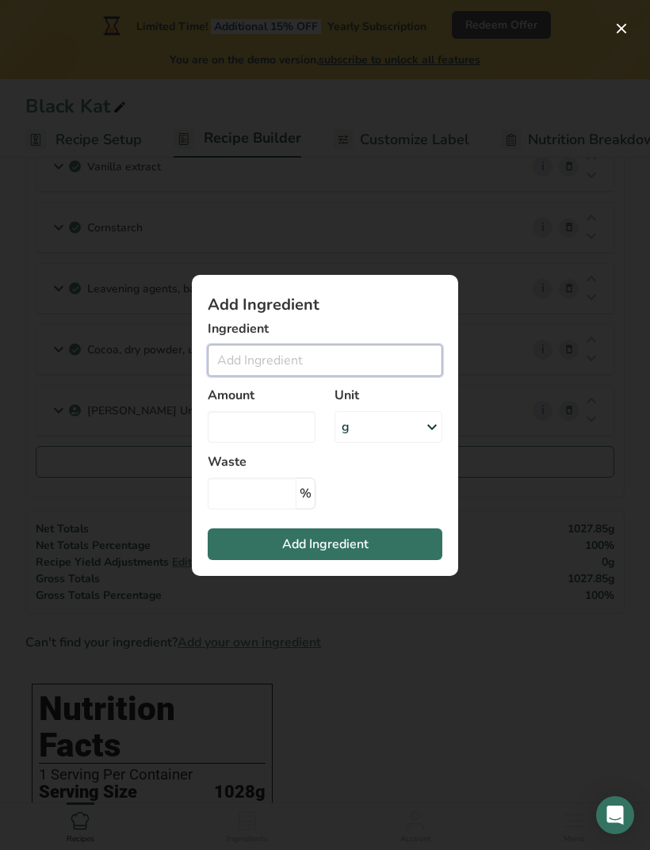
click at [364, 376] on input "Add ingredient modal" at bounding box center [325, 361] width 234 height 32
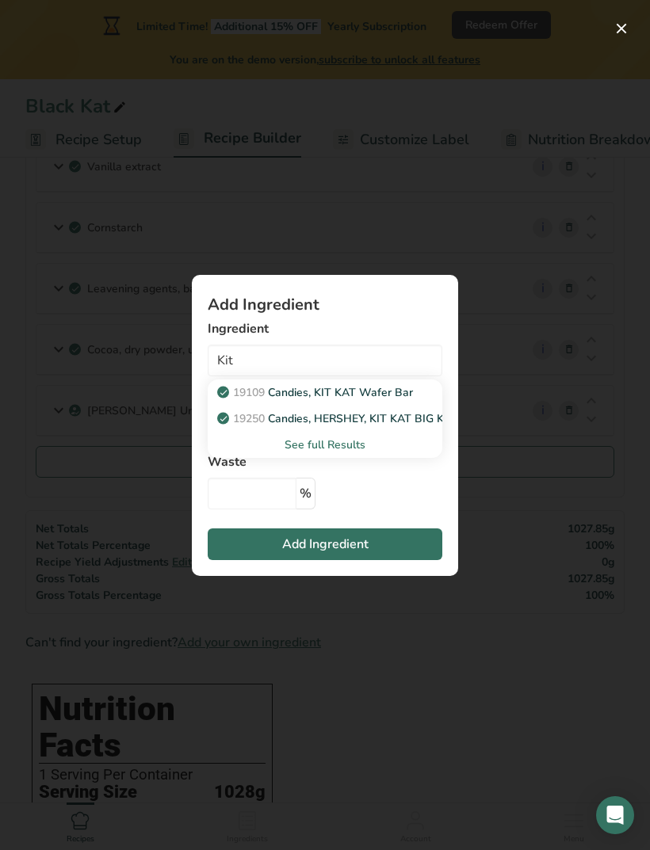
click at [406, 401] on p "19109 Candies, KIT KAT Wafer Bar" at bounding box center [316, 392] width 192 height 17
type input "Candies, KIT KAT Wafer Bar"
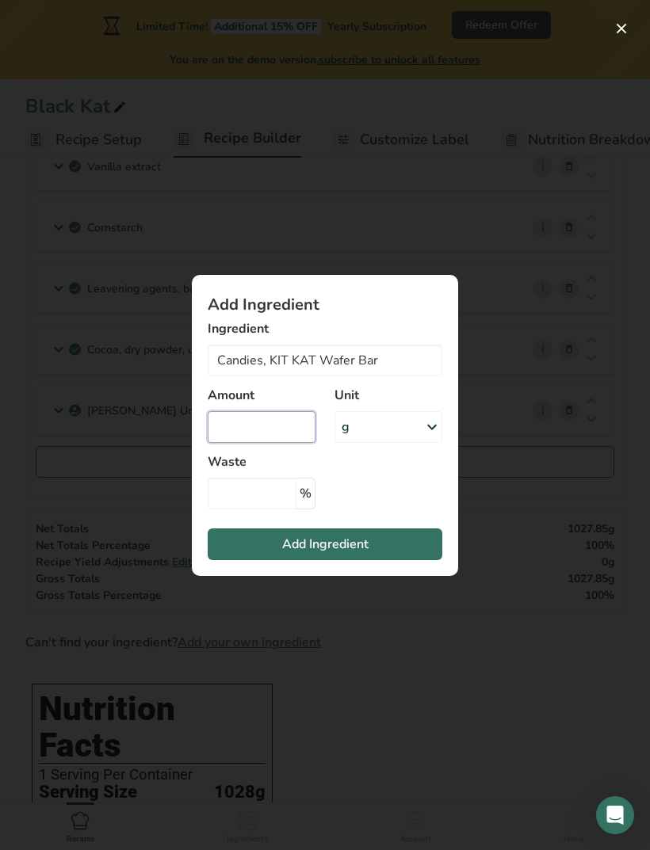
click at [262, 443] on input "Add ingredient modal" at bounding box center [262, 427] width 108 height 32
click at [390, 376] on input "Candies, KIT KAT Wafer Bar" at bounding box center [325, 361] width 234 height 32
click at [433, 441] on icon "Add ingredient modal" at bounding box center [431, 427] width 19 height 29
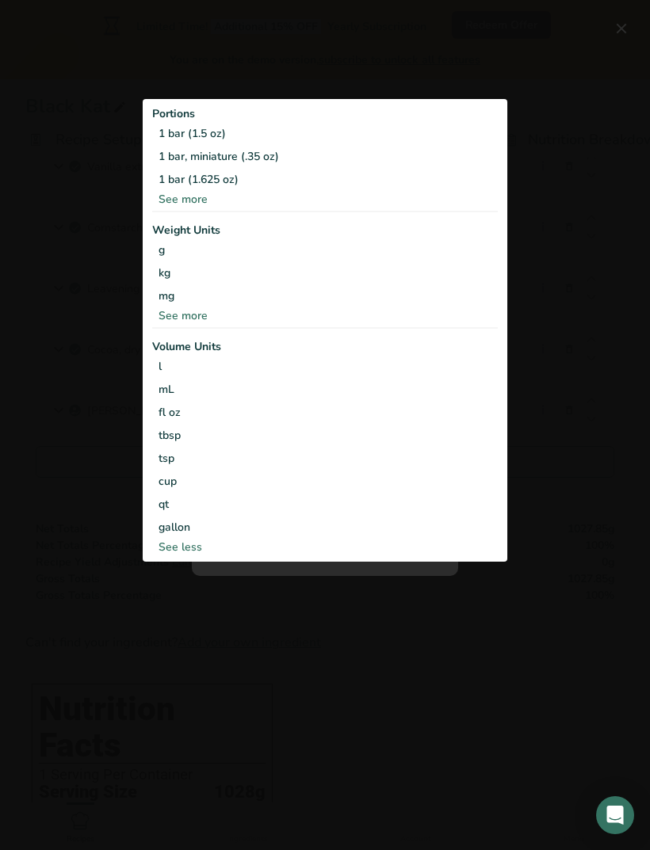
click at [266, 168] on div "1 bar, miniature (.35 oz)" at bounding box center [324, 156] width 345 height 23
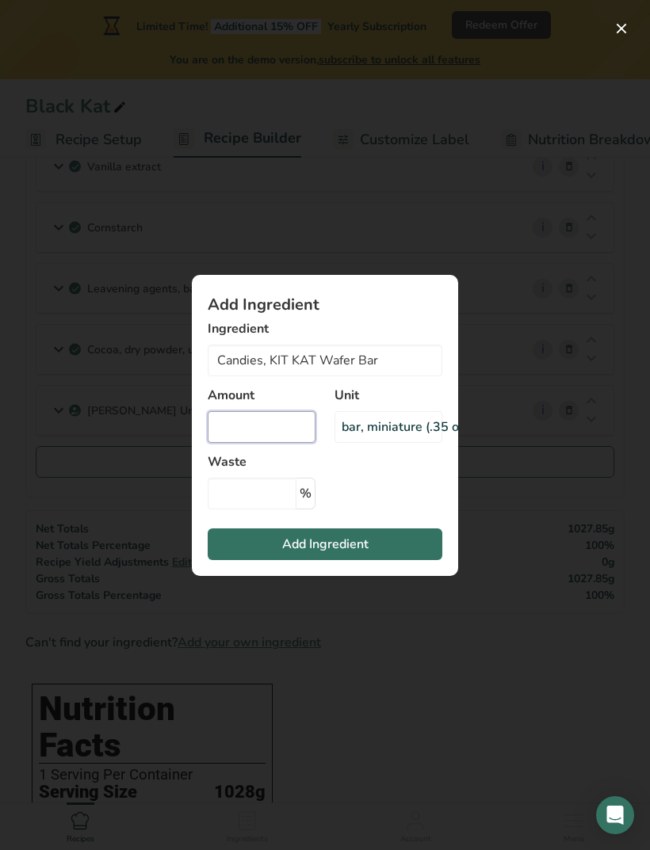
click at [279, 443] on input "Add ingredient modal" at bounding box center [262, 427] width 108 height 32
type input "6"
click at [352, 554] on span "Add Ingredient" at bounding box center [325, 544] width 86 height 19
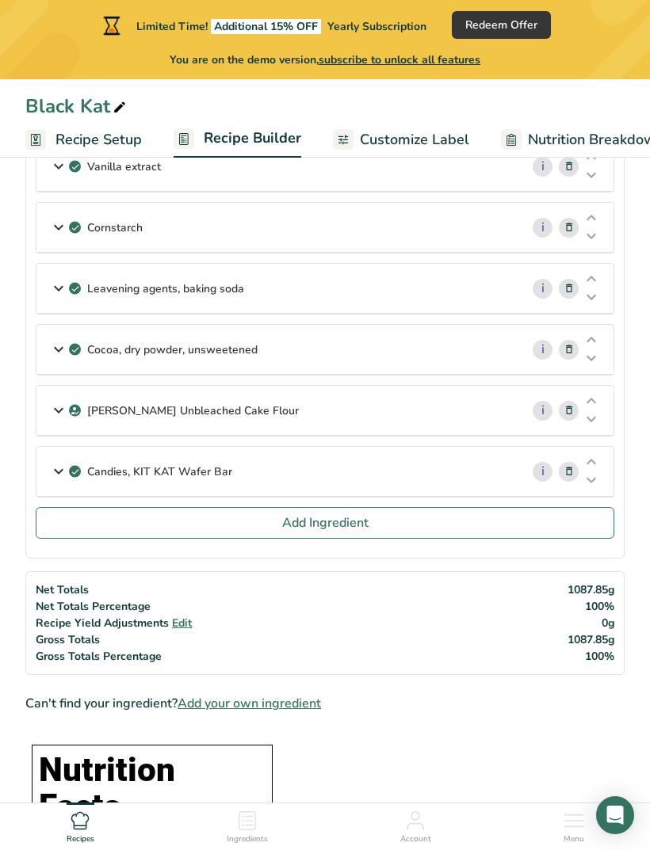
scroll to position [482, 0]
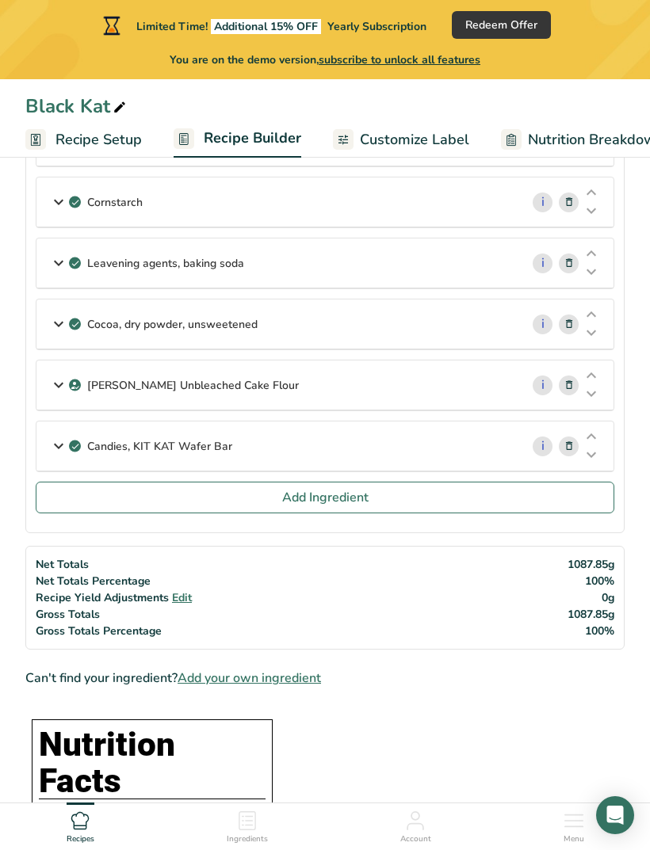
click at [339, 504] on span "Add Ingredient" at bounding box center [325, 497] width 86 height 19
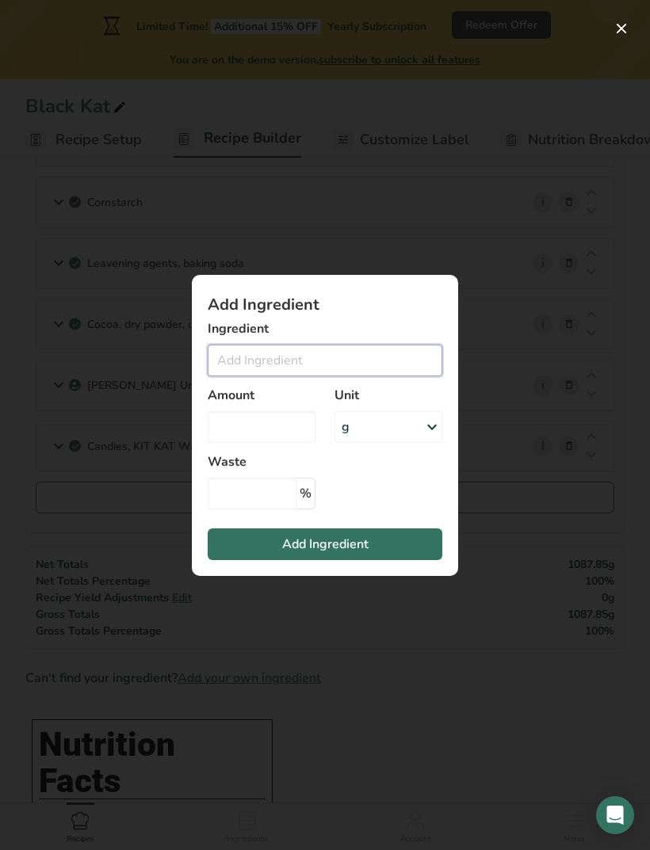
click at [324, 376] on input "Add ingredient modal" at bounding box center [325, 361] width 234 height 32
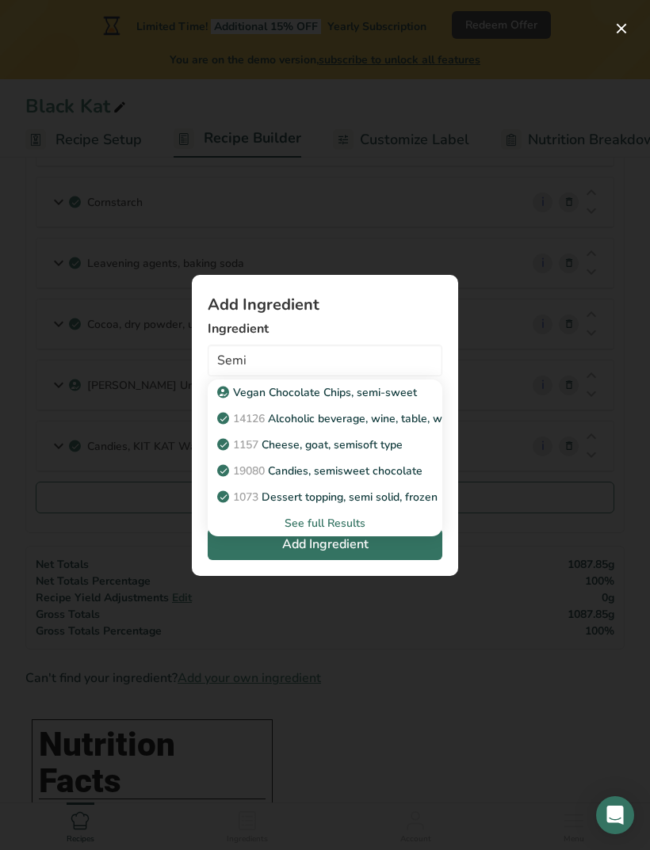
click at [416, 479] on p "19080 Candies, semisweet chocolate" at bounding box center [321, 471] width 202 height 17
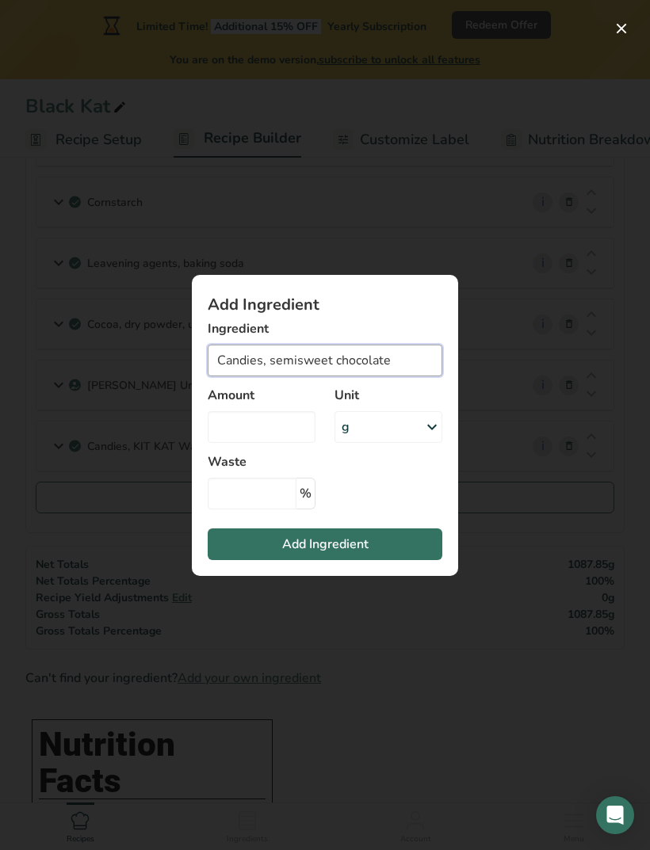
click at [418, 376] on input "Candies, semisweet chocolate" at bounding box center [325, 361] width 234 height 32
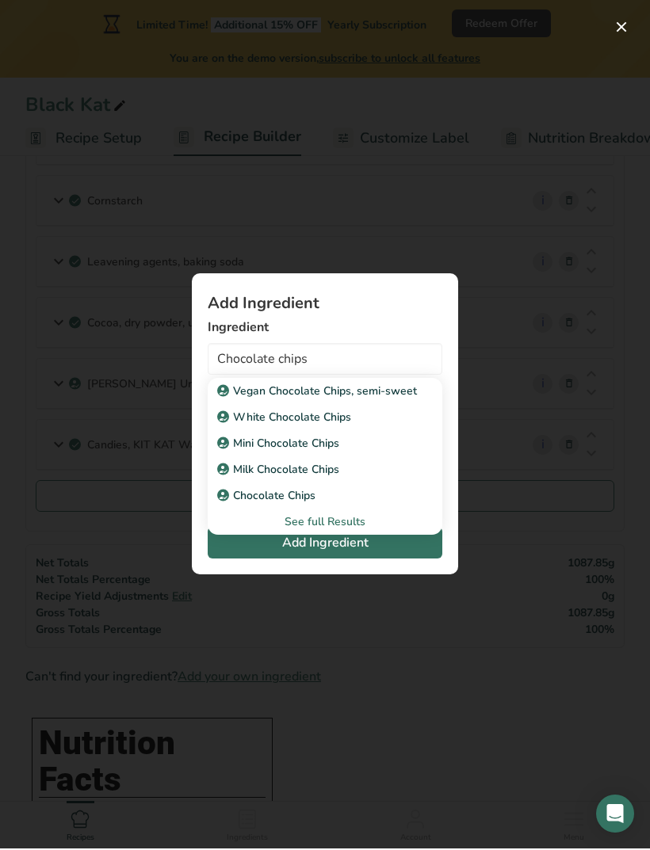
click at [356, 532] on div "See full Results" at bounding box center [324, 523] width 209 height 17
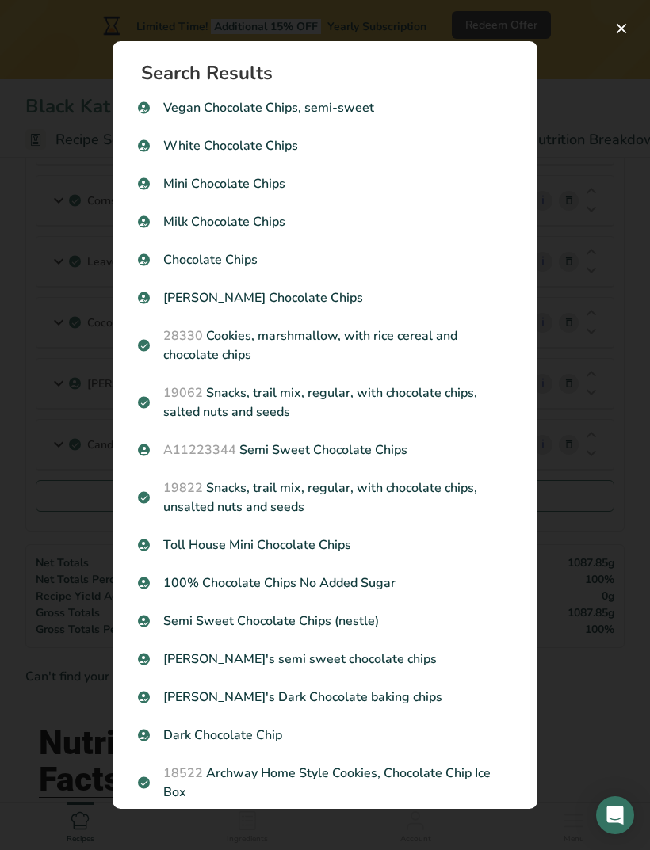
click at [372, 455] on p "A11223344 Semi Sweet Chocolate Chips" at bounding box center [325, 449] width 374 height 19
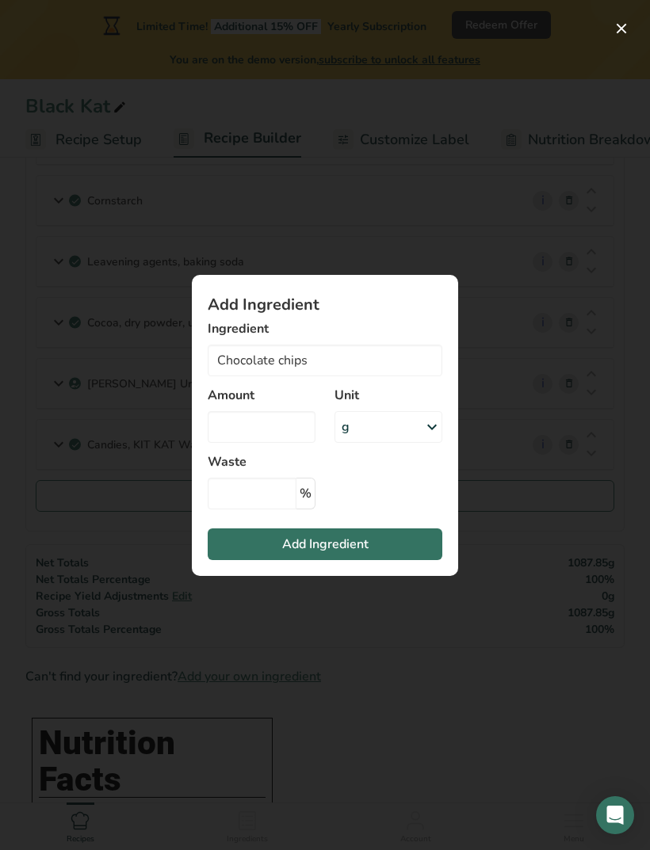
type input "Semi Sweet Chocolate Chips"
click at [262, 443] on input "Add ingredient modal" at bounding box center [262, 427] width 108 height 32
type input "298"
click at [397, 560] on button "Add Ingredient" at bounding box center [325, 544] width 234 height 32
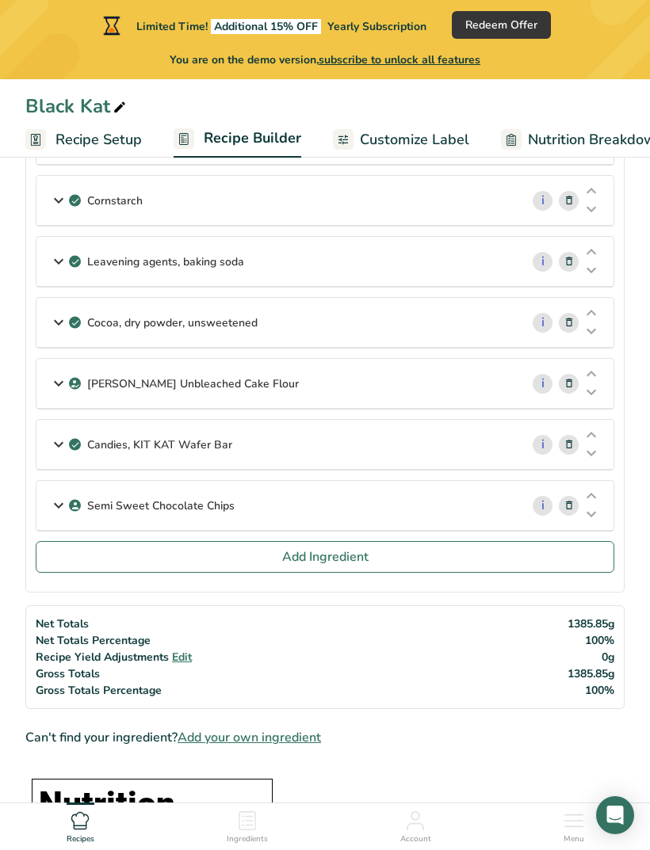
click at [122, 143] on span "Recipe Setup" at bounding box center [98, 139] width 86 height 21
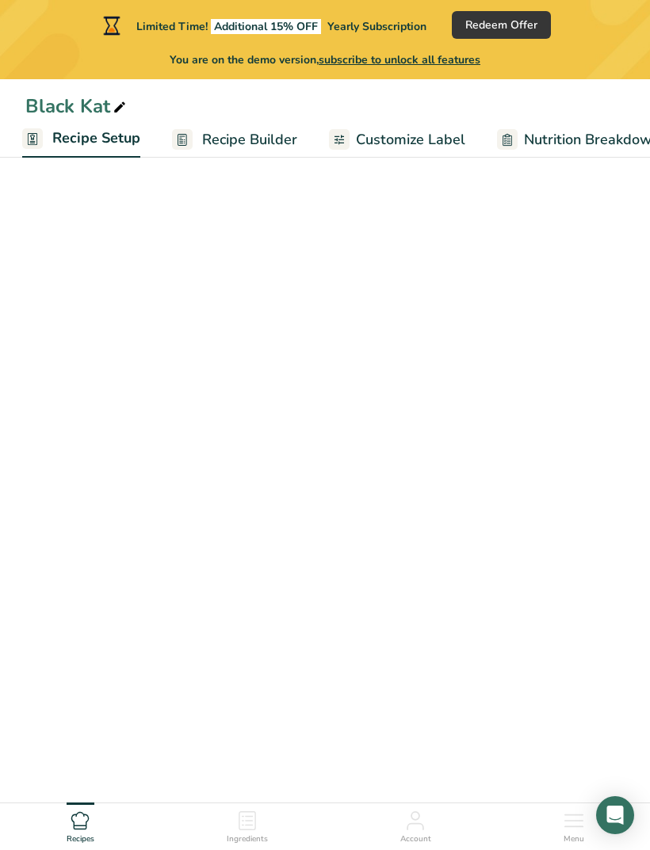
scroll to position [170, 0]
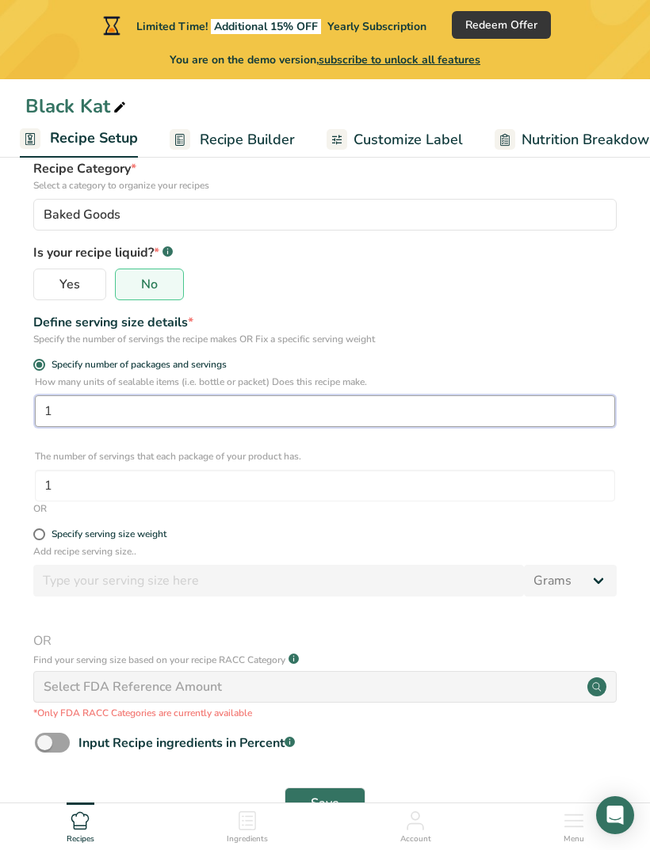
click at [116, 413] on input "1" at bounding box center [325, 411] width 580 height 32
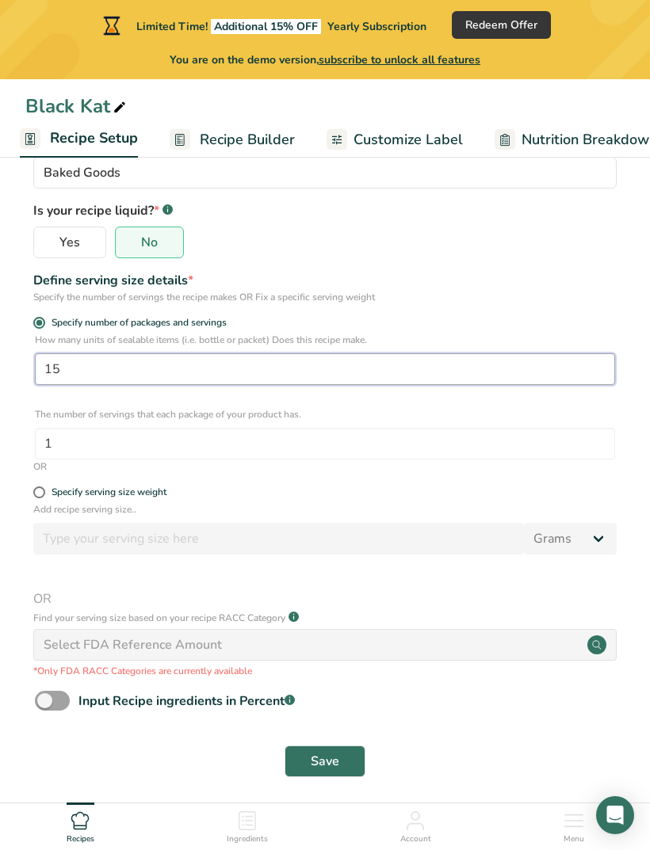
type input "15"
click at [265, 146] on span "Recipe Builder" at bounding box center [247, 139] width 95 height 21
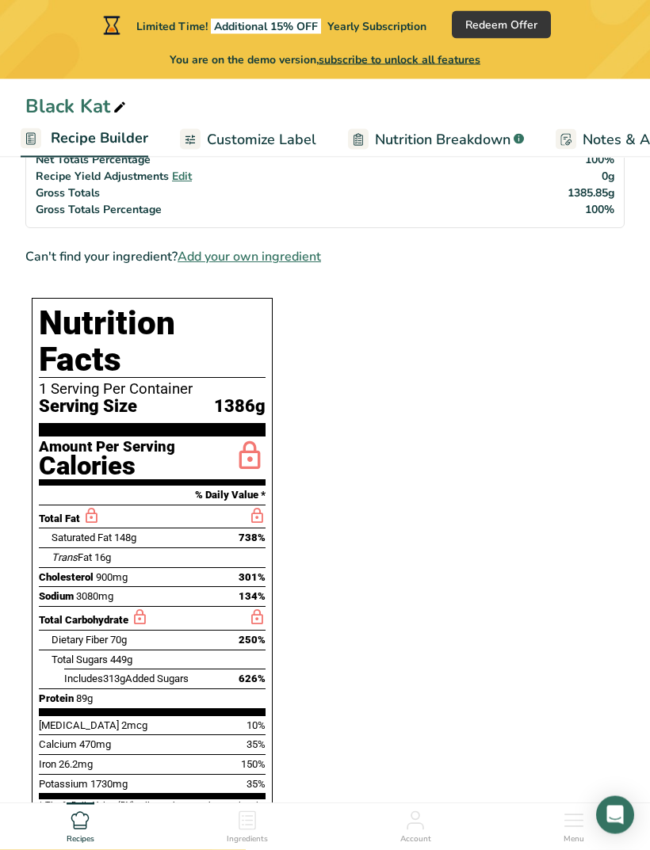
scroll to position [964, 0]
click at [85, 142] on span "Recipe Builder" at bounding box center [99, 138] width 97 height 21
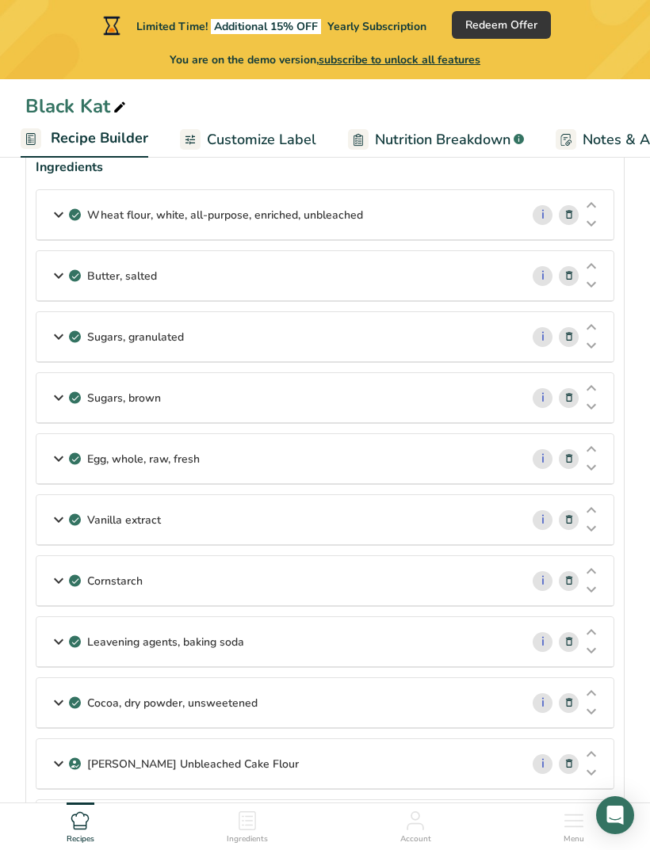
scroll to position [0, 0]
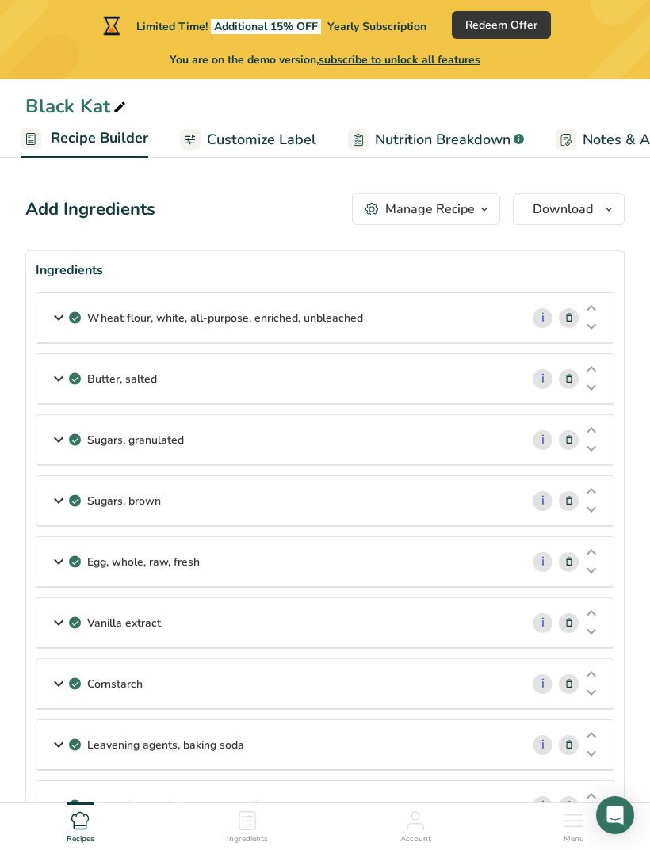
click at [79, 147] on span "Recipe Builder" at bounding box center [99, 138] width 97 height 21
click at [483, 205] on icon "button" at bounding box center [484, 210] width 13 height 20
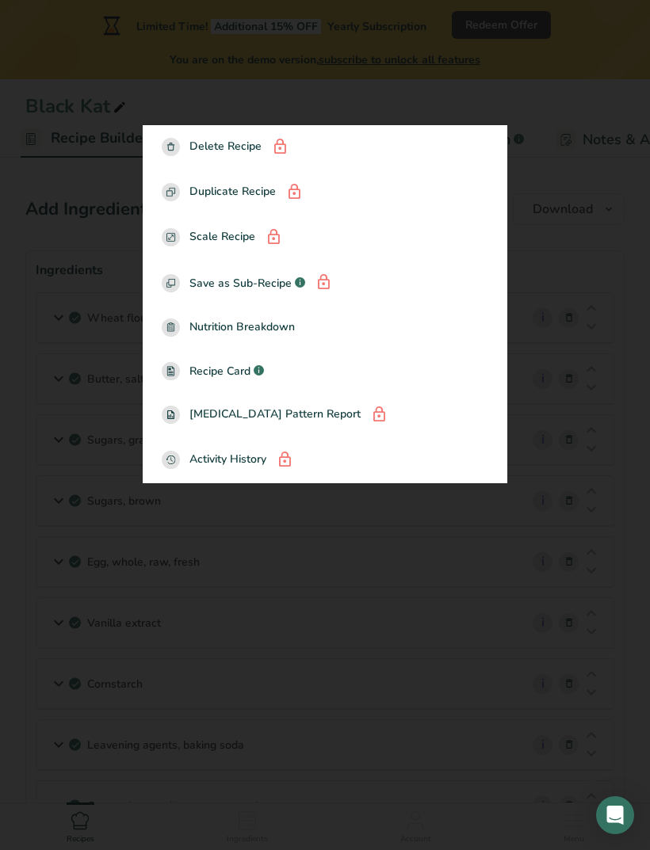
click at [596, 107] on div at bounding box center [325, 425] width 650 height 850
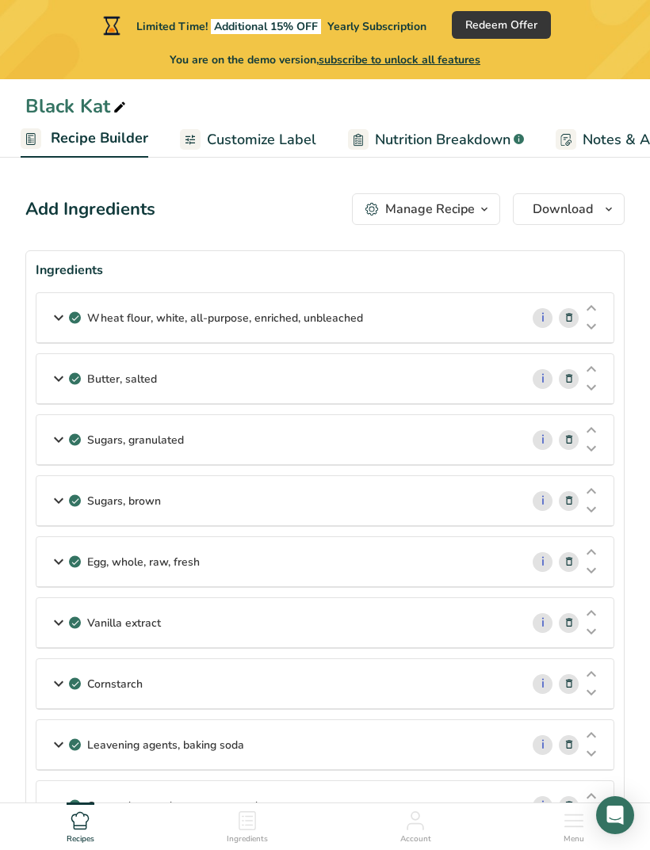
click at [233, 138] on span "Customize Label" at bounding box center [261, 139] width 109 height 21
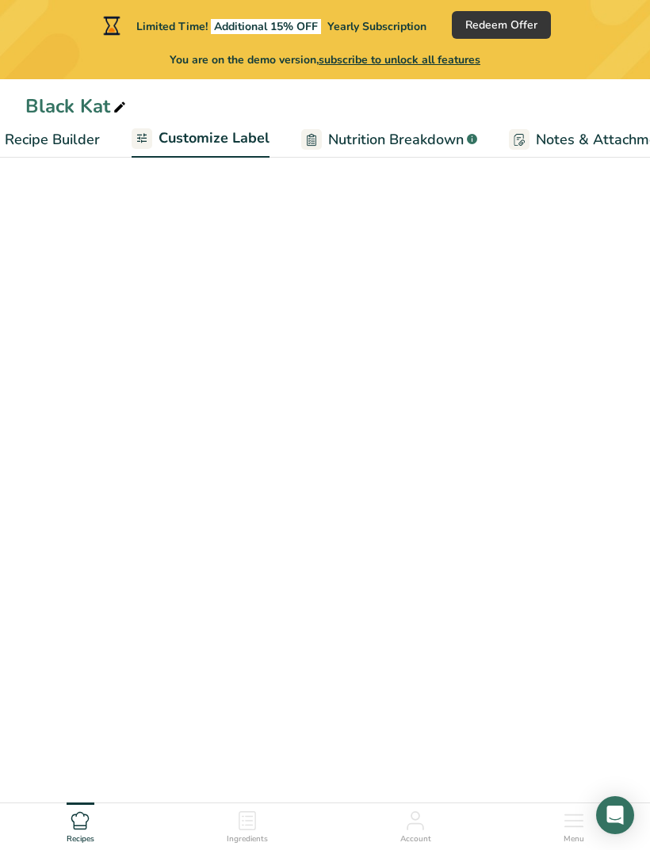
scroll to position [0, 308]
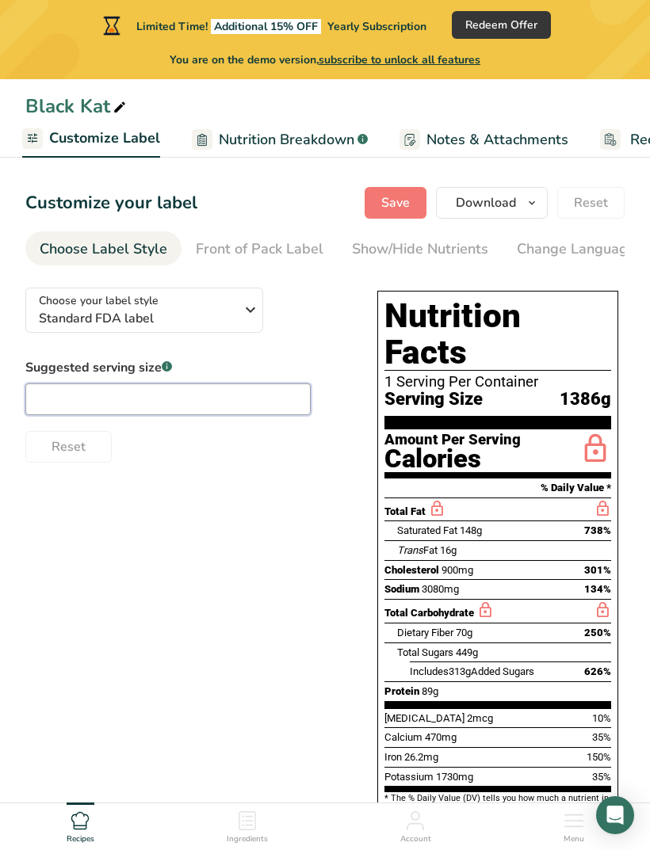
click at [53, 406] on input "text" at bounding box center [167, 399] width 285 height 32
type input "1/15"
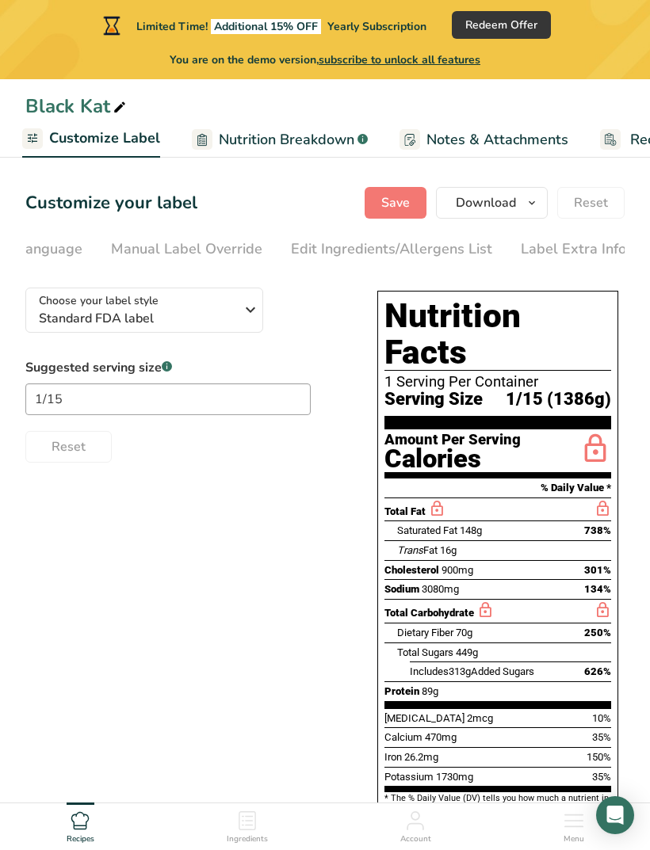
scroll to position [0, 552]
click at [224, 256] on div "Manual Label Override" at bounding box center [187, 248] width 151 height 21
type input "1/15 (1386g)"
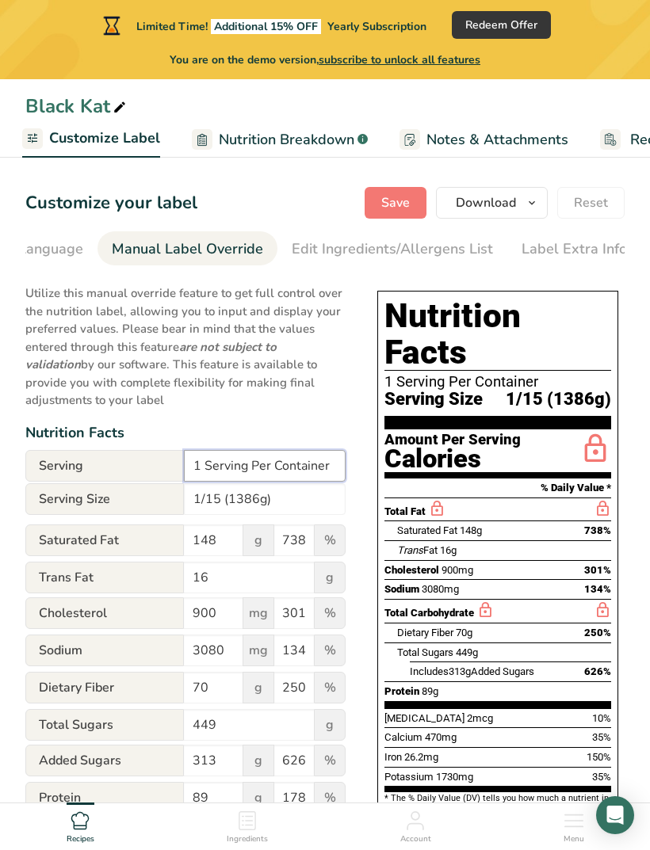
click at [284, 464] on input "1 Serving Per Container" at bounding box center [265, 466] width 162 height 32
click at [330, 456] on input "1 Serving Per Container" at bounding box center [265, 466] width 162 height 32
type input "1"
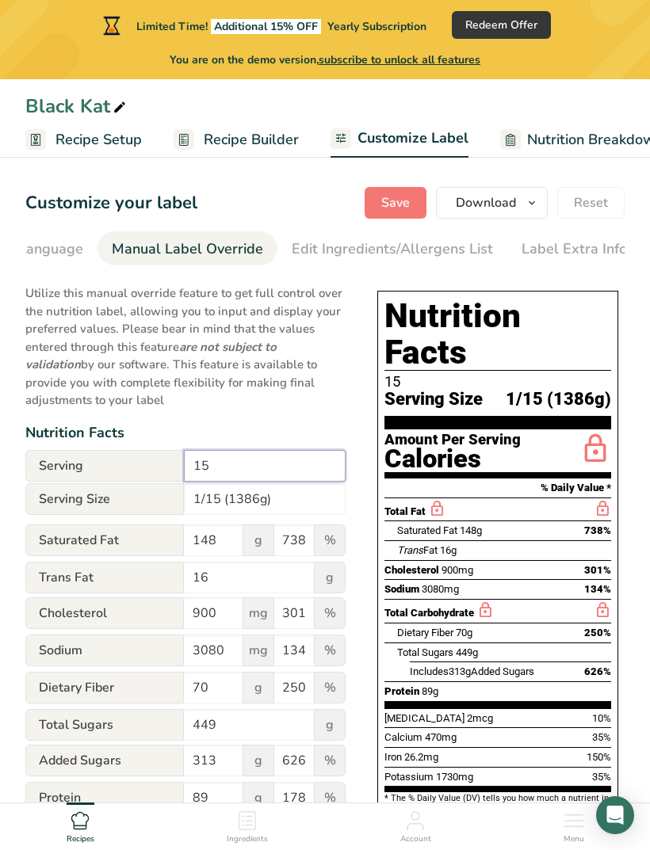
scroll to position [0, 0]
type input "15"
click at [110, 134] on span "Recipe Setup" at bounding box center [98, 139] width 86 height 21
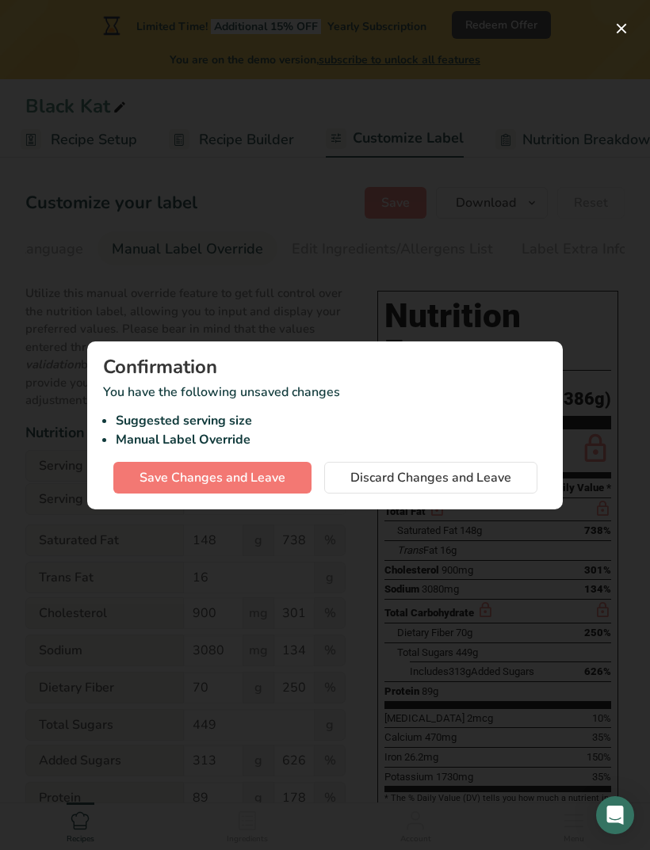
scroll to position [0, 6]
click at [360, 485] on span "Discard Changes and Leave" at bounding box center [430, 477] width 161 height 19
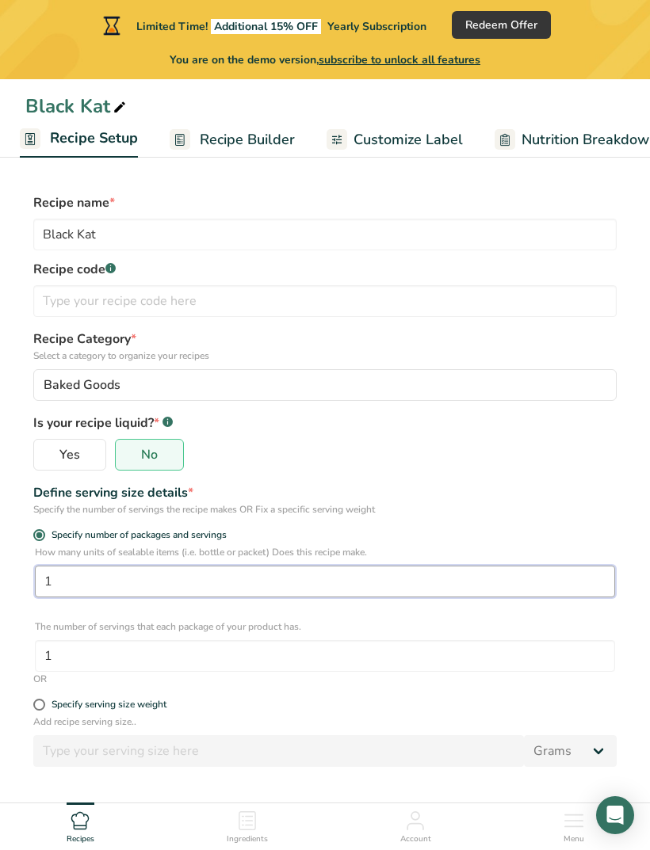
click at [157, 578] on input "1" at bounding box center [325, 582] width 580 height 32
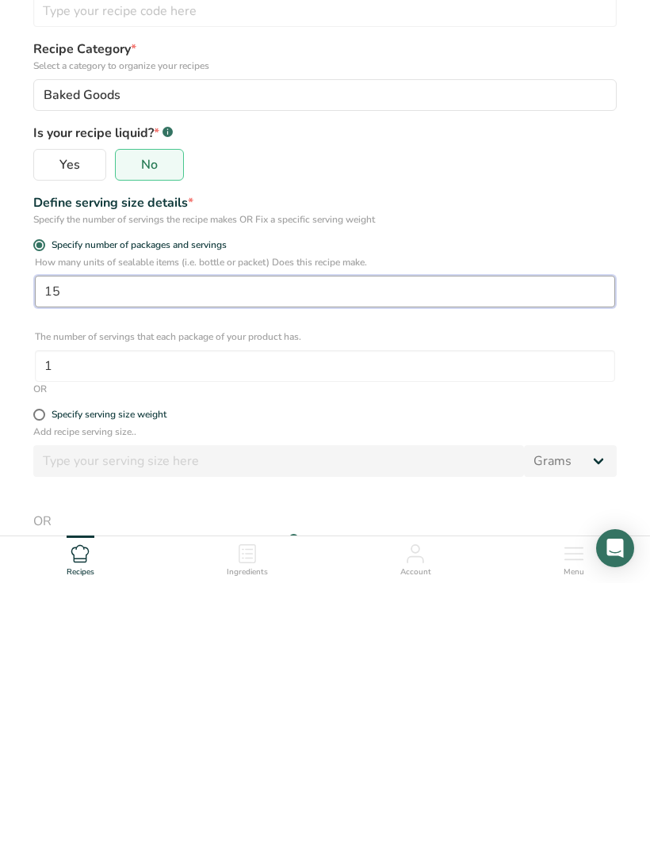
type input "15"
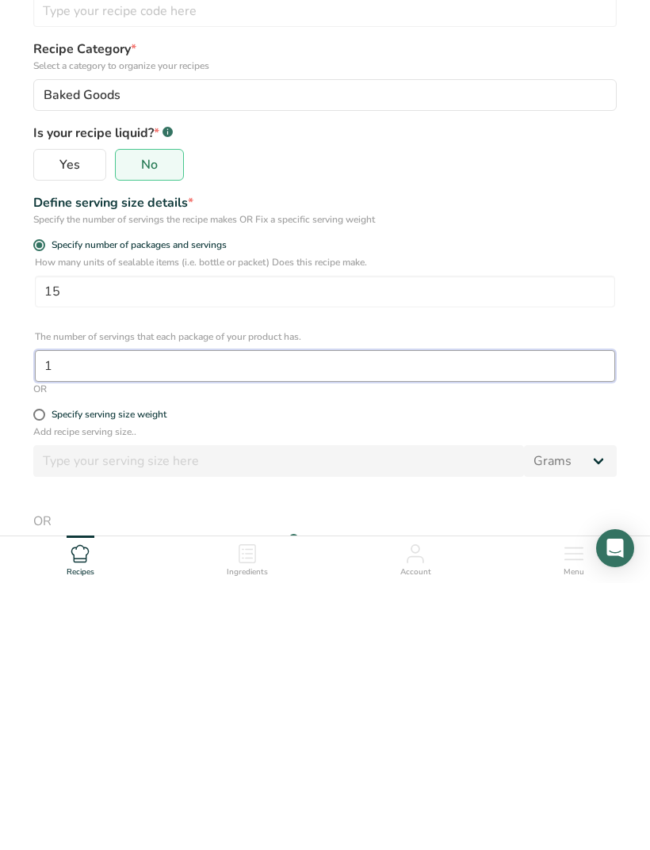
click at [306, 617] on input "1" at bounding box center [325, 633] width 580 height 32
type input "15"
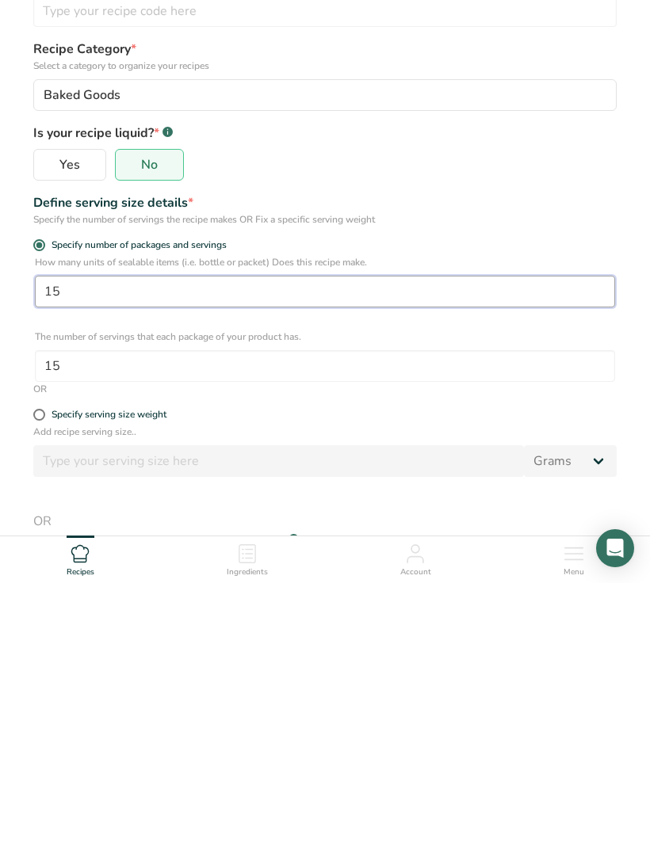
click at [442, 543] on input "15" at bounding box center [325, 559] width 580 height 32
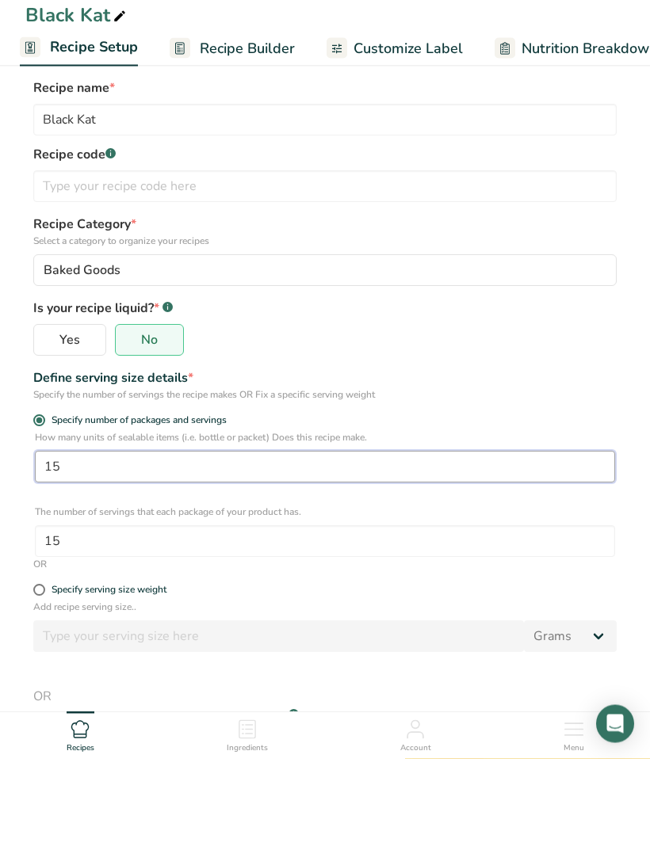
scroll to position [0, 0]
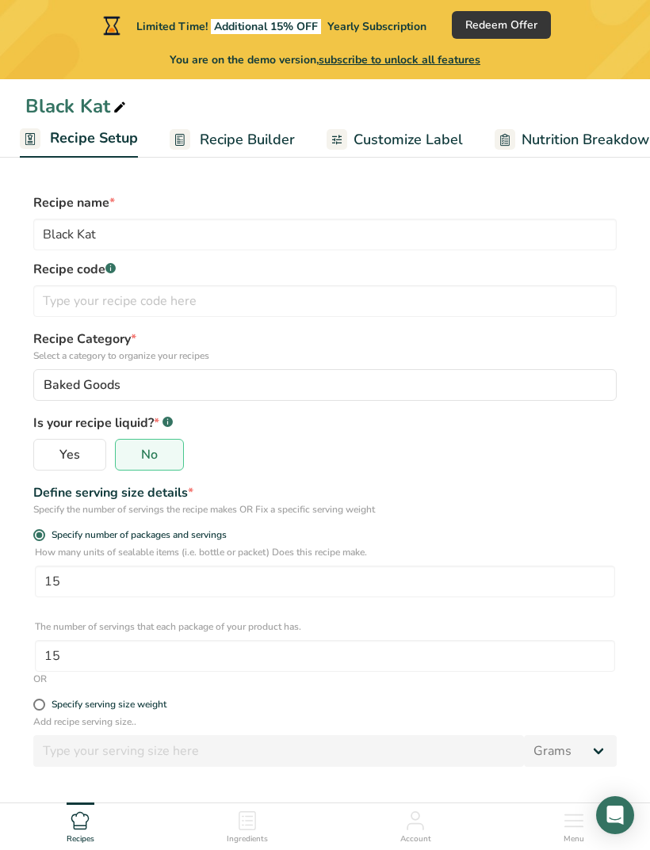
click at [253, 141] on span "Recipe Builder" at bounding box center [247, 139] width 95 height 21
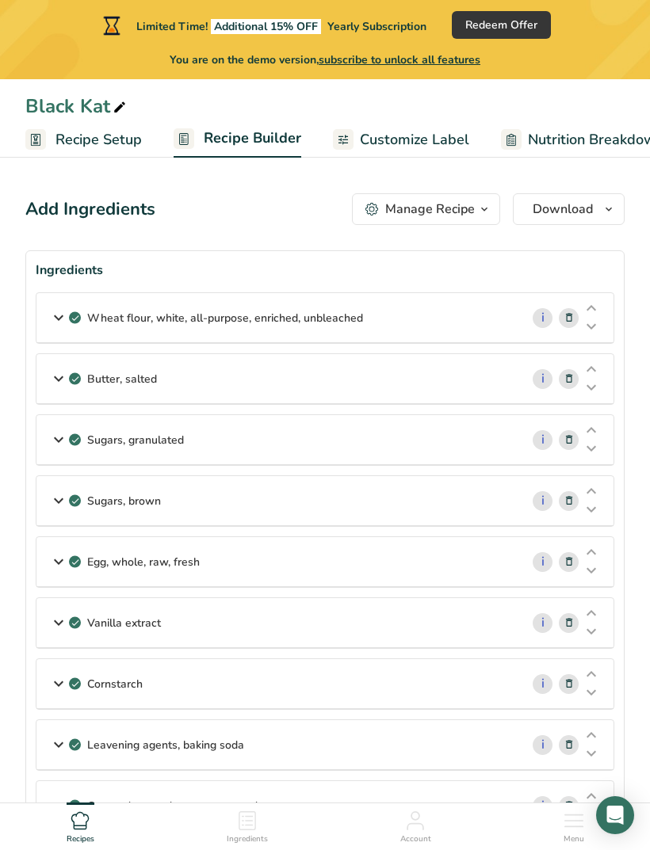
click at [72, 142] on span "Recipe Setup" at bounding box center [98, 139] width 86 height 21
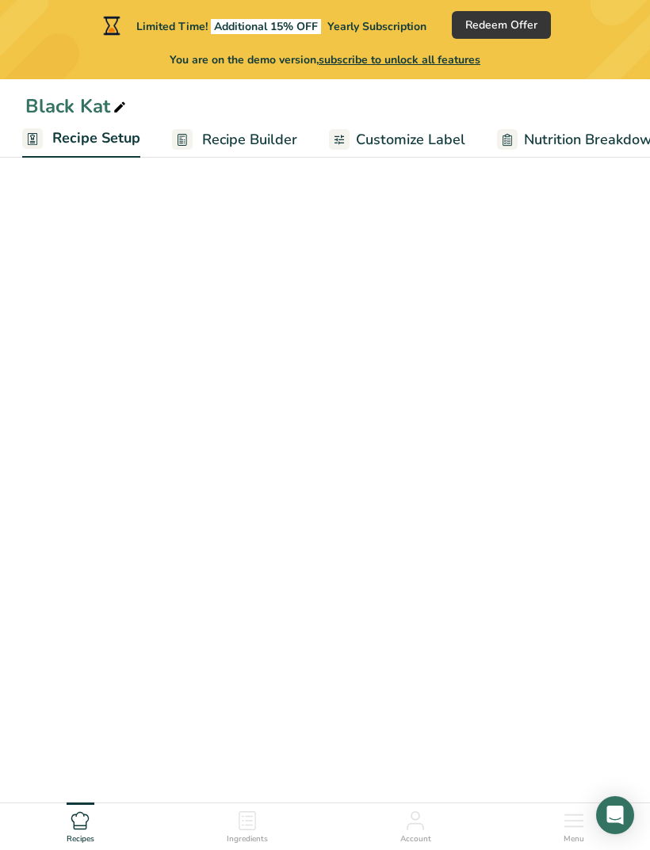
scroll to position [0, 6]
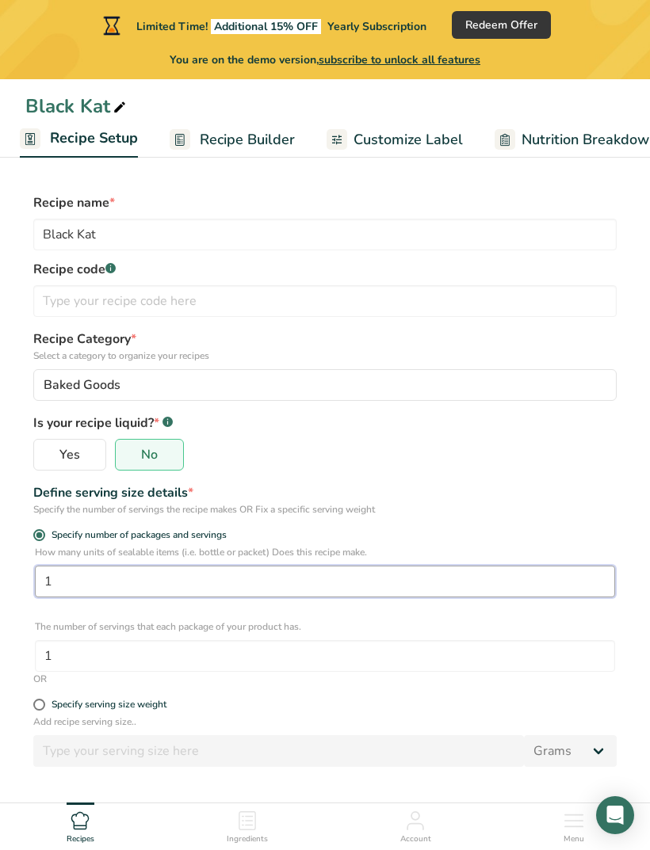
click at [154, 585] on input "1" at bounding box center [325, 582] width 580 height 32
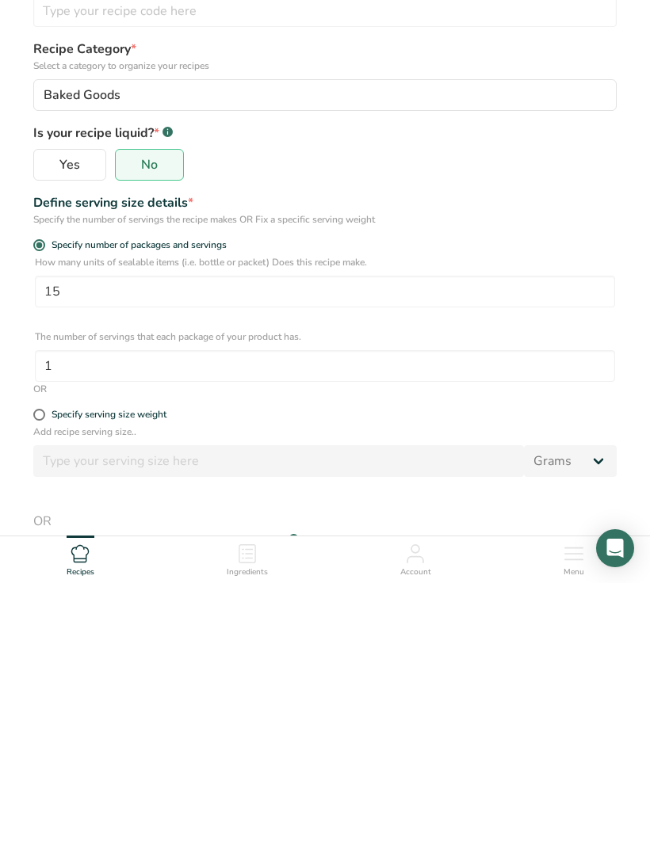
scroll to position [221, 0]
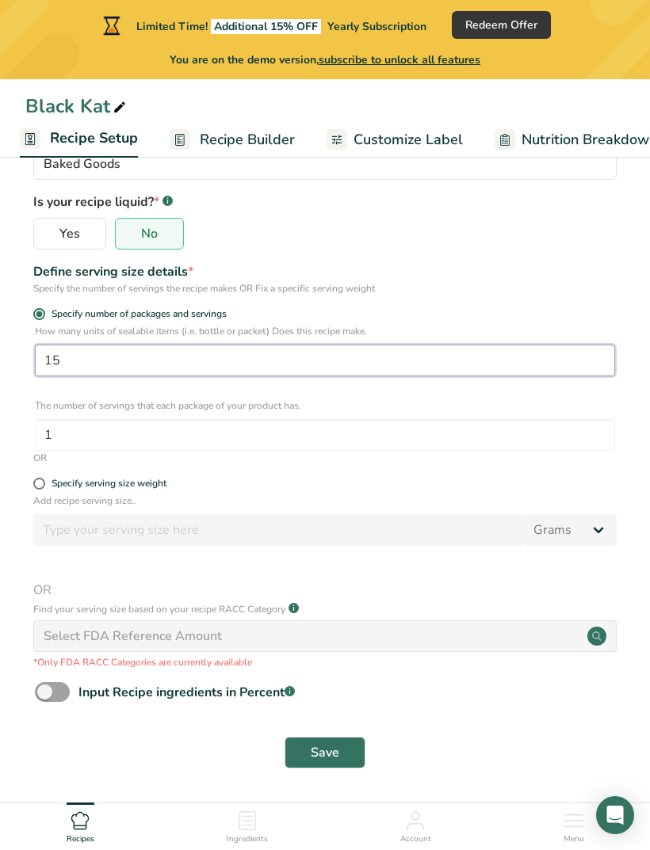
type input "15"
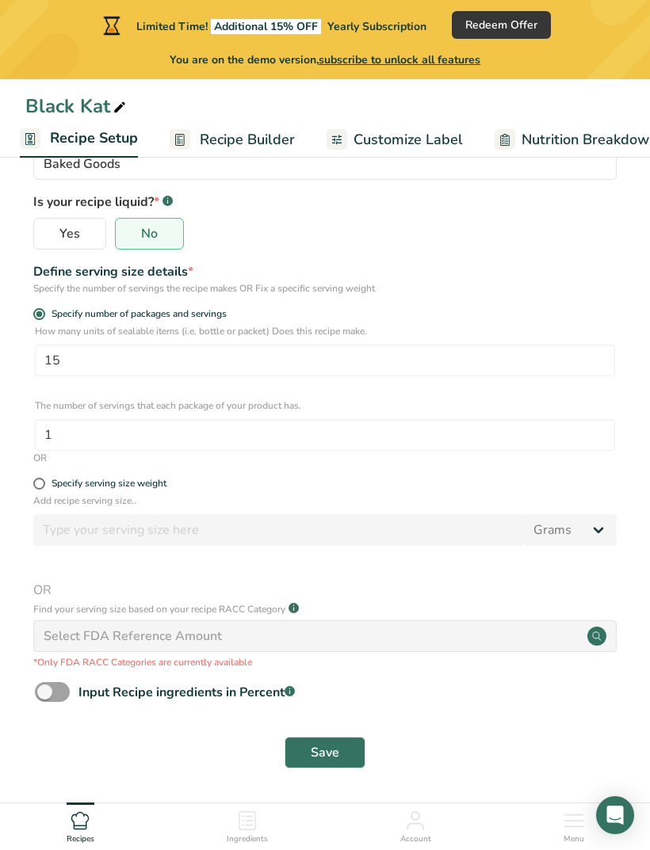
click at [334, 755] on span "Save" at bounding box center [325, 752] width 29 height 19
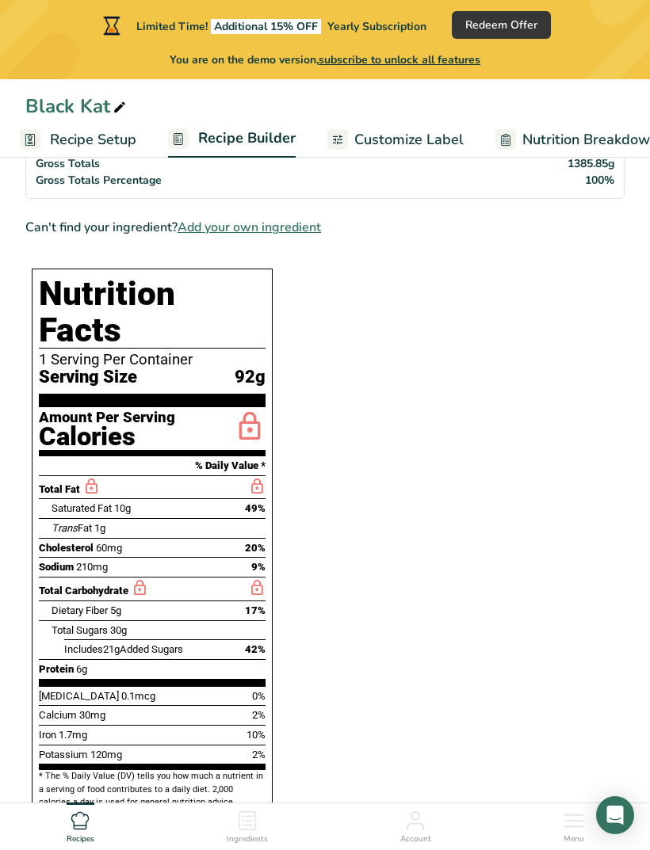
scroll to position [994, 0]
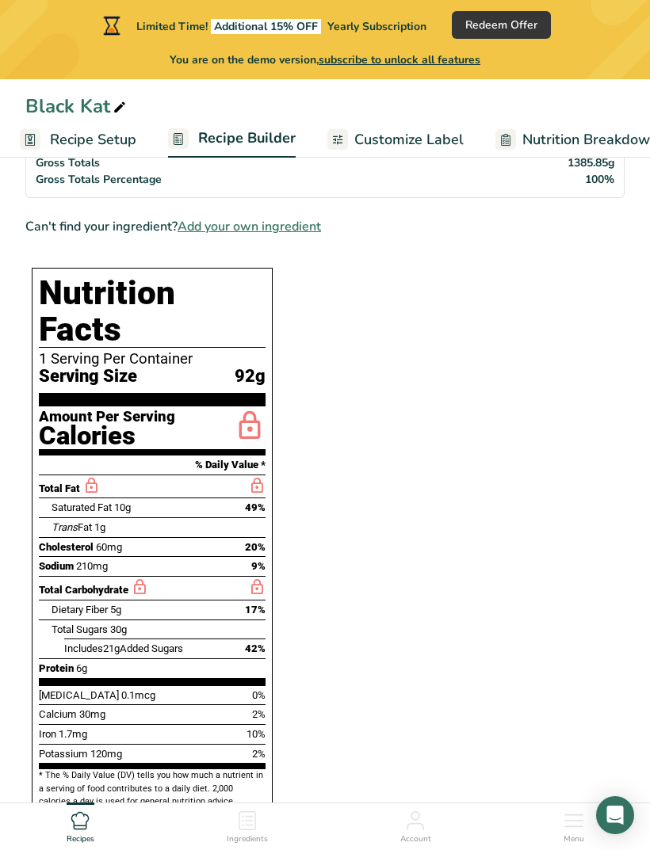
click at [566, 257] on section "Ingredients Wheat flour, white, all-purpose, enriched, unbleached i Amount 1.5 …" at bounding box center [324, 309] width 599 height 2106
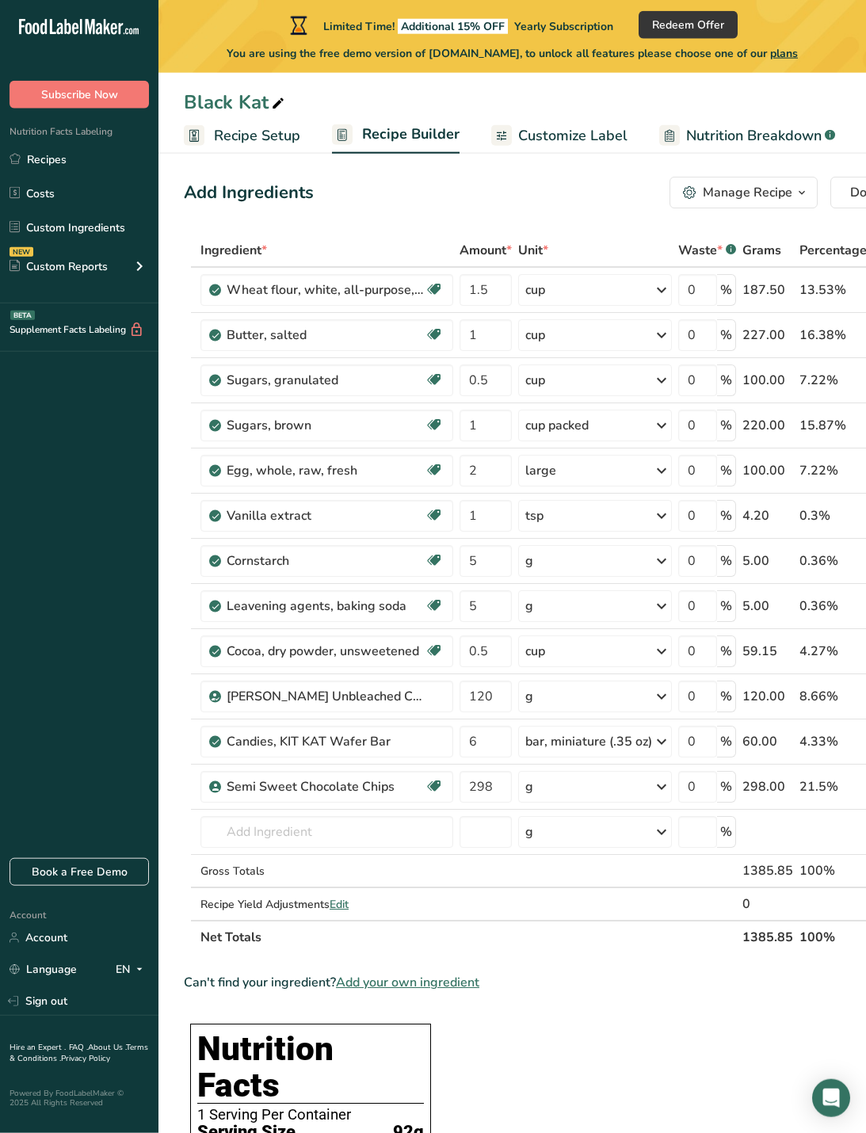
scroll to position [13, 0]
